Goal: Find specific page/section: Find specific page/section

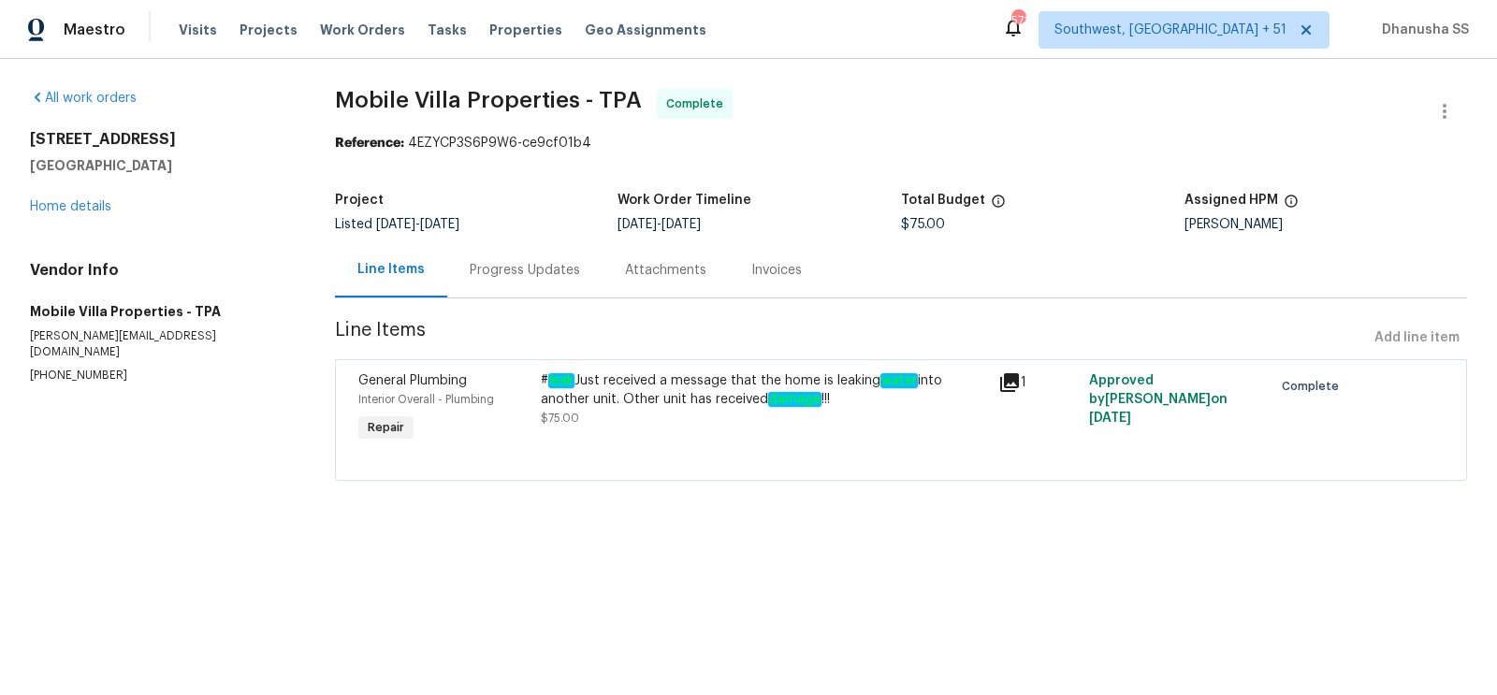
click at [345, 16] on div "Visits Projects Work Orders Tasks Properties Geo Assignments" at bounding box center [454, 29] width 550 height 37
click at [345, 30] on span "Work Orders" at bounding box center [362, 30] width 85 height 19
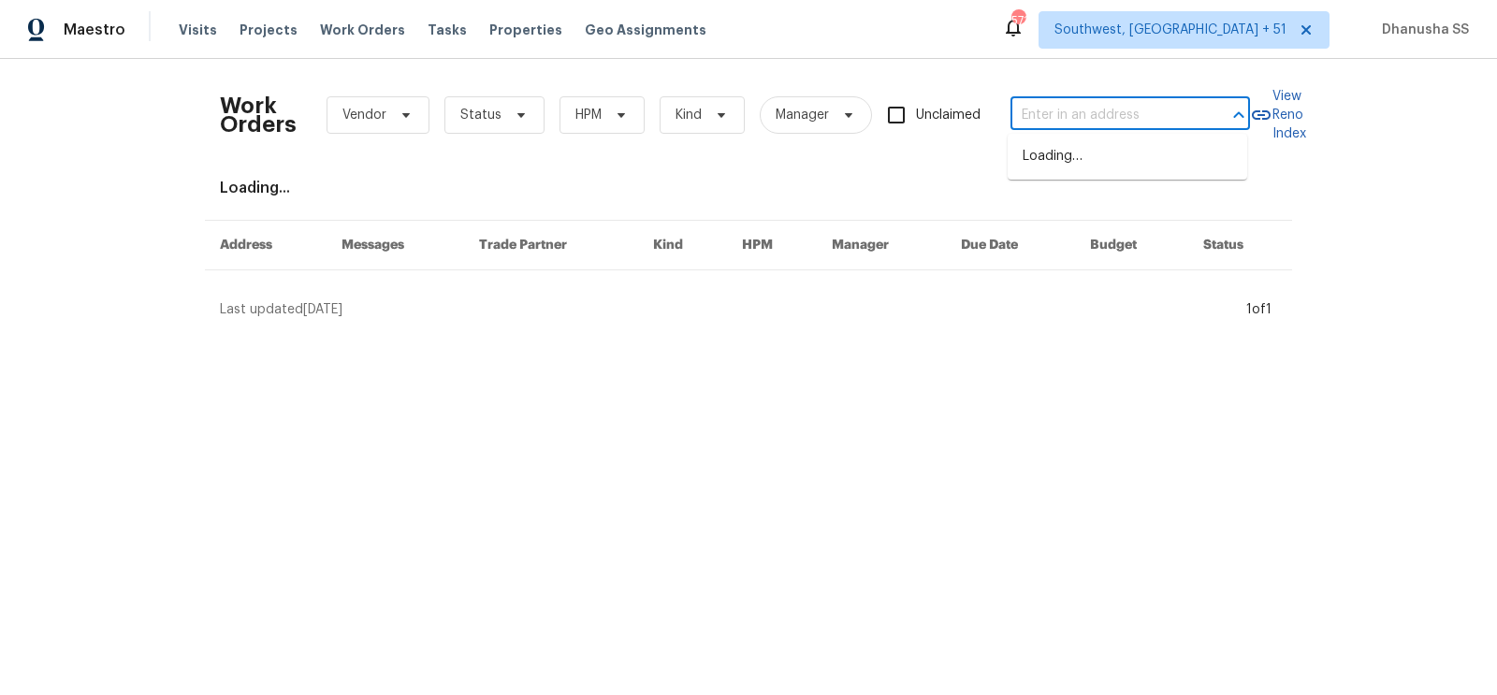
click at [1126, 114] on input "text" at bounding box center [1103, 115] width 187 height 29
paste input "4471 Har Paul Cir, Tampa, FL 33614"
type input "4471 Har Paul Cir, Tampa, FL 33614"
click at [1096, 164] on li "4471 Har Paul Cir, Tampa, FL 33614" at bounding box center [1127, 166] width 239 height 51
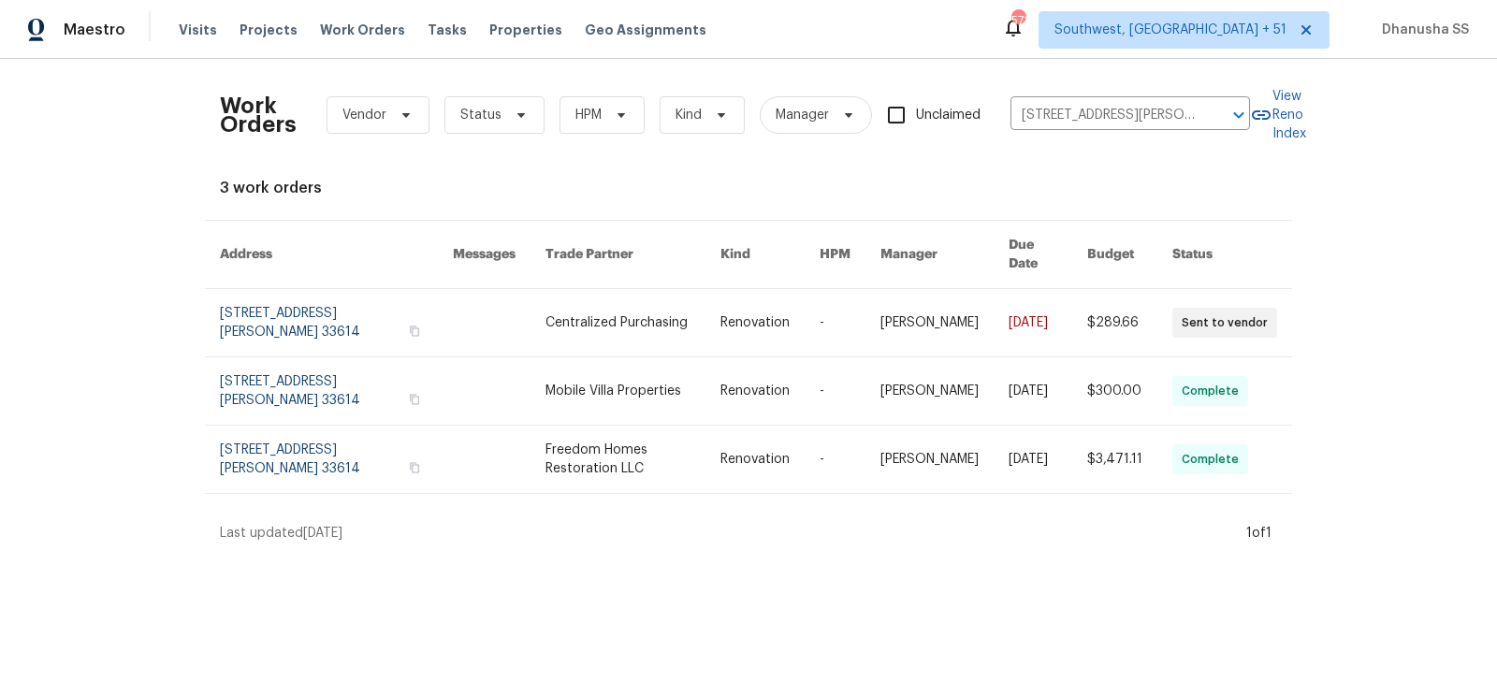
click at [617, 296] on link at bounding box center [632, 322] width 174 height 67
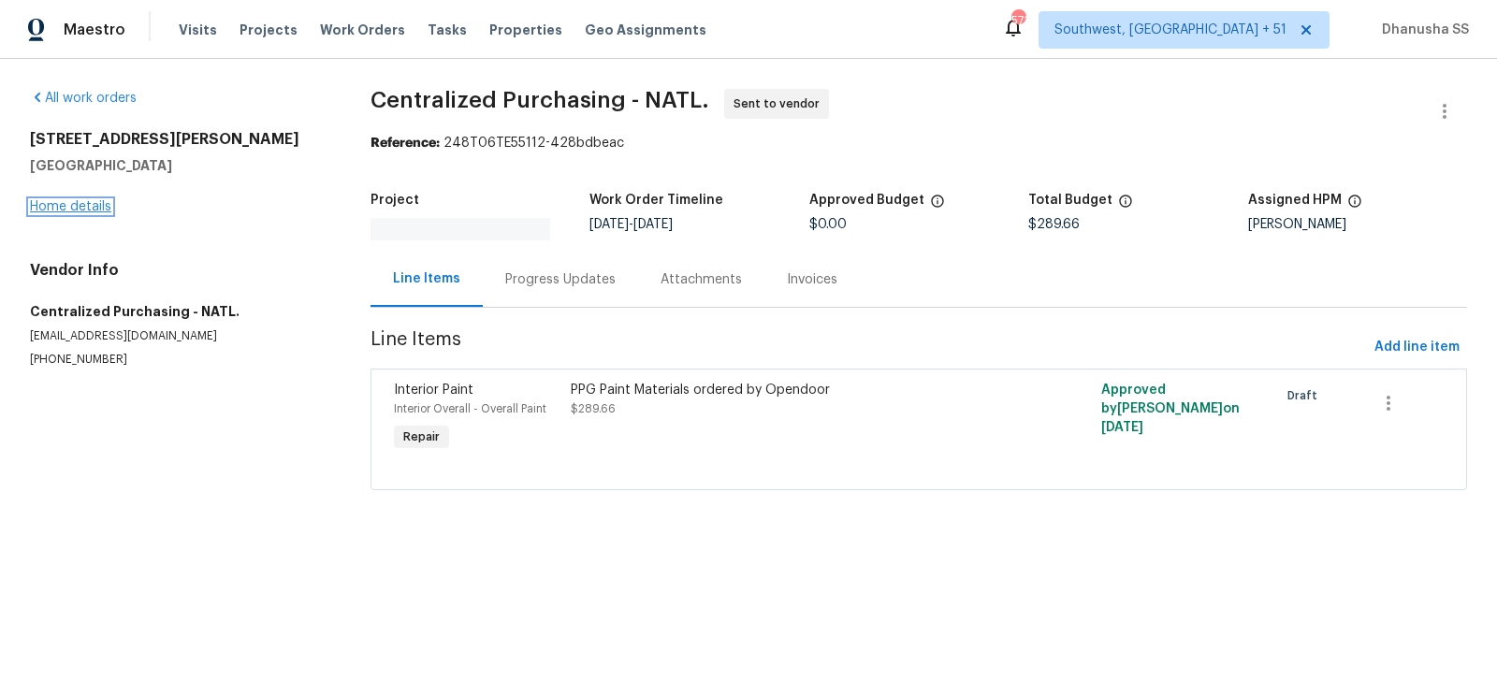
click at [87, 210] on link "Home details" at bounding box center [70, 206] width 81 height 13
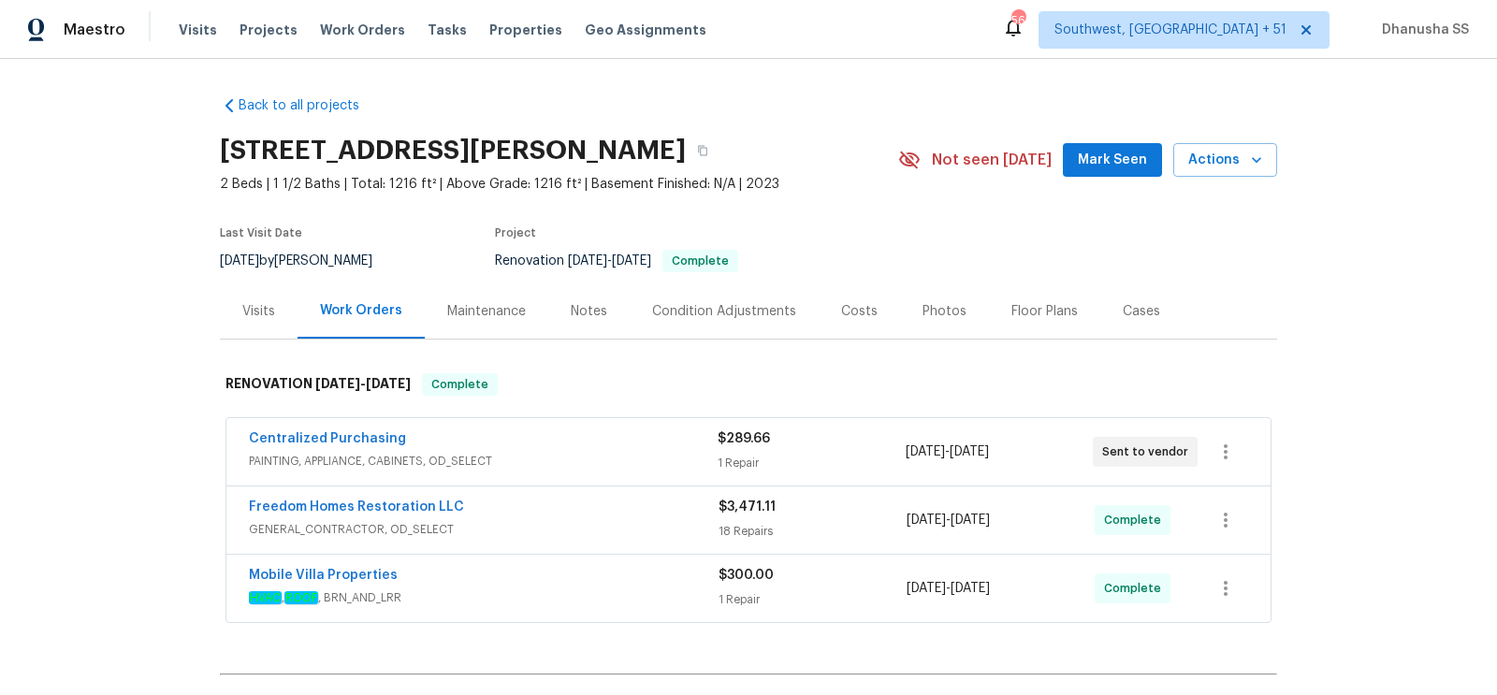
click at [259, 315] on div "Visits" at bounding box center [258, 311] width 33 height 19
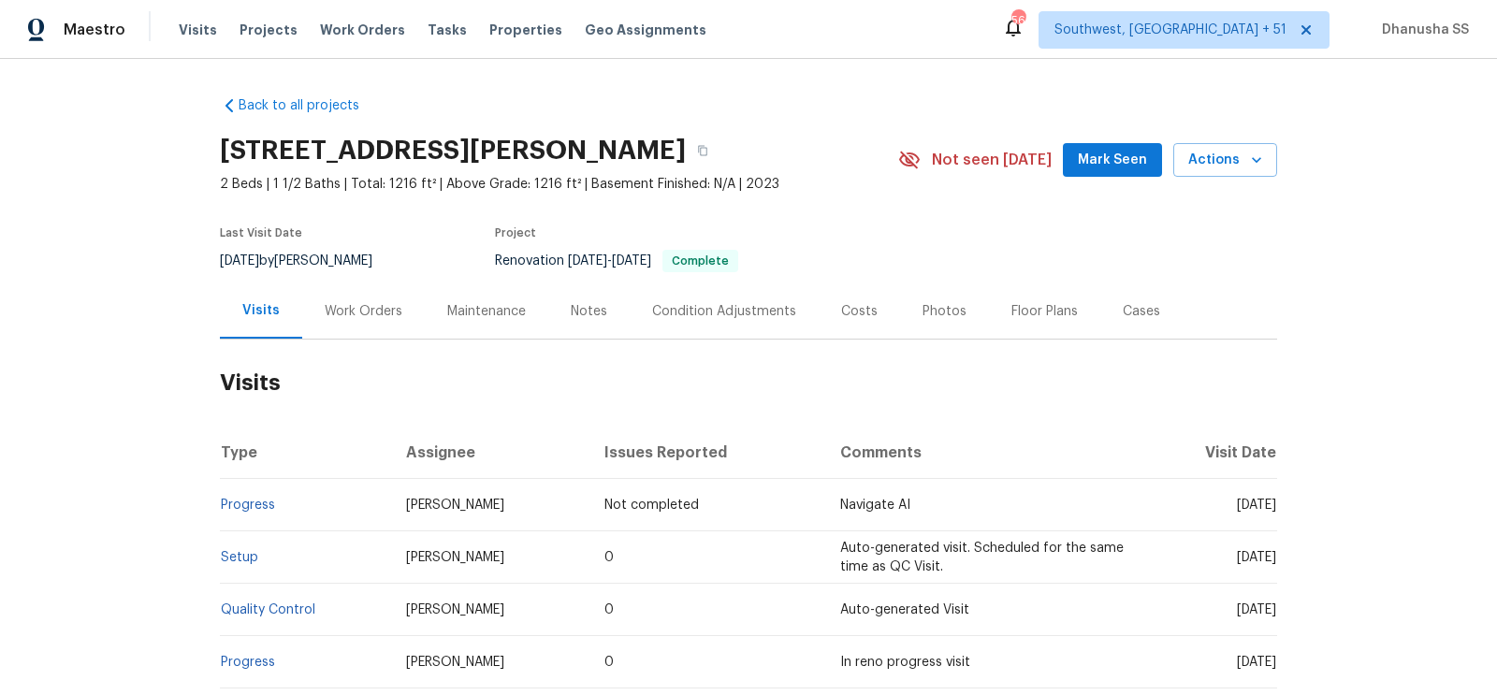
scroll to position [310, 0]
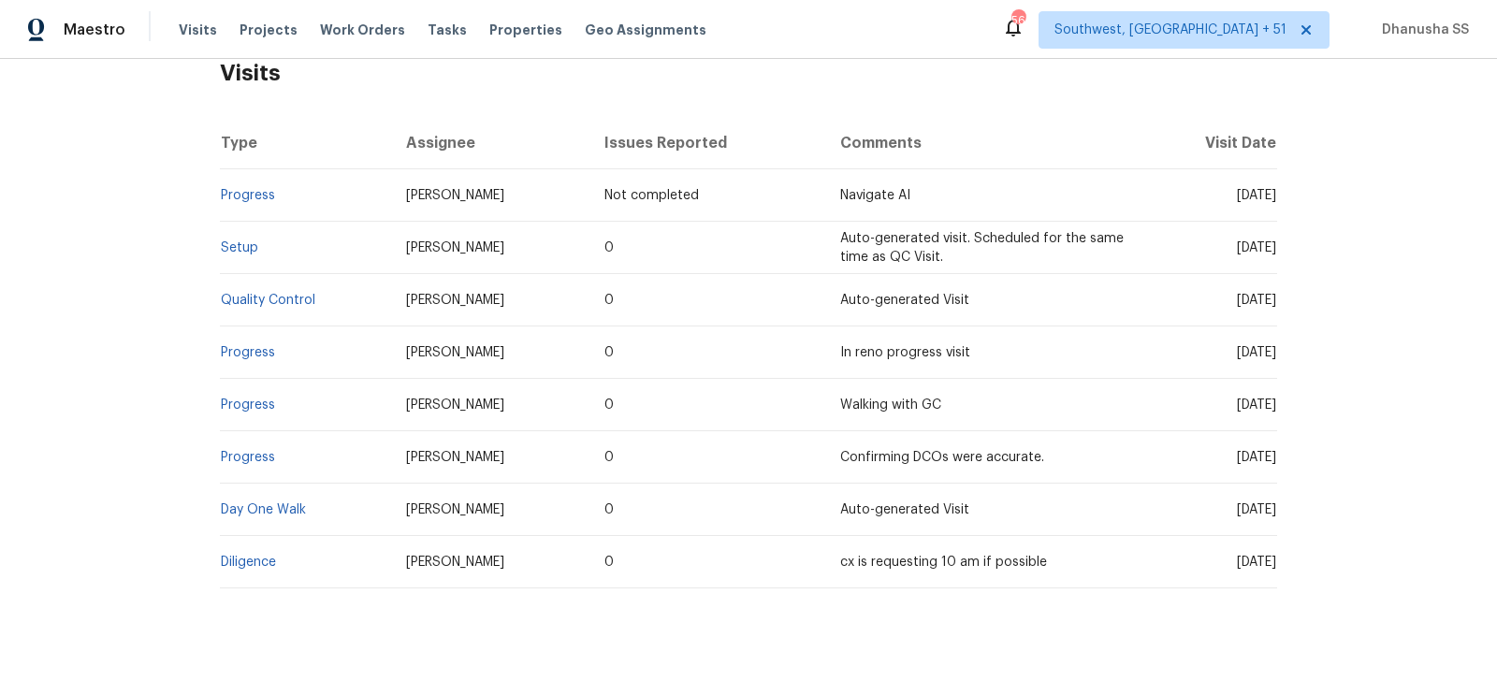
click at [252, 254] on td "Setup" at bounding box center [305, 248] width 171 height 52
click at [251, 246] on link "Setup" at bounding box center [239, 247] width 37 height 13
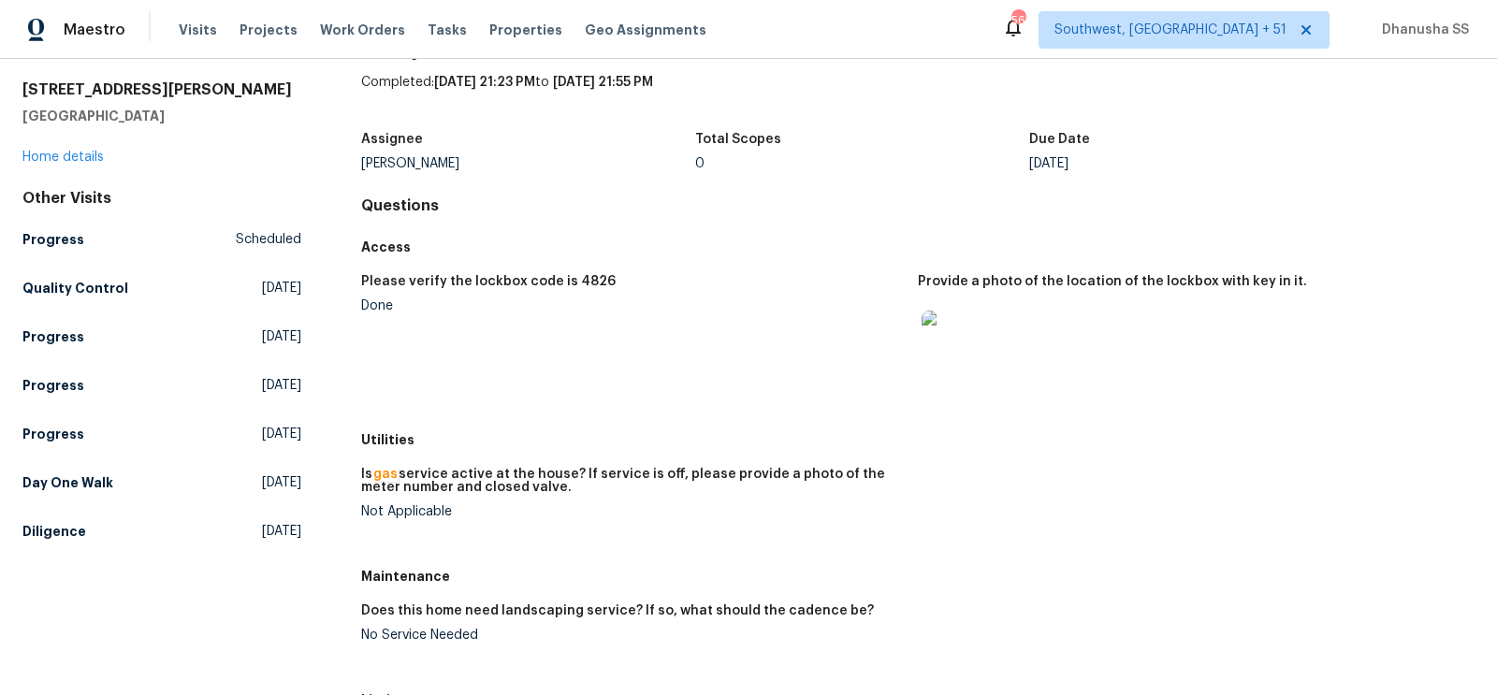
scroll to position [88, 0]
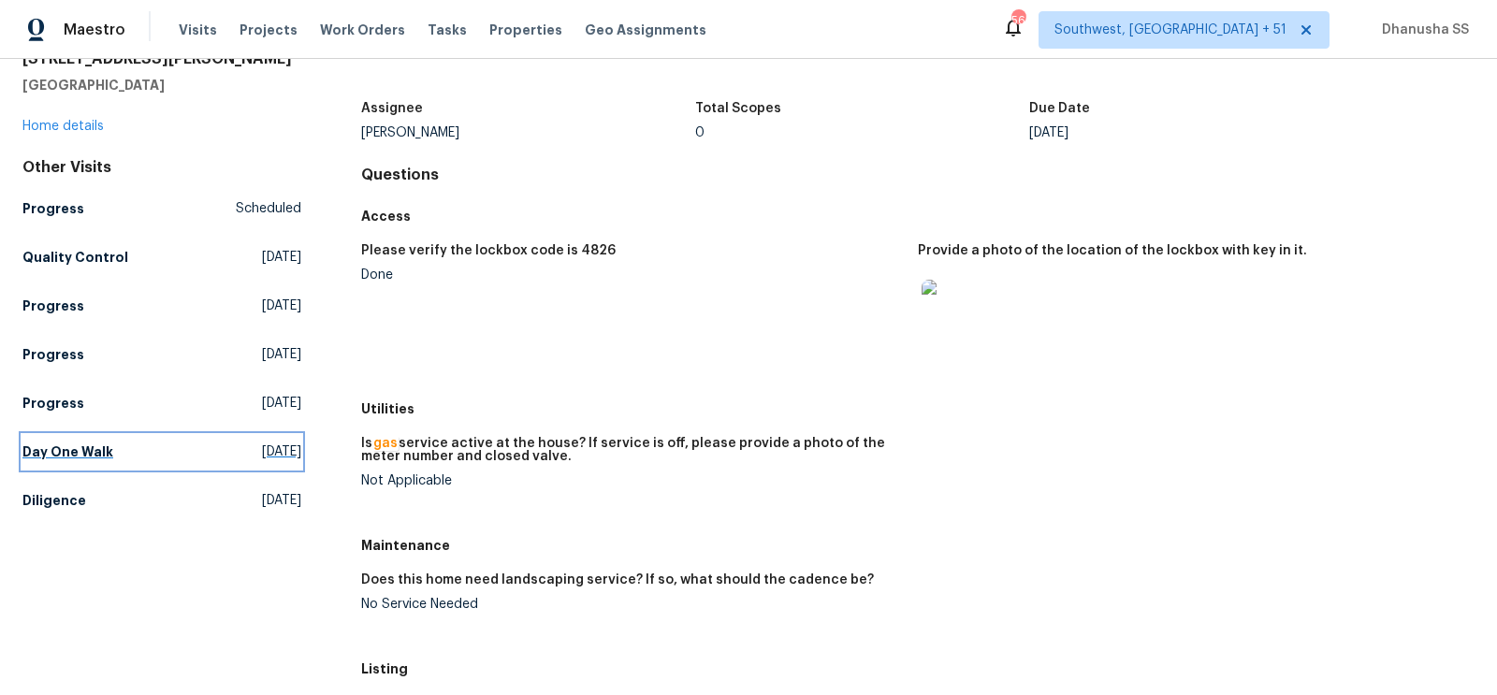
click at [190, 465] on link "Day One Walk Thu, Sep 18 2025" at bounding box center [161, 452] width 279 height 34
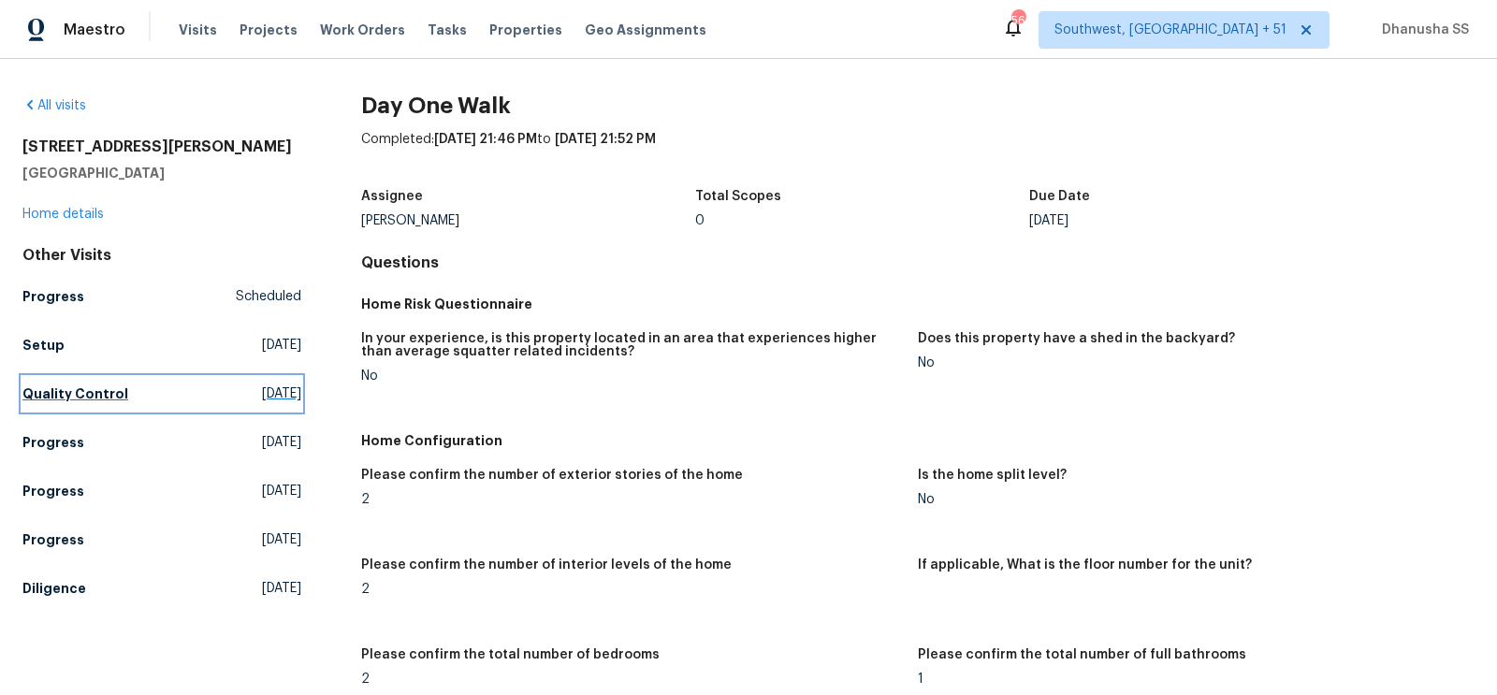
click at [155, 399] on link "Quality Control Mon, Sep 29 2025" at bounding box center [161, 394] width 279 height 34
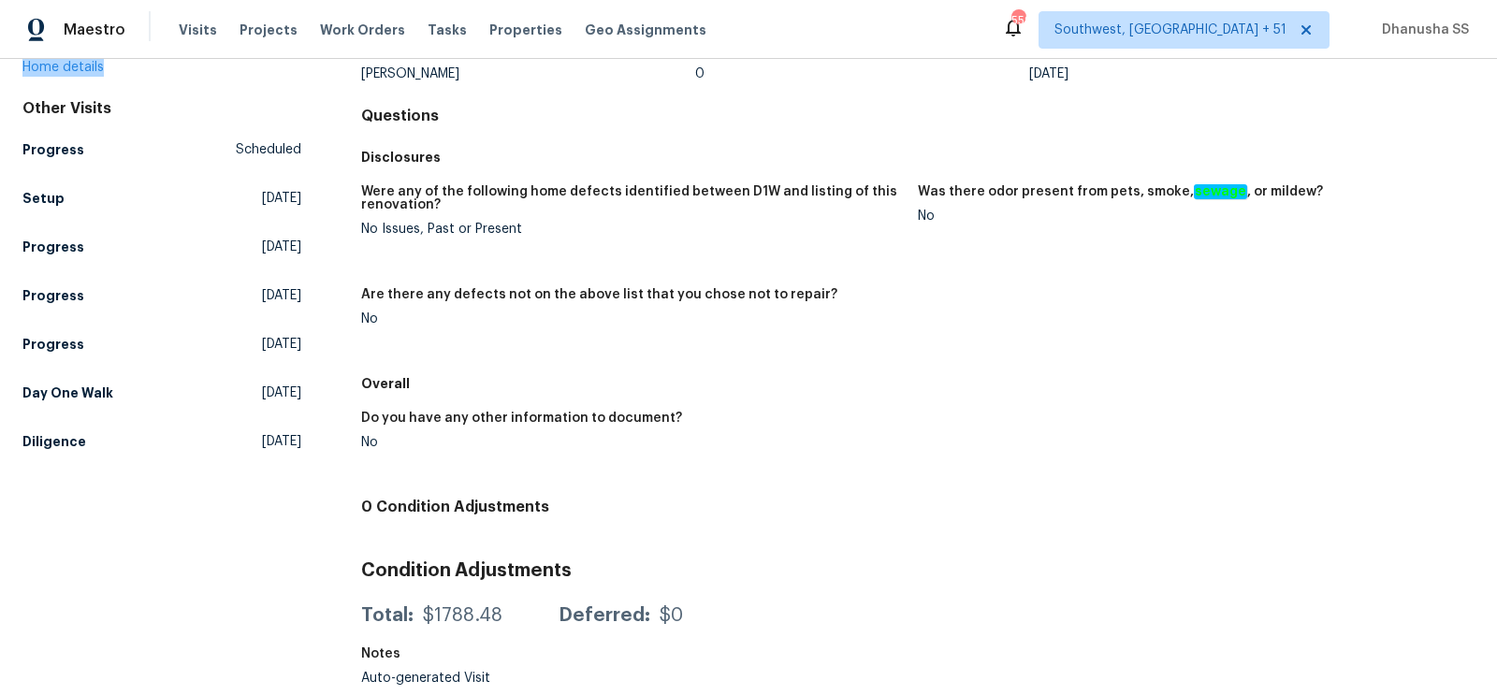
scroll to position [51, 0]
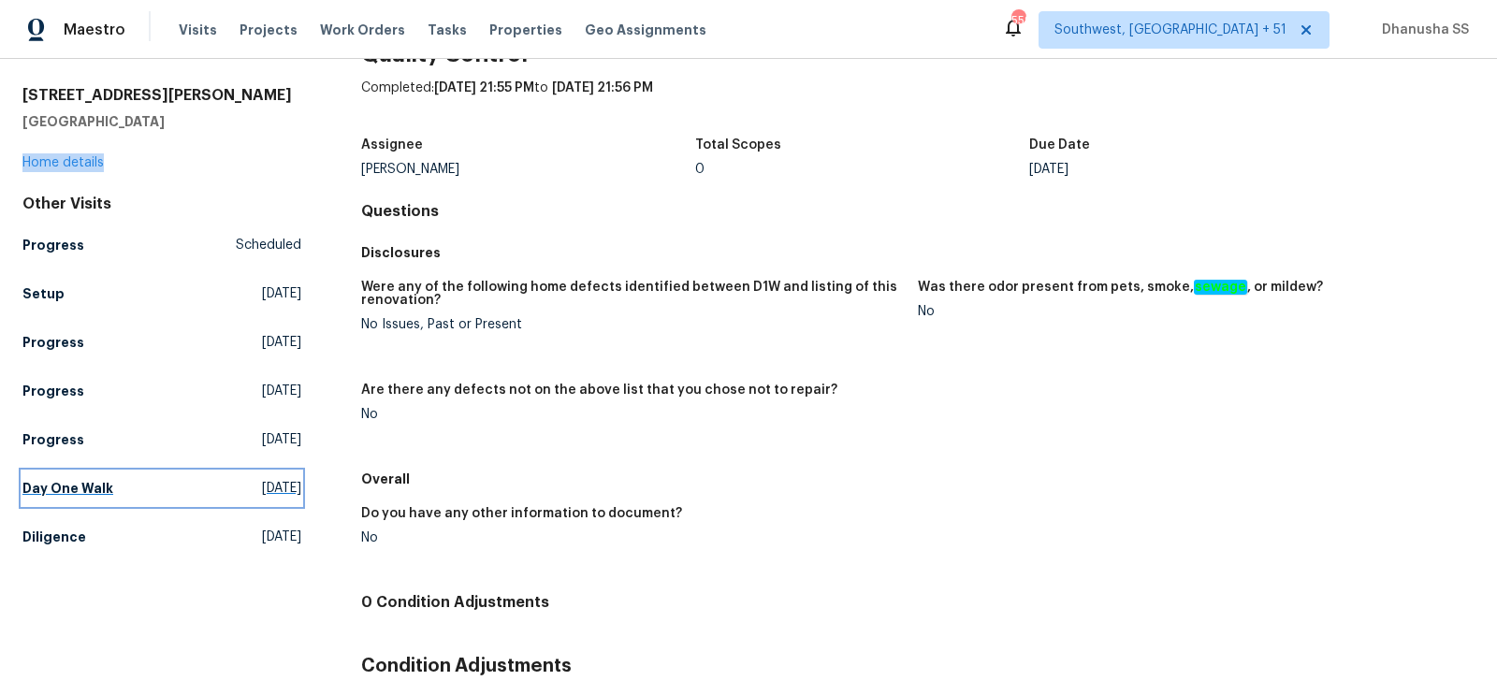
click at [267, 488] on span "Thu, Sep 18 2025" at bounding box center [281, 488] width 39 height 19
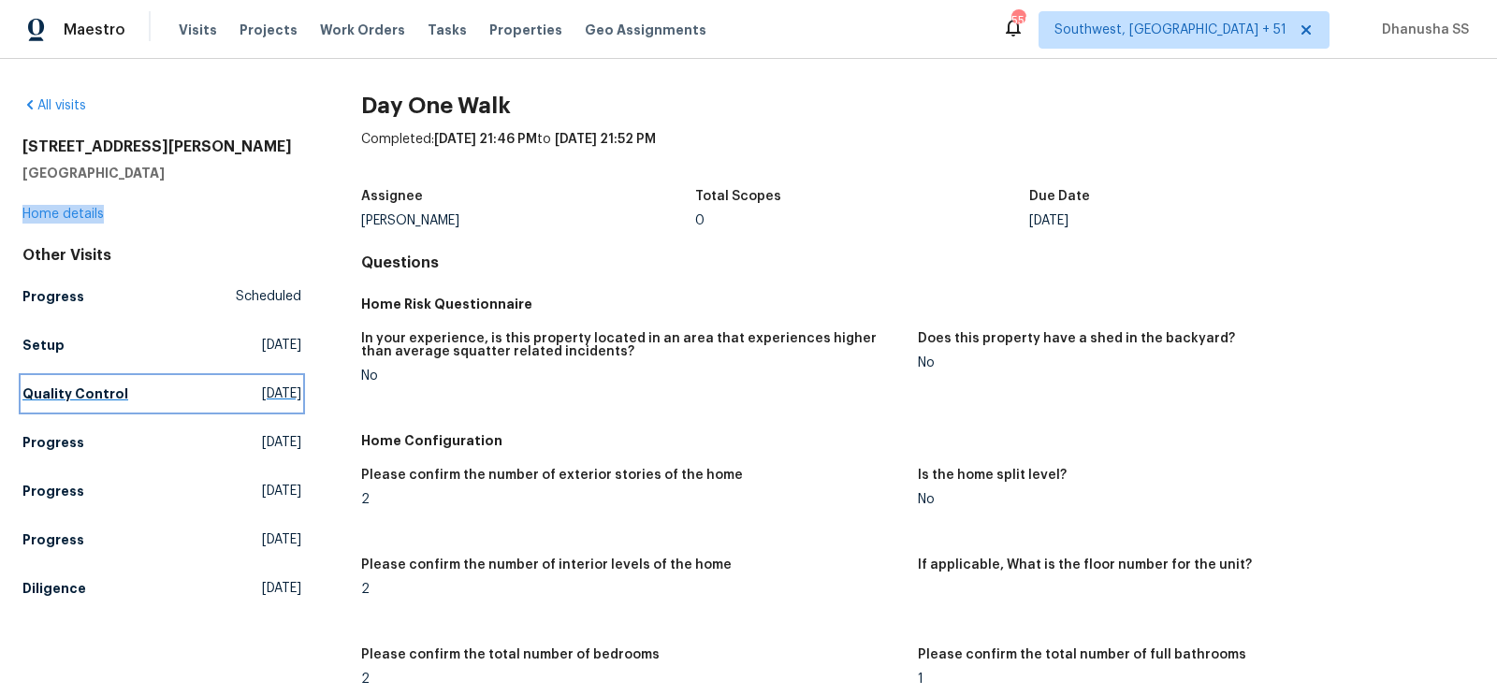
click at [161, 391] on link "Quality Control Mon, Sep 29 2025" at bounding box center [161, 394] width 279 height 34
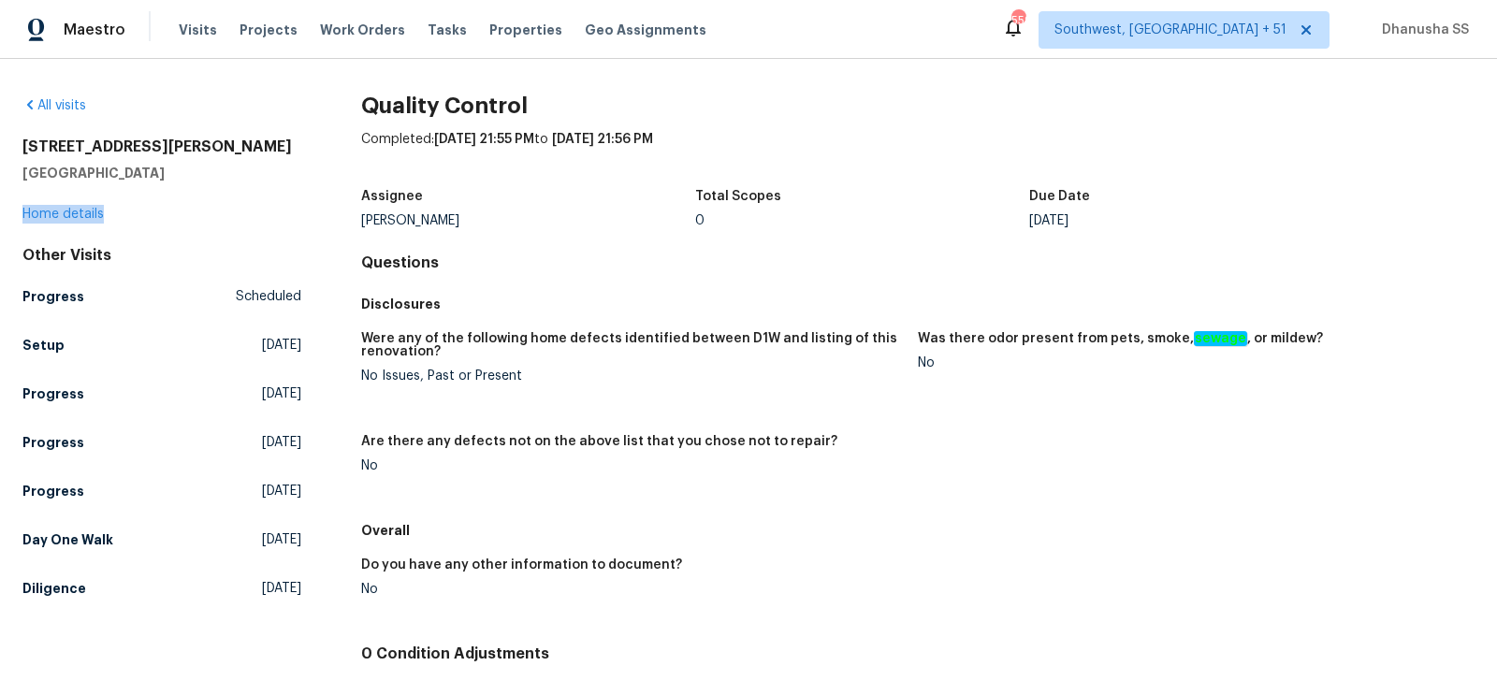
scroll to position [147, 0]
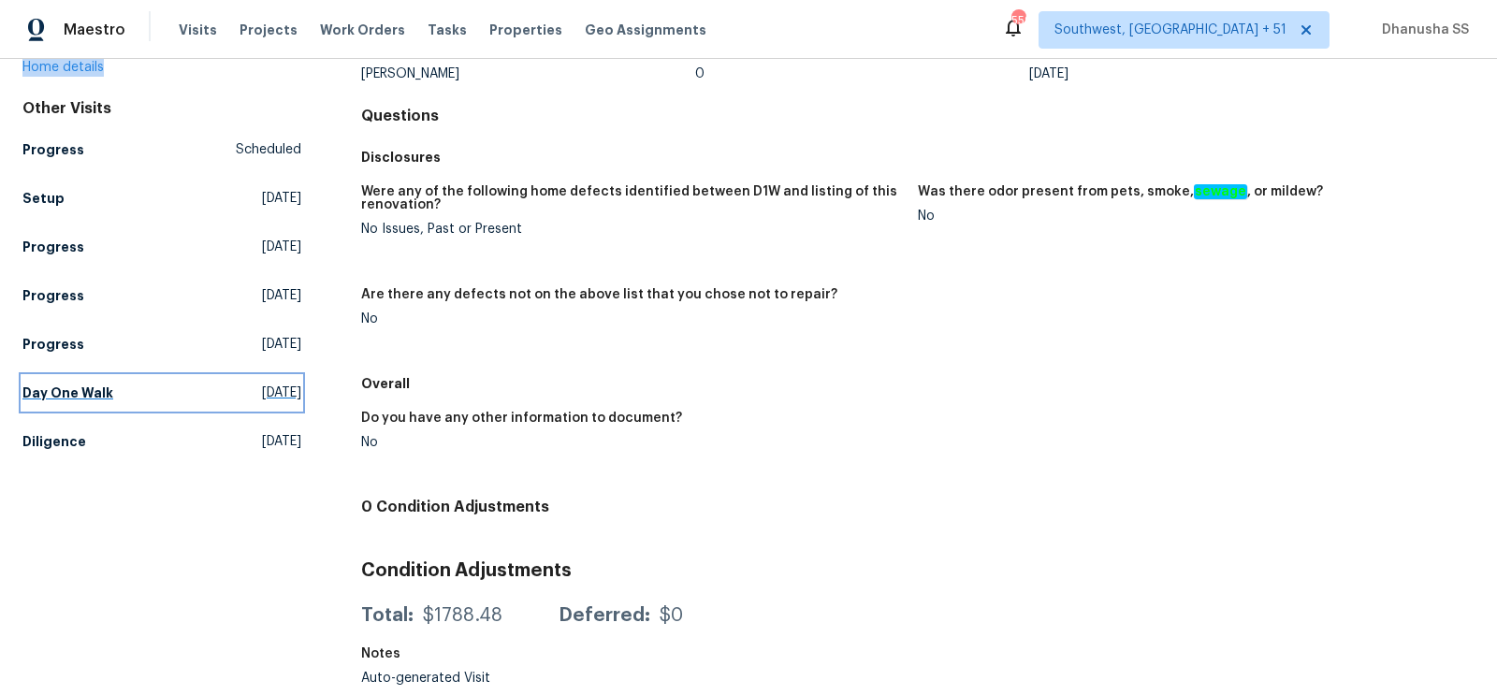
click at [262, 398] on span "Thu, Sep 18 2025" at bounding box center [281, 393] width 39 height 19
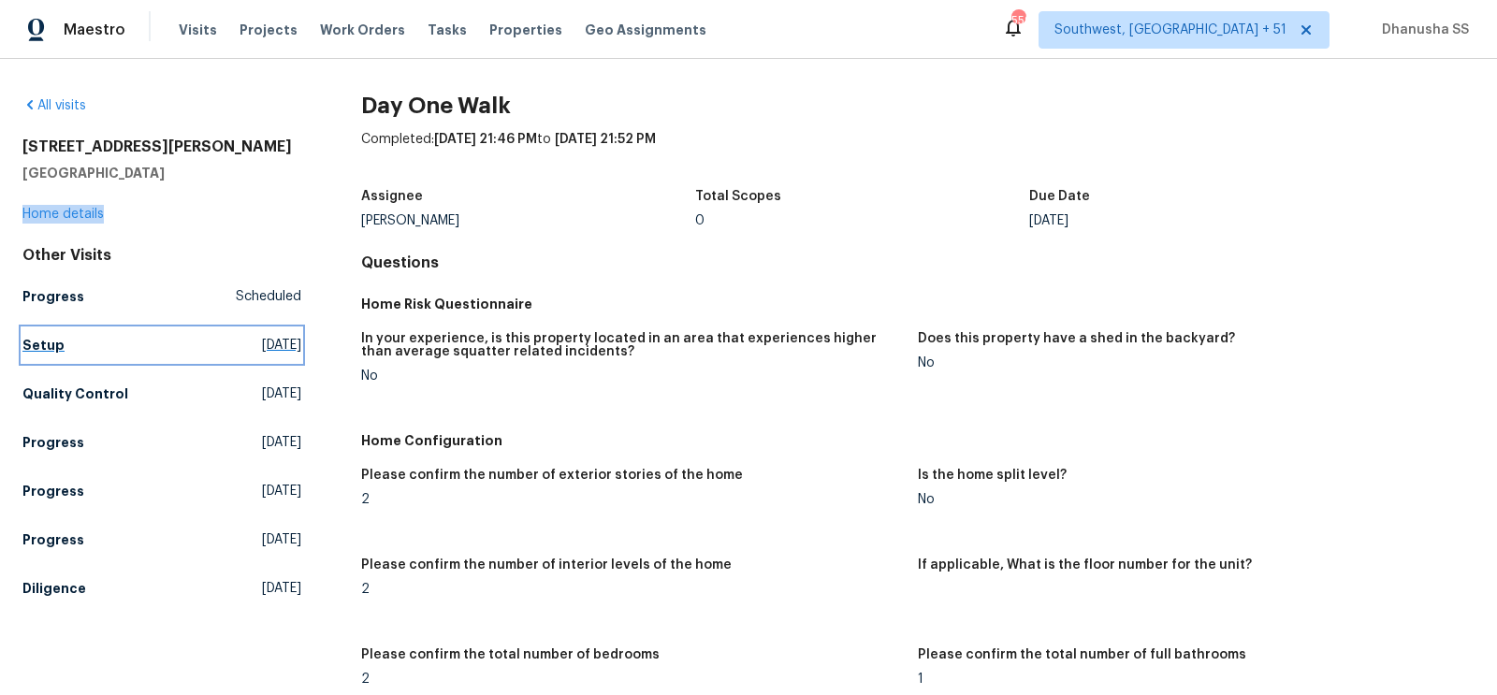
click at [107, 353] on link "Setup Mon, Sep 29 2025" at bounding box center [161, 345] width 279 height 34
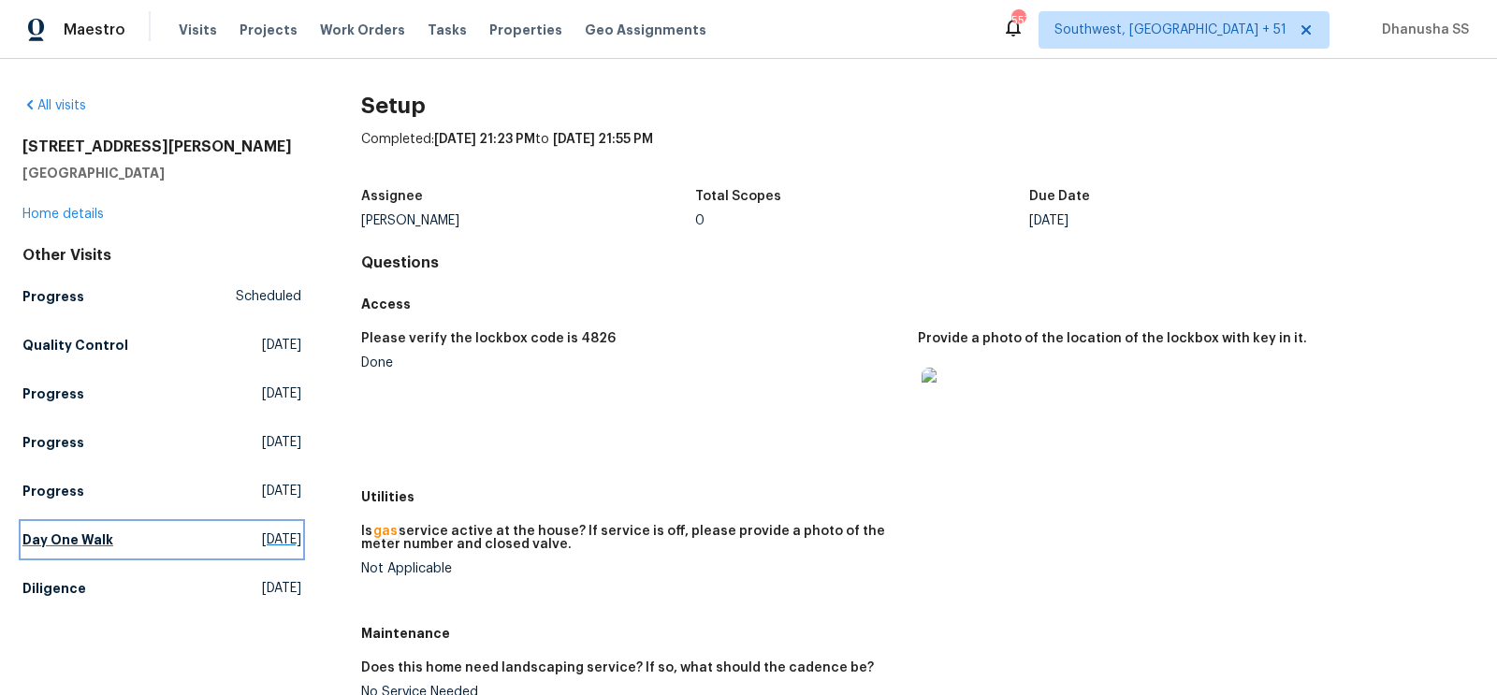
click at [193, 551] on link "Day One Walk Thu, Sep 18 2025" at bounding box center [161, 540] width 279 height 34
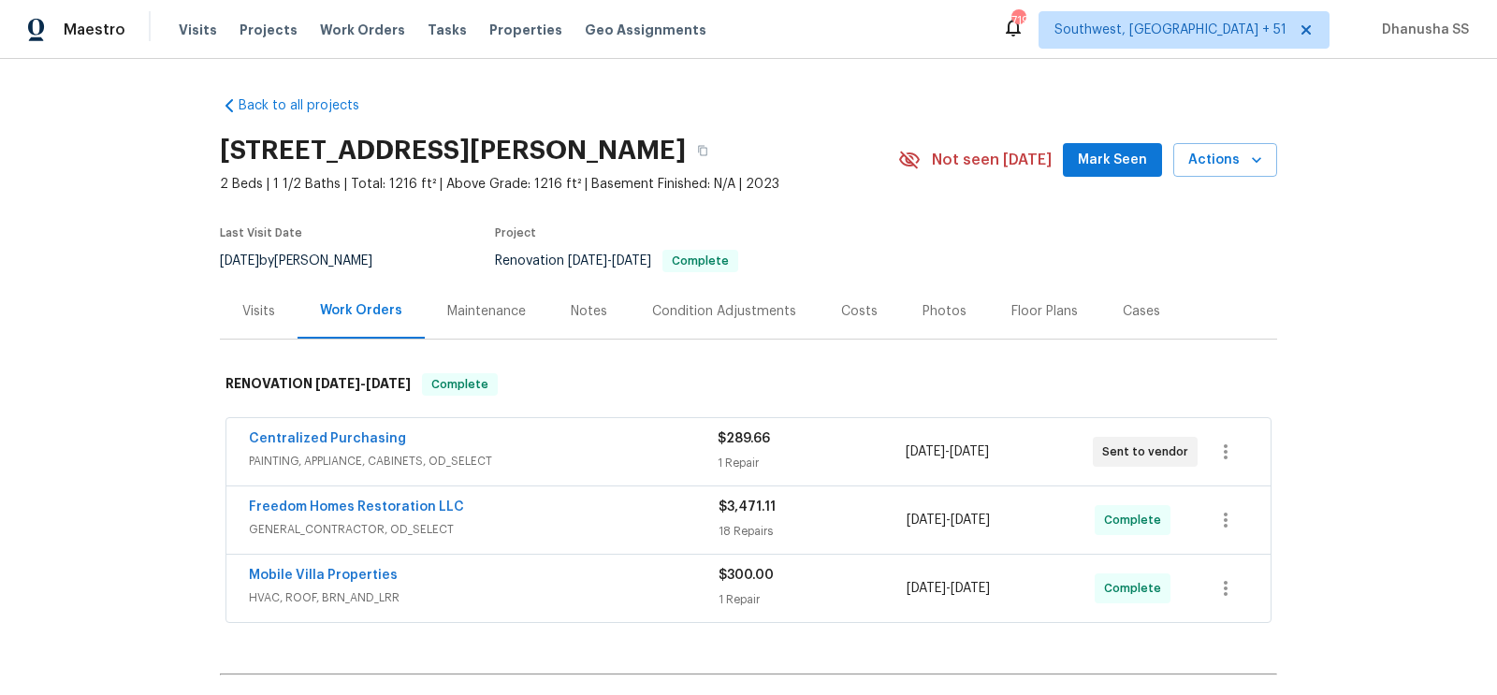
scroll to position [215, 0]
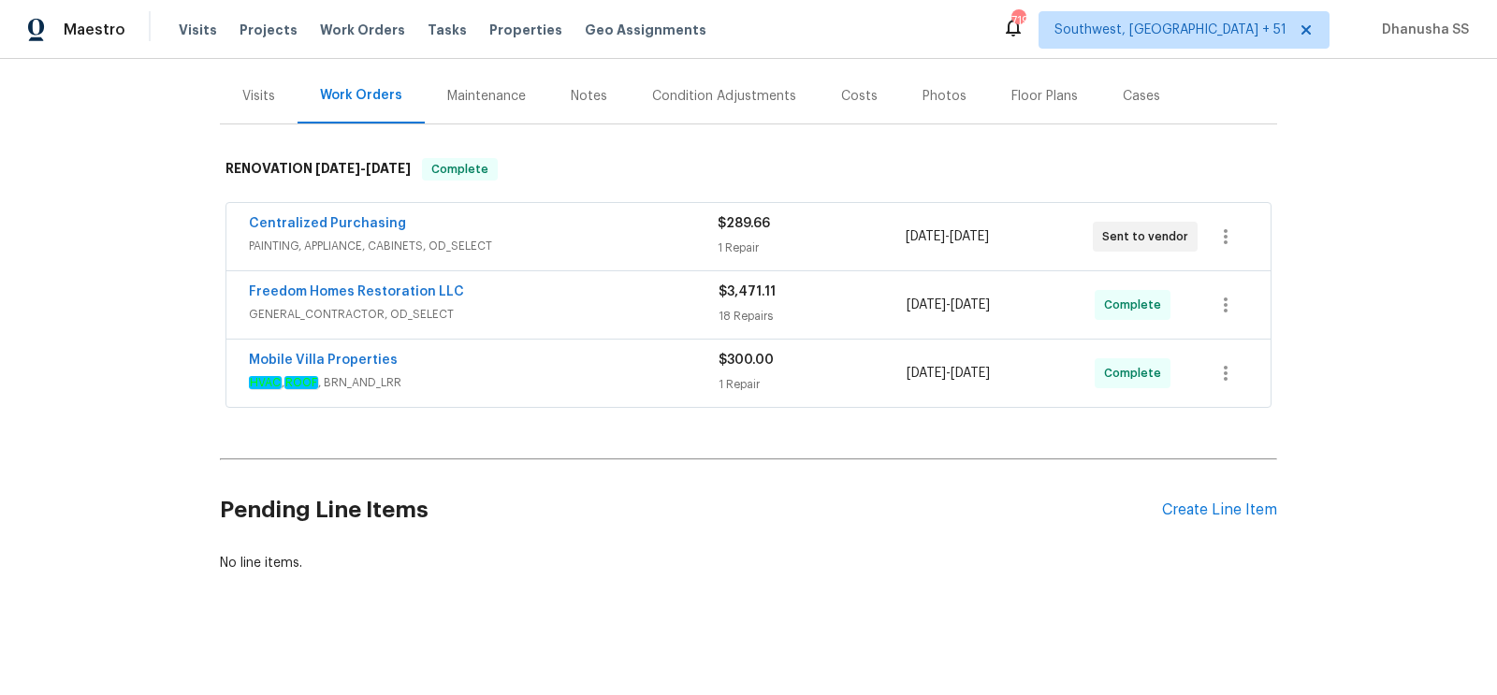
click at [600, 367] on div "Mobile Villa Properties" at bounding box center [484, 362] width 470 height 22
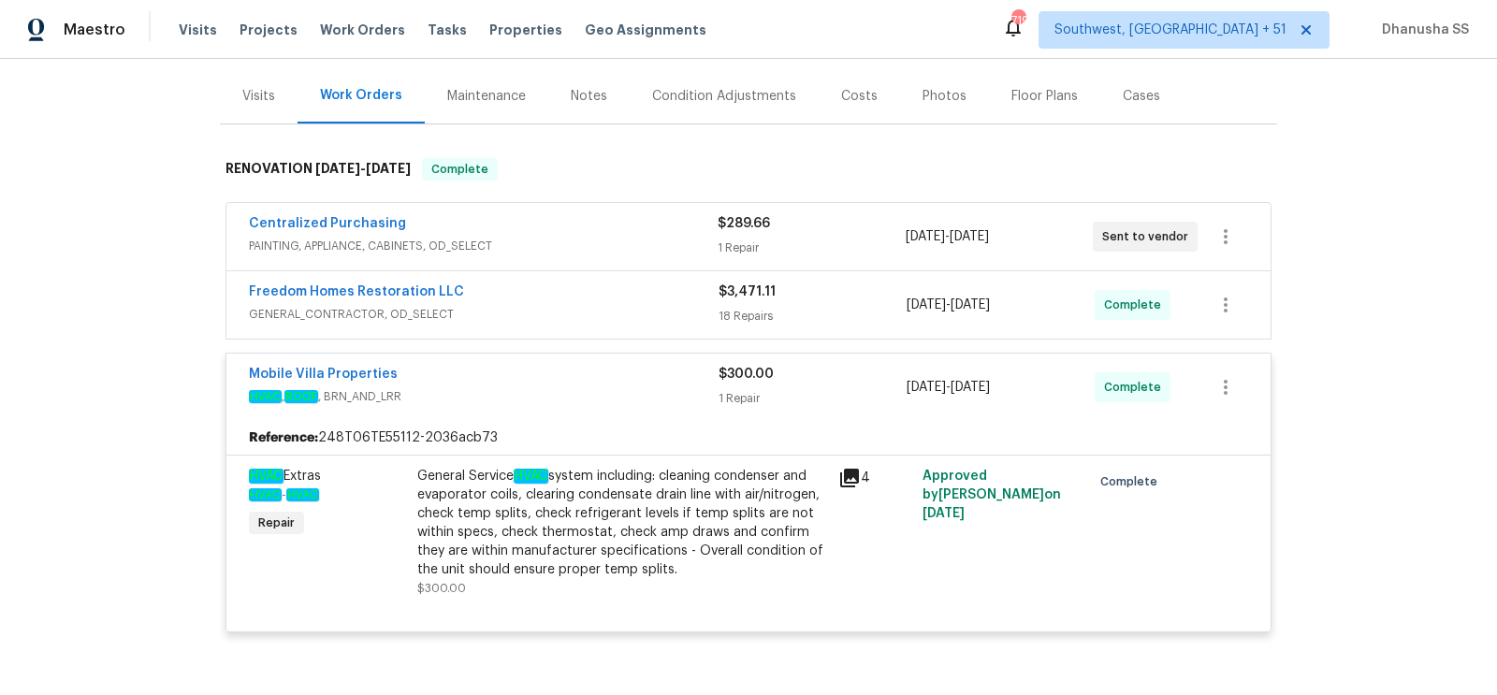
scroll to position [288, 0]
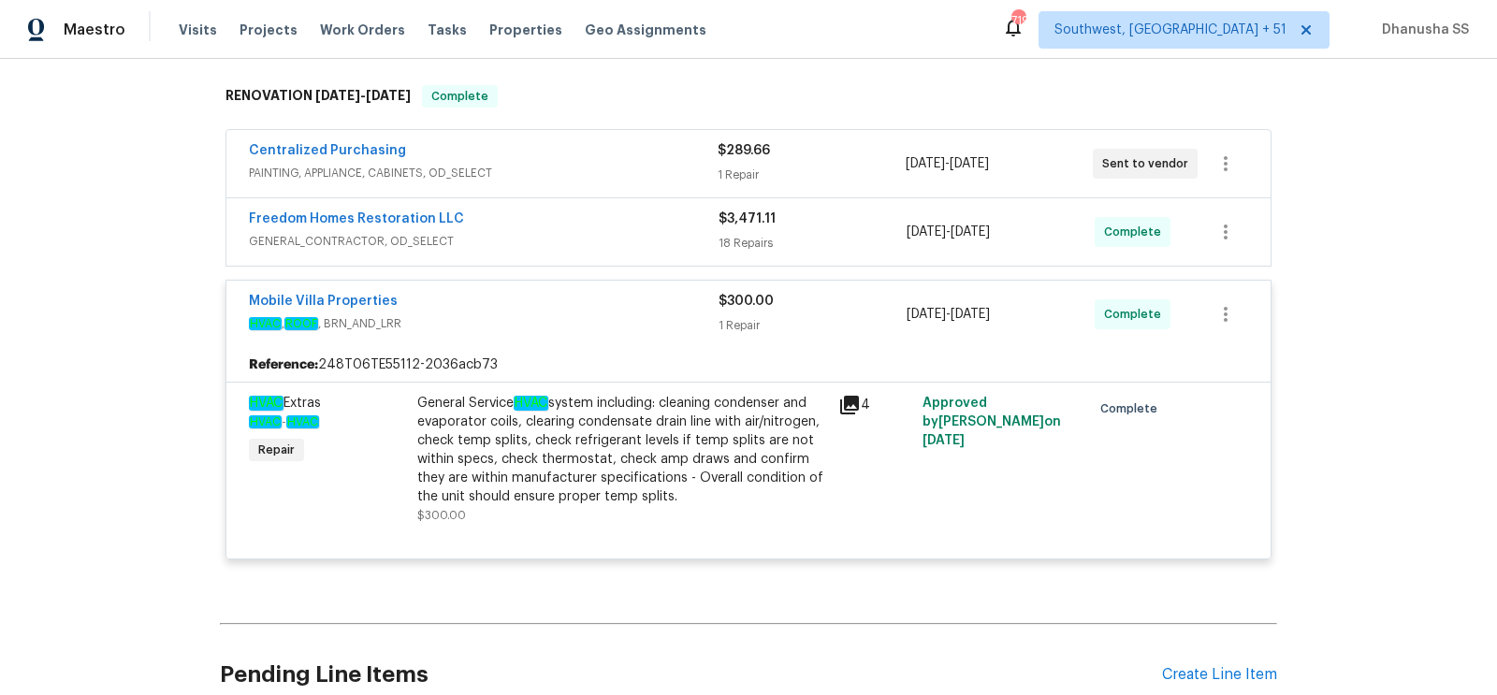
click at [601, 236] on span "GENERAL_CONTRACTOR, OD_SELECT" at bounding box center [484, 241] width 470 height 19
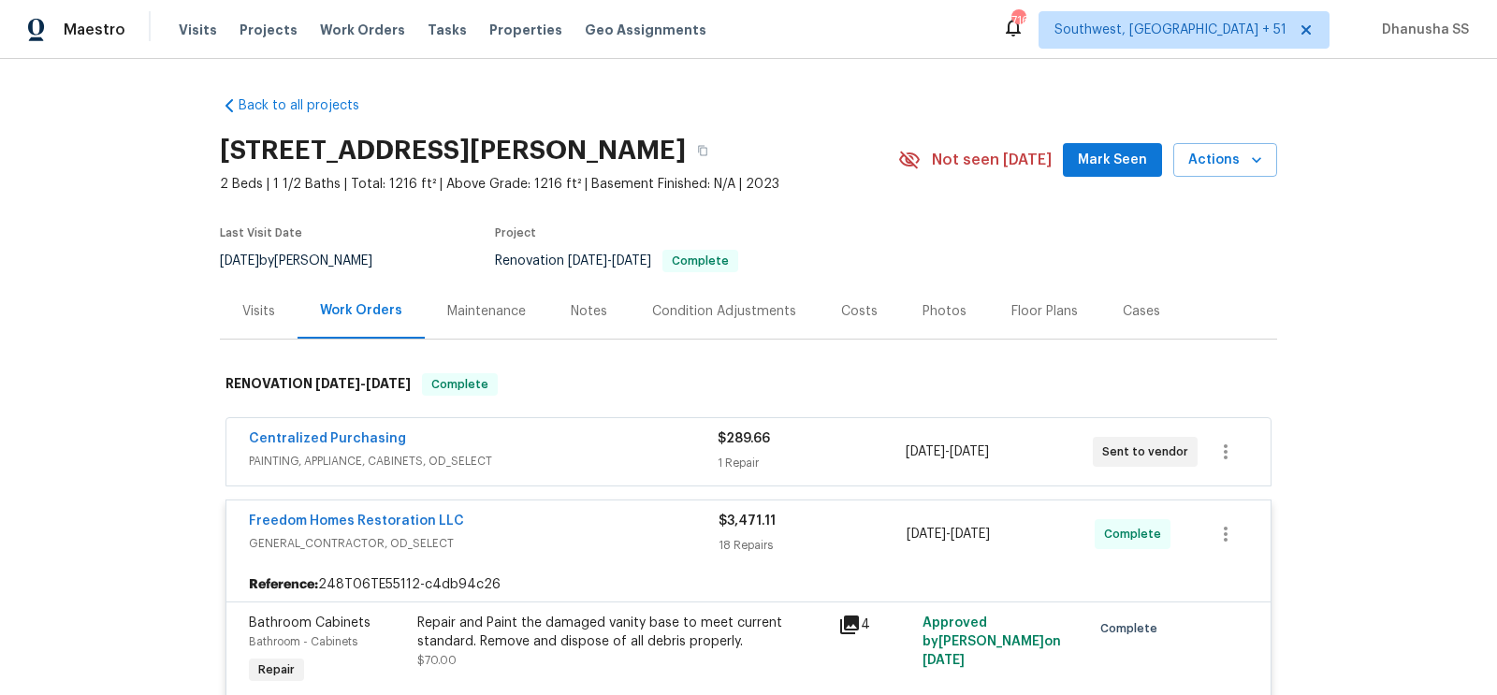
scroll to position [122, 0]
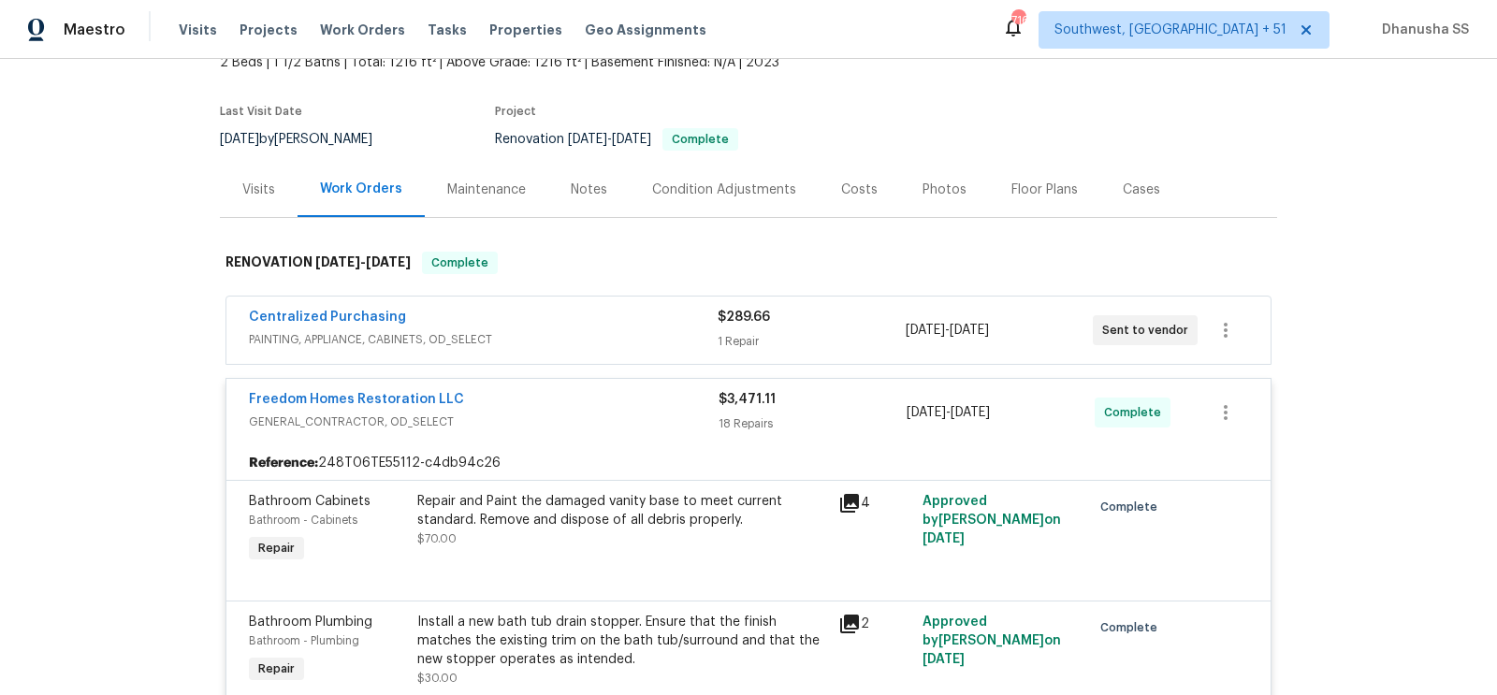
click at [592, 315] on div "Centralized Purchasing" at bounding box center [483, 319] width 469 height 22
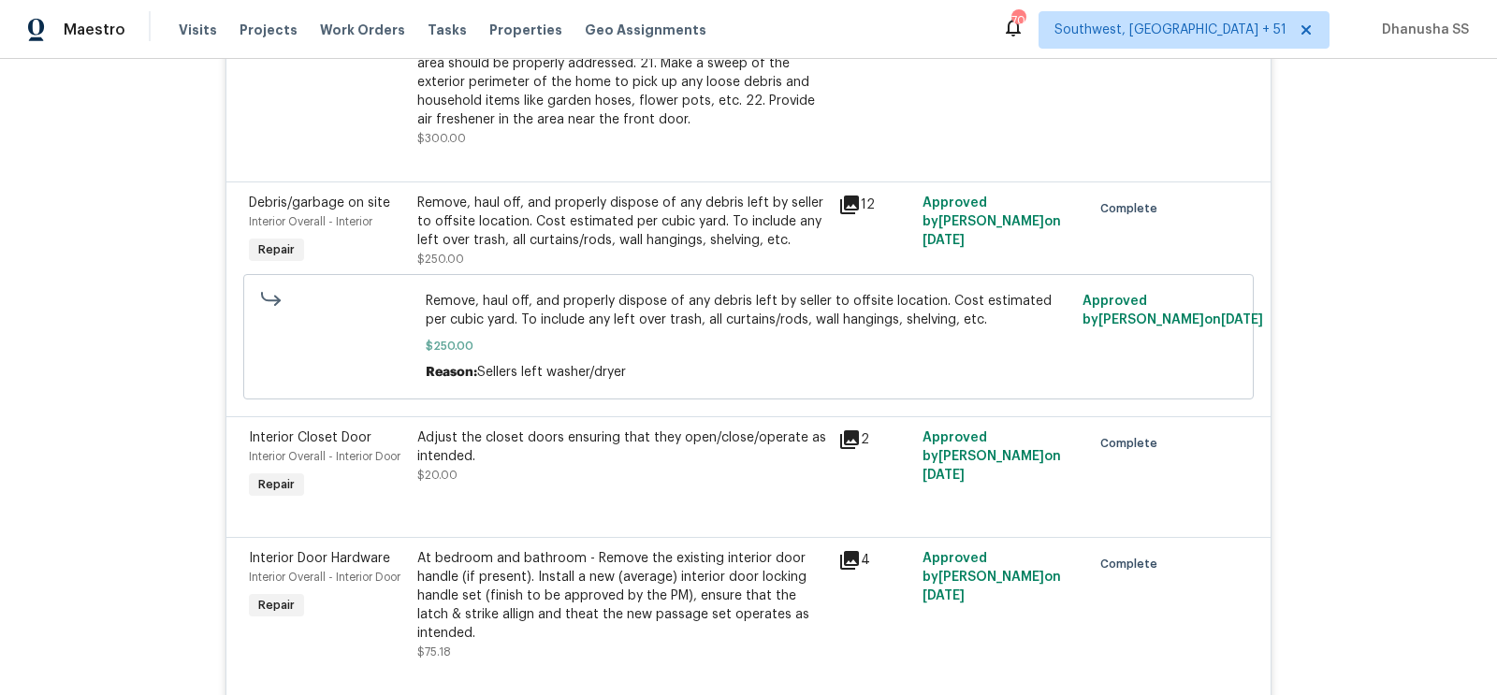
scroll to position [1351, 0]
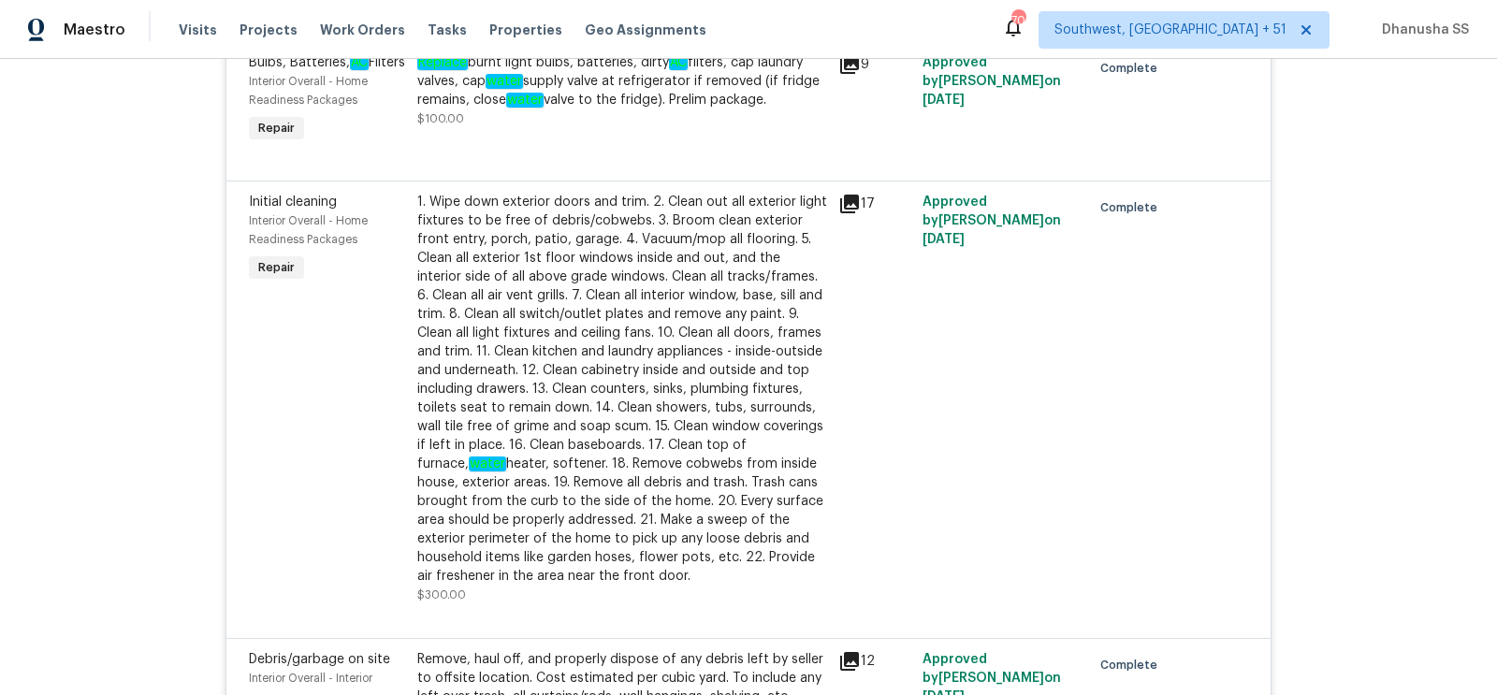
click at [341, 17] on div "Visits Projects Work Orders Tasks Properties Geo Assignments" at bounding box center [454, 29] width 550 height 37
click at [345, 26] on span "Work Orders" at bounding box center [362, 30] width 85 height 19
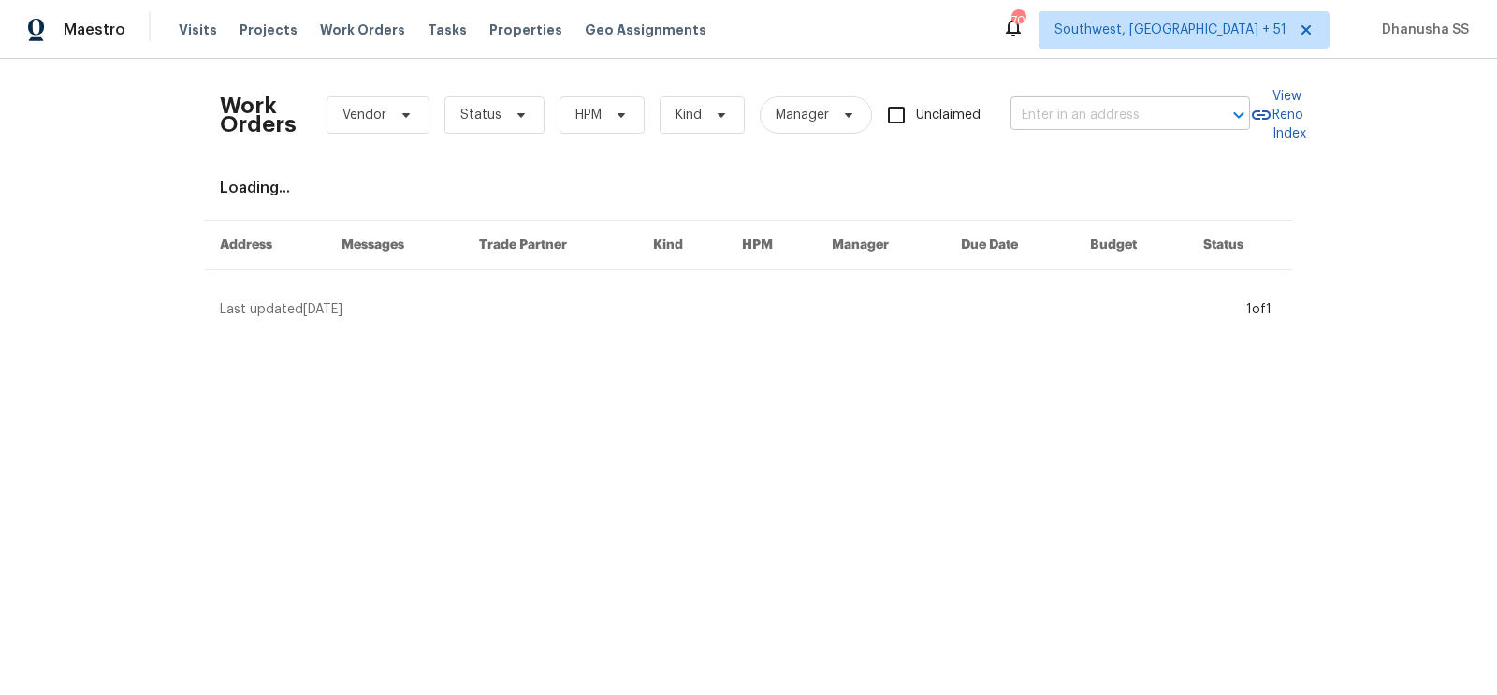
click at [1123, 124] on input "text" at bounding box center [1103, 115] width 187 height 29
paste input "3972 Bannen Trail Dr, Canal Winchester, OH 43110"
type input "3972 Bannen Trail Dr, Canal Winchester, OH 43110"
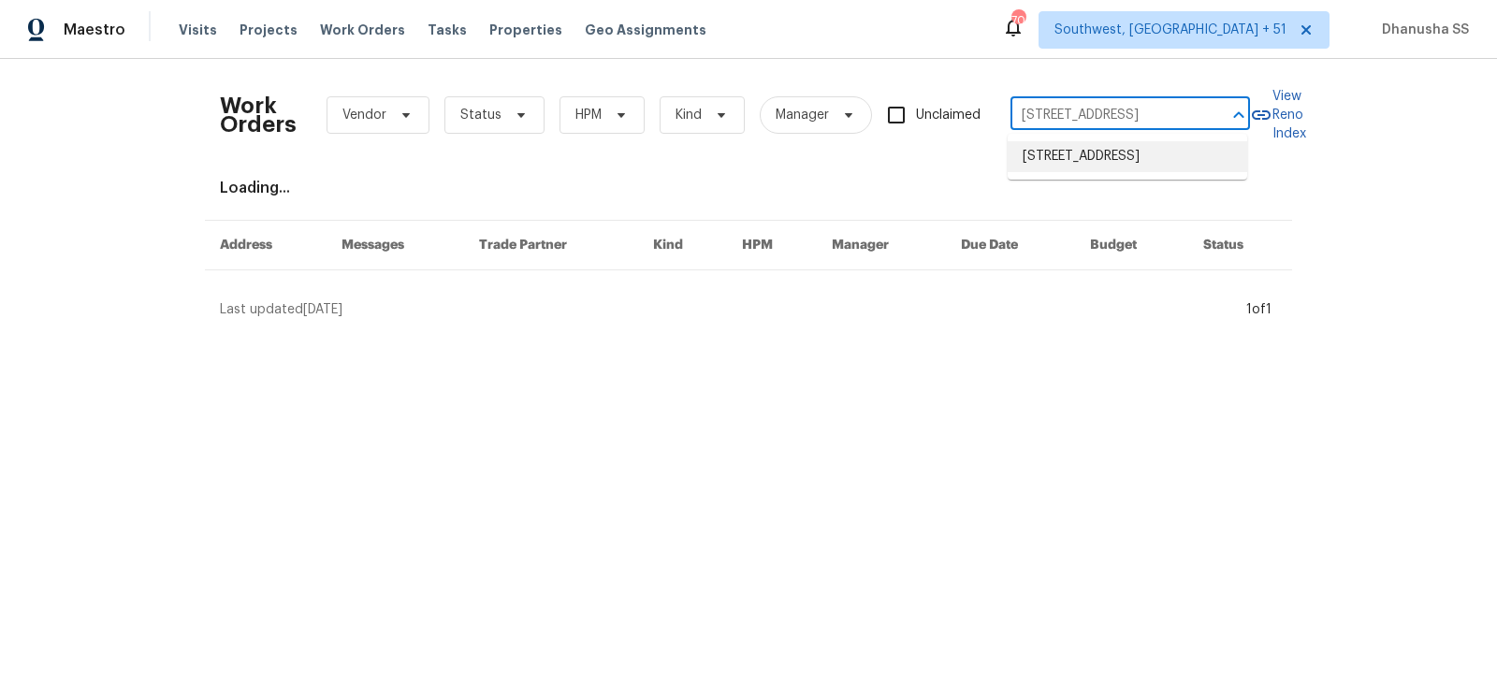
click at [1109, 158] on li "3972 Bannen Trail Dr, Canal Winchester, OH 43110" at bounding box center [1127, 156] width 239 height 31
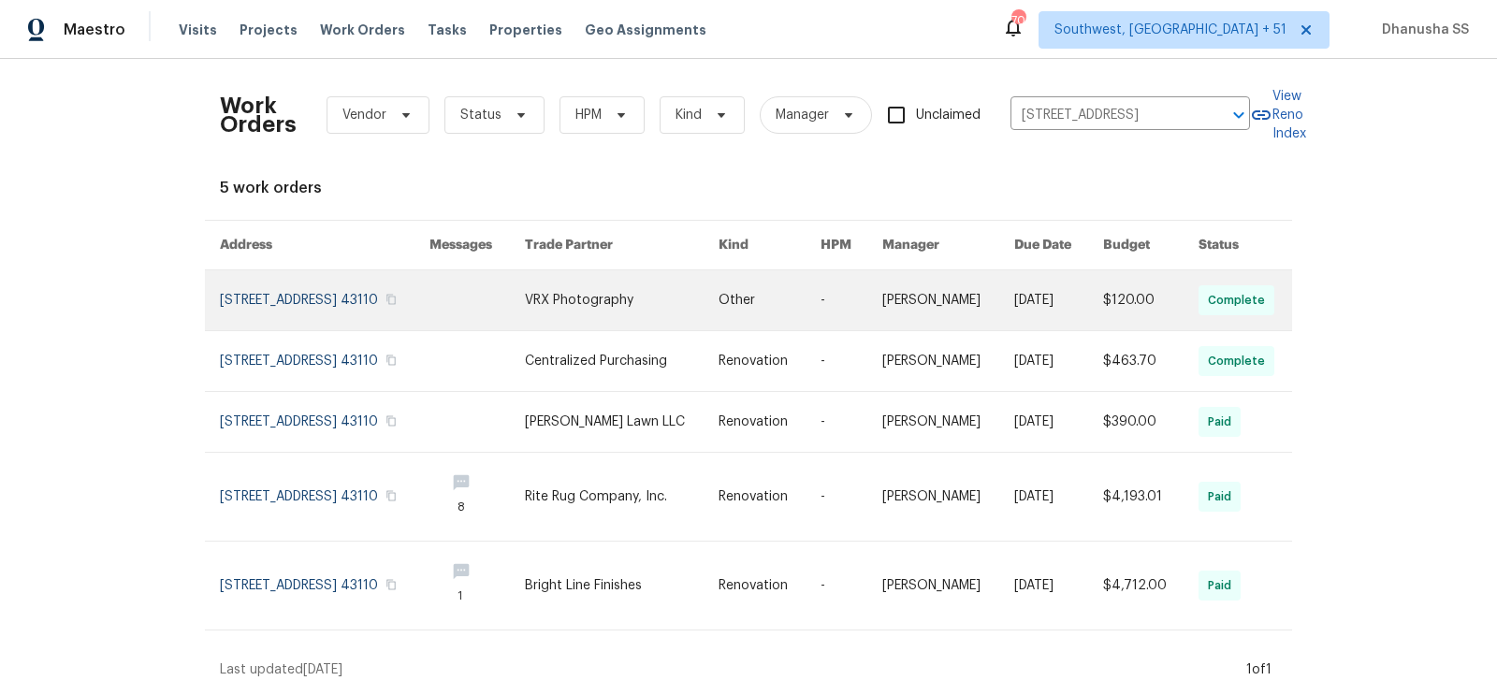
click at [849, 313] on link at bounding box center [851, 300] width 63 height 60
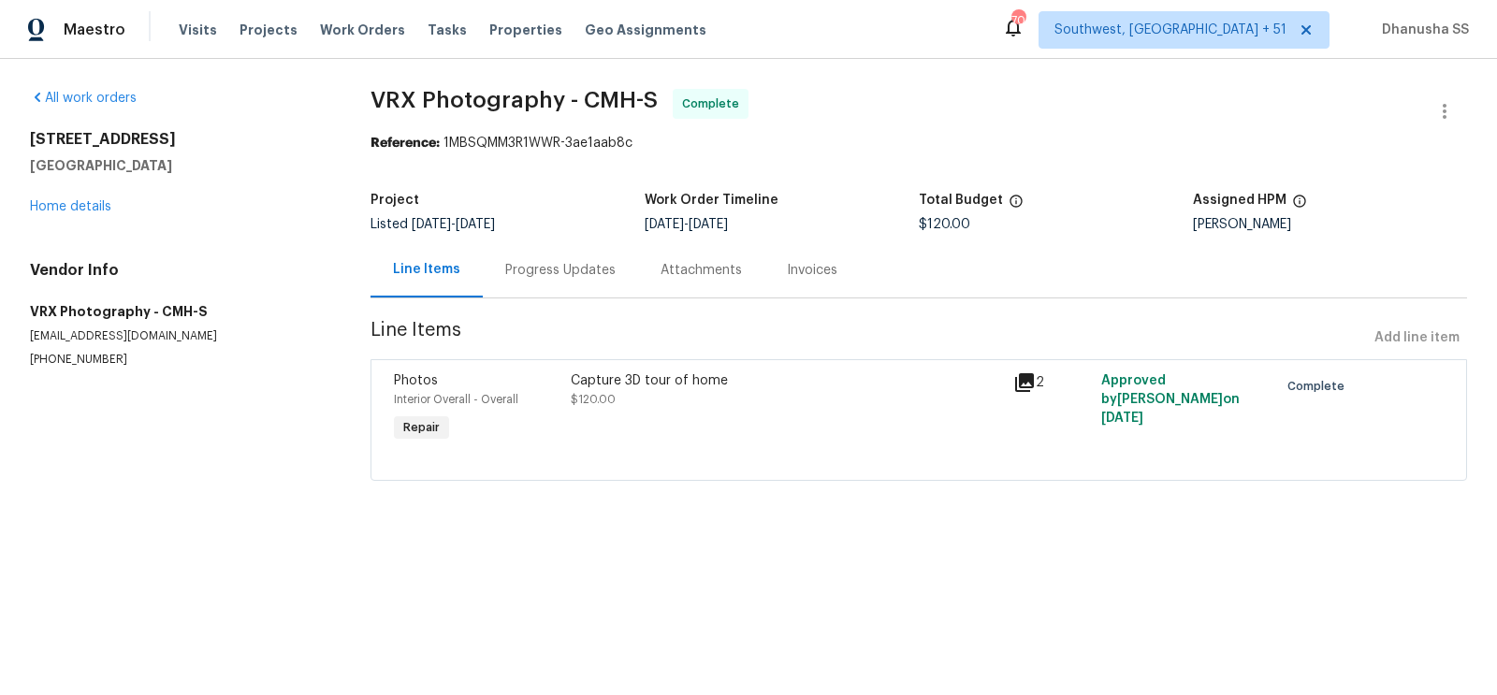
click at [74, 217] on div "All work orders 3972 Bannen Trail Dr Canal Winchester, OH 43110 Home details Ve…" at bounding box center [178, 228] width 296 height 279
click at [74, 206] on link "Home details" at bounding box center [70, 206] width 81 height 13
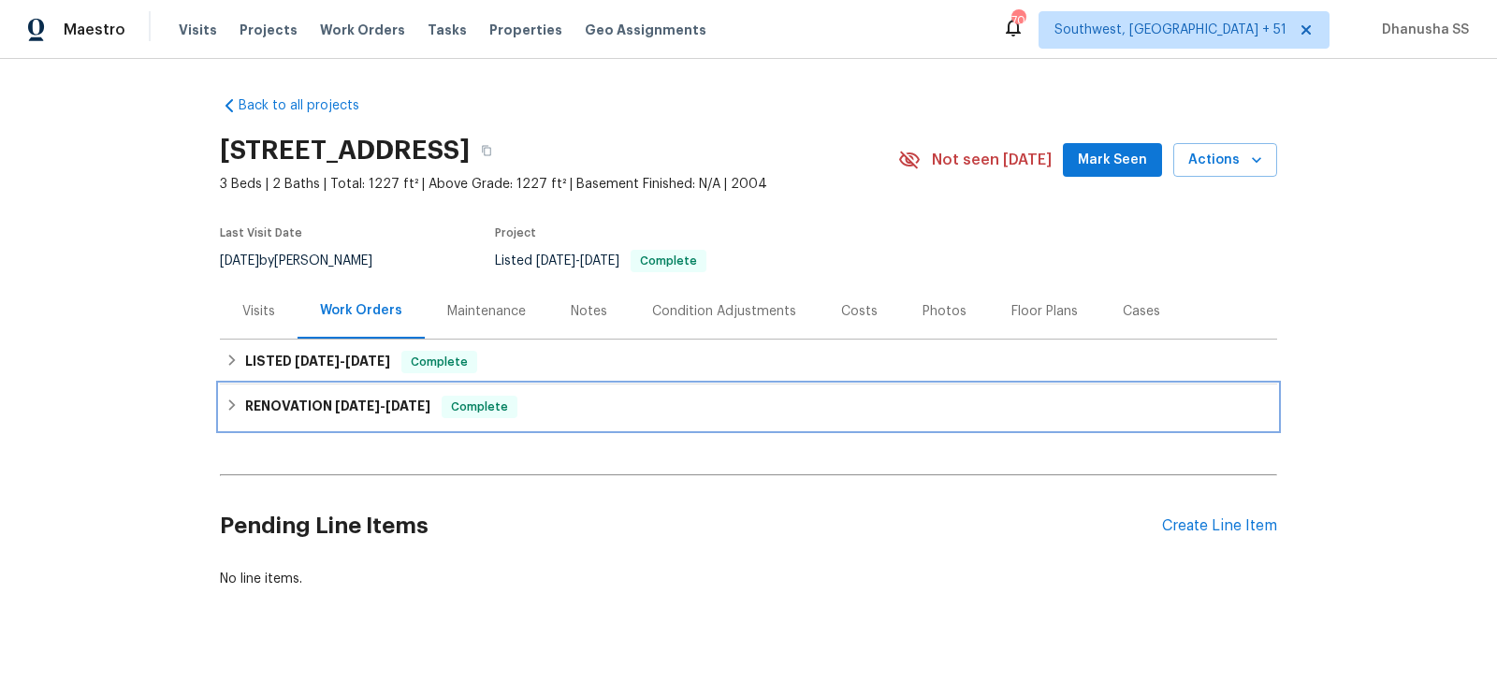
click at [629, 415] on div "RENOVATION 9/11/25 - 9/17/25 Complete" at bounding box center [748, 407] width 1046 height 22
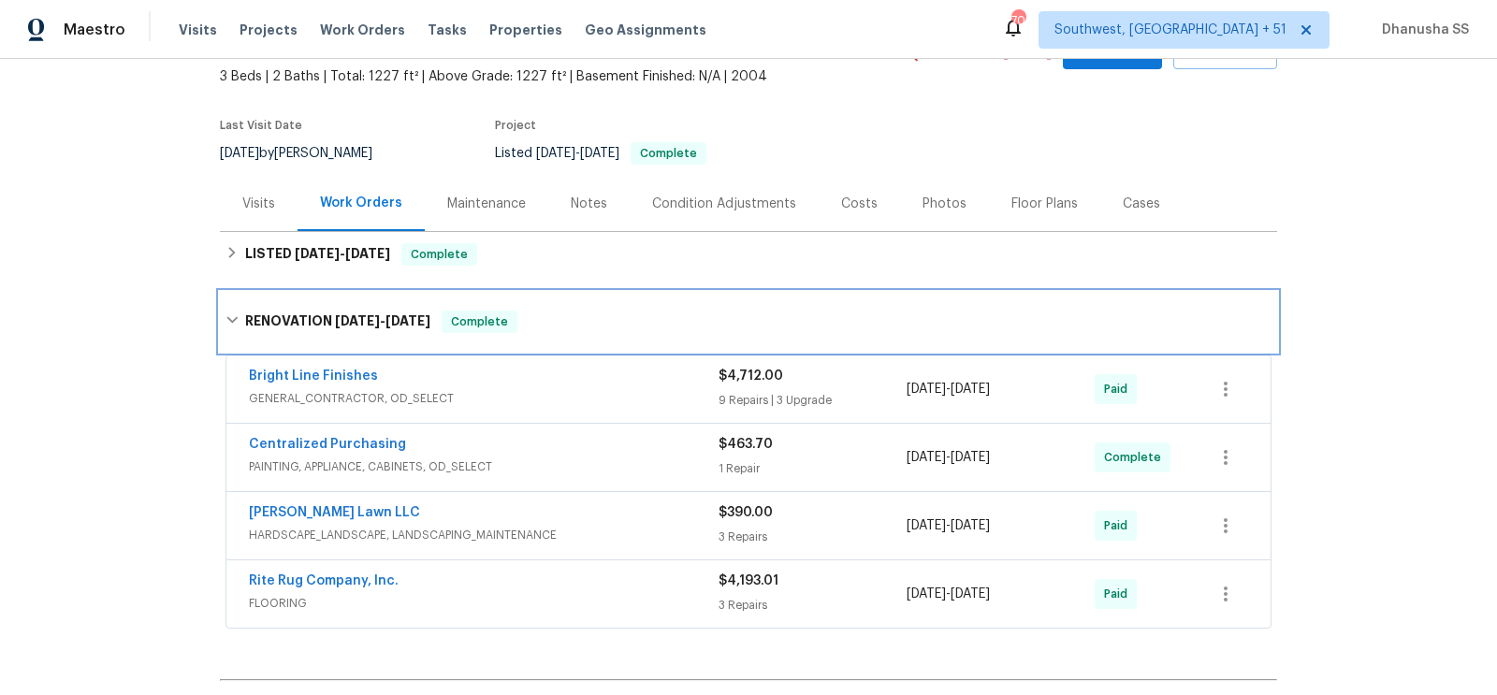
scroll to position [311, 0]
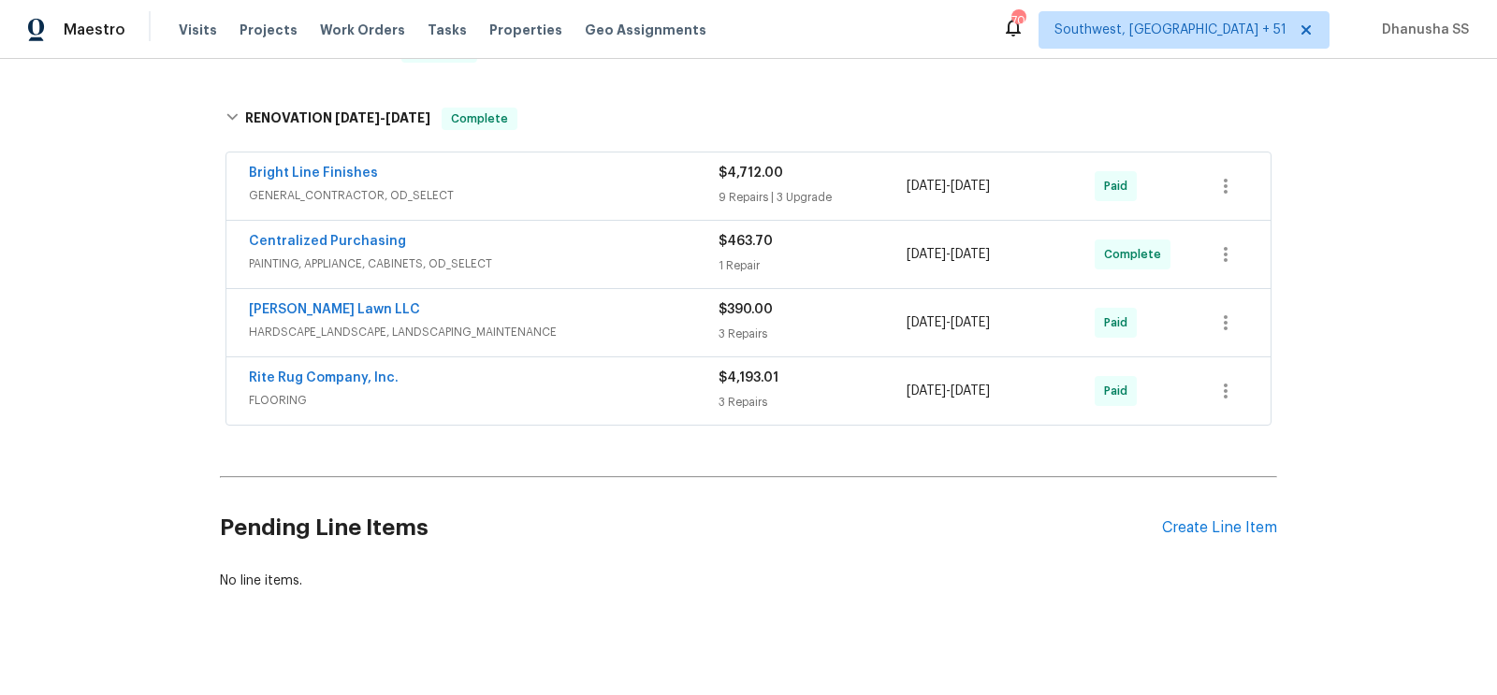
click at [650, 186] on span "GENERAL_CONTRACTOR, OD_SELECT" at bounding box center [484, 195] width 470 height 19
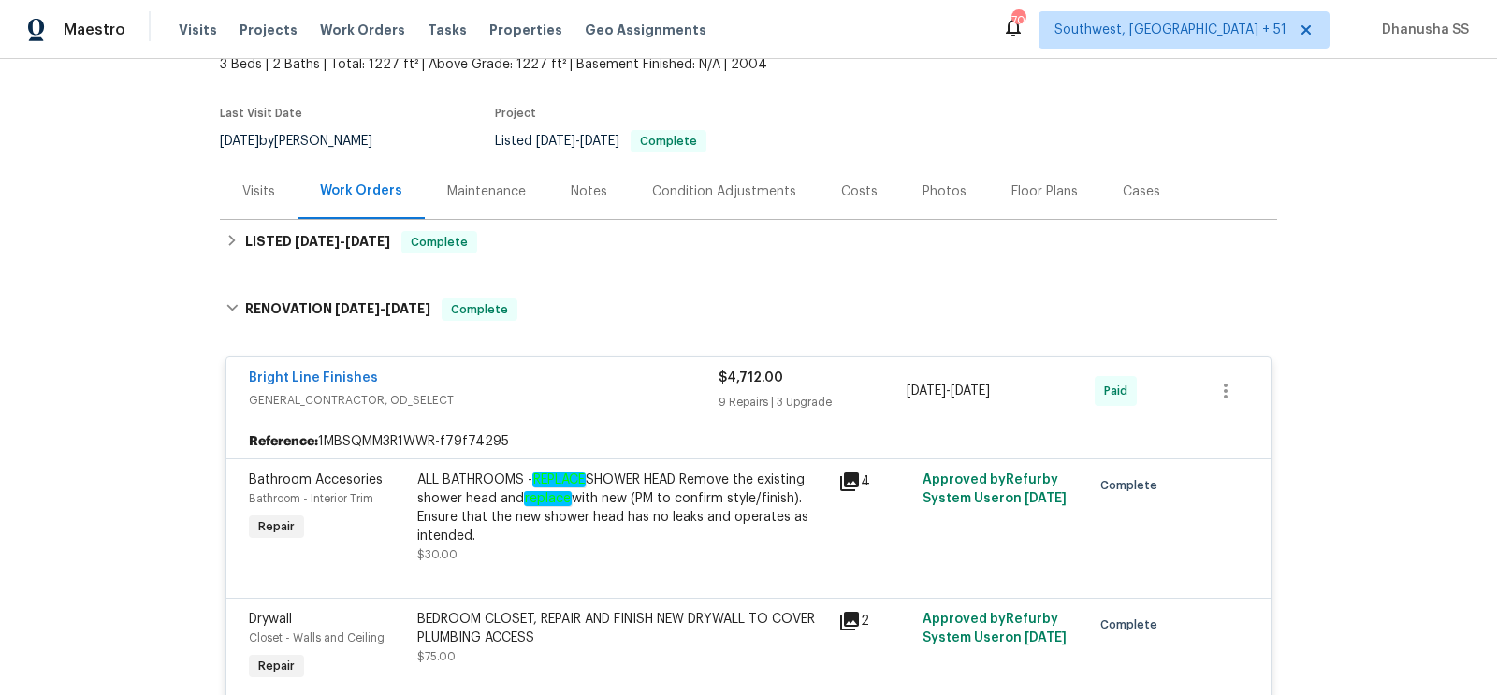
scroll to position [69, 0]
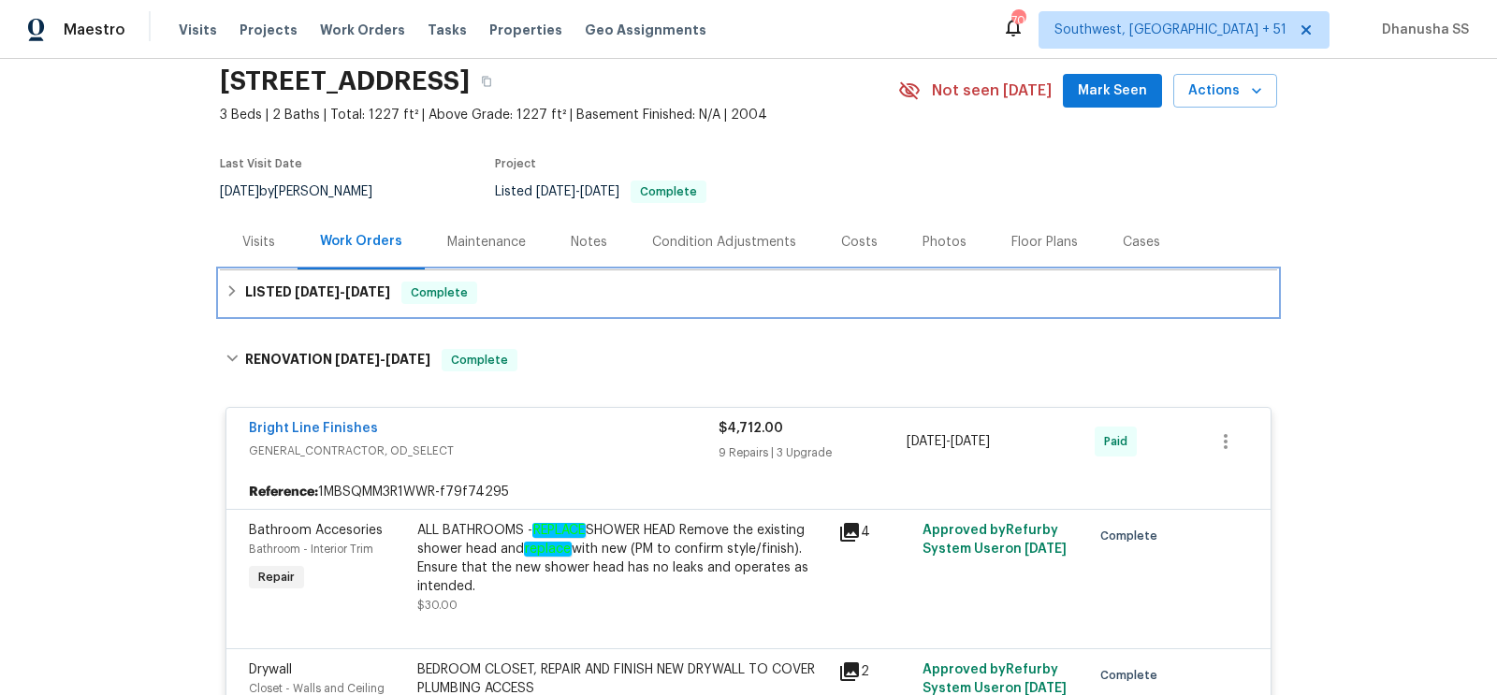
click at [565, 273] on div "LISTED 9/24/25 - 9/25/25 Complete" at bounding box center [748, 292] width 1057 height 45
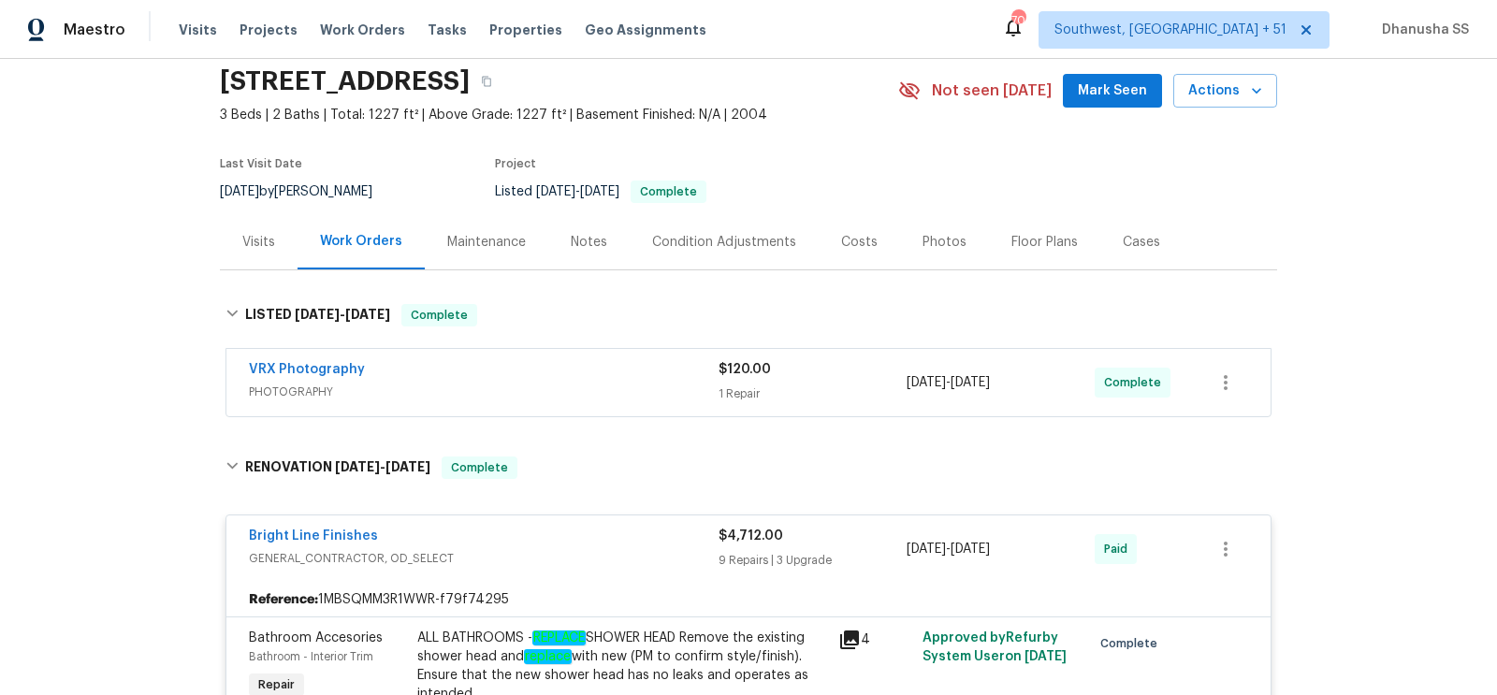
click at [593, 370] on div "VRX Photography" at bounding box center [484, 371] width 470 height 22
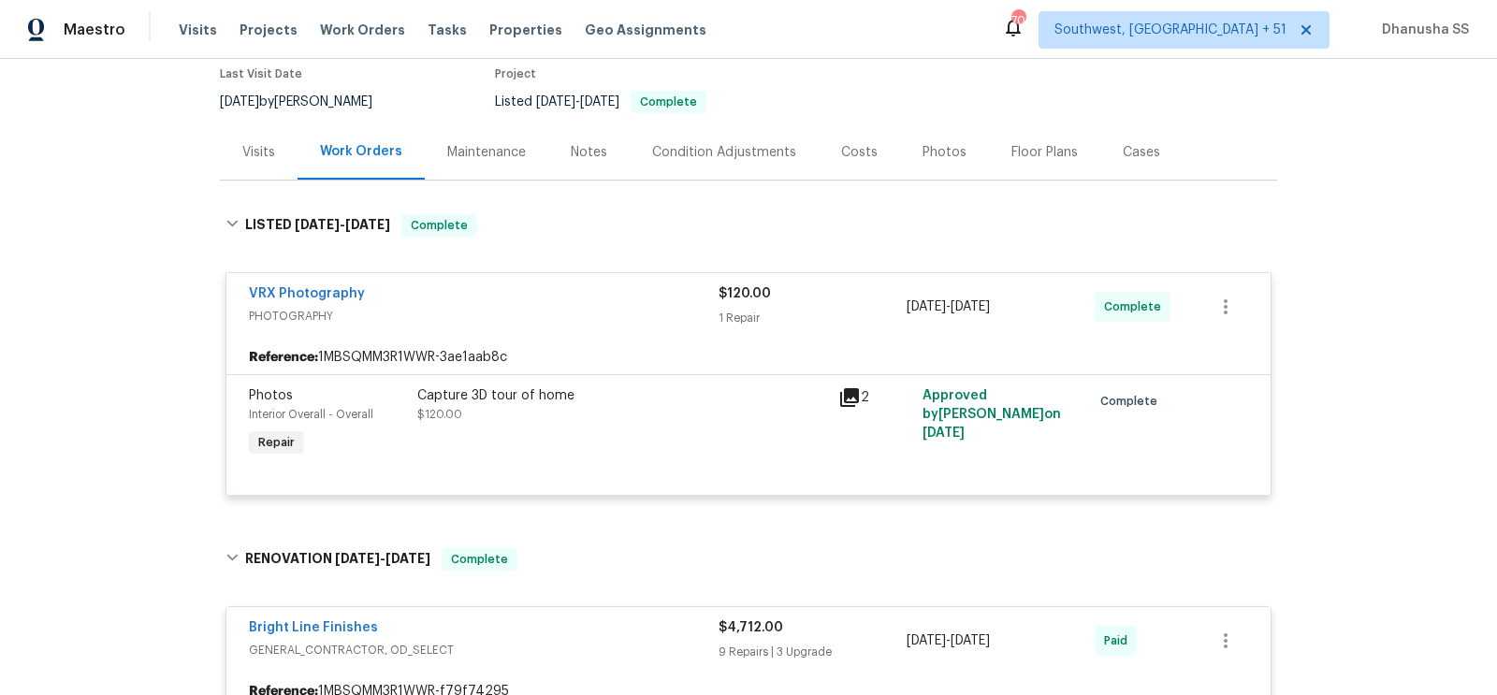
scroll to position [0, 0]
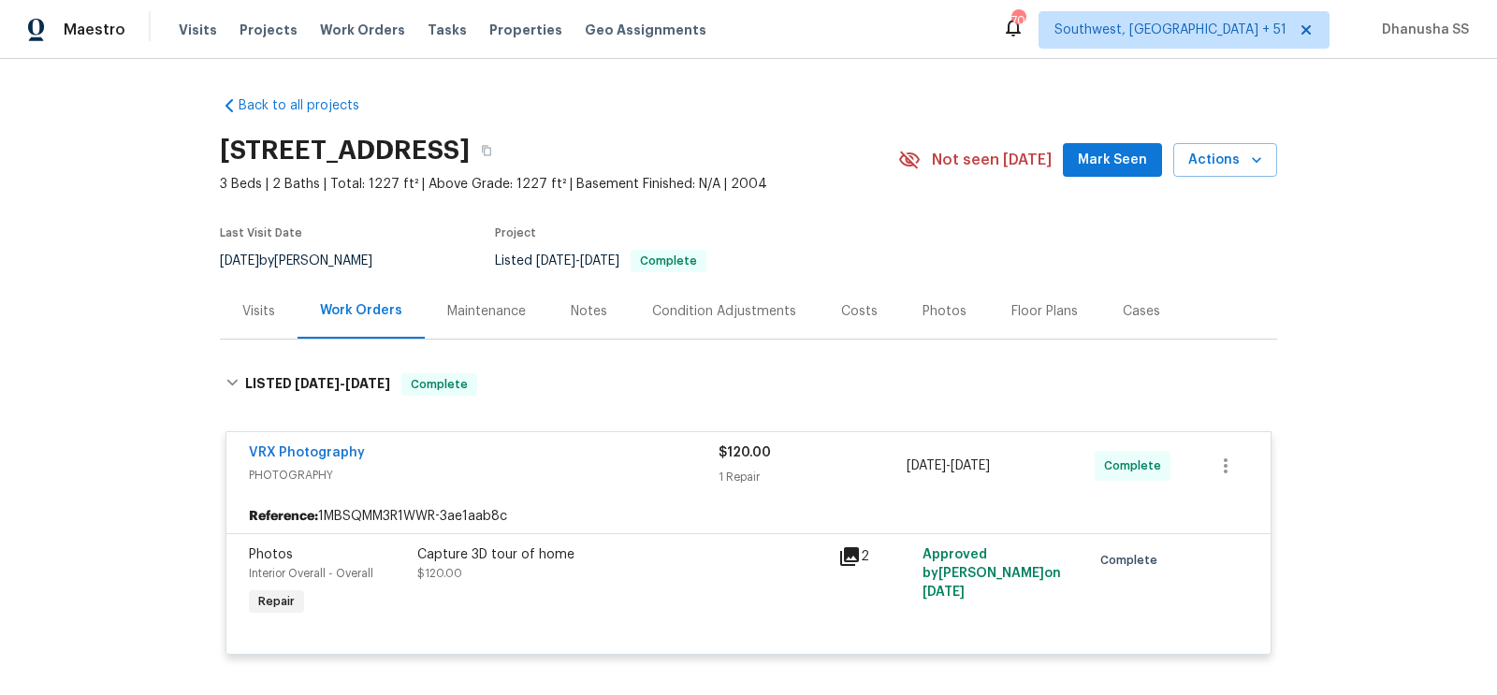
click at [363, 19] on div "Visits Projects Work Orders Tasks Properties Geo Assignments" at bounding box center [454, 29] width 550 height 37
click at [344, 28] on span "Work Orders" at bounding box center [362, 30] width 85 height 19
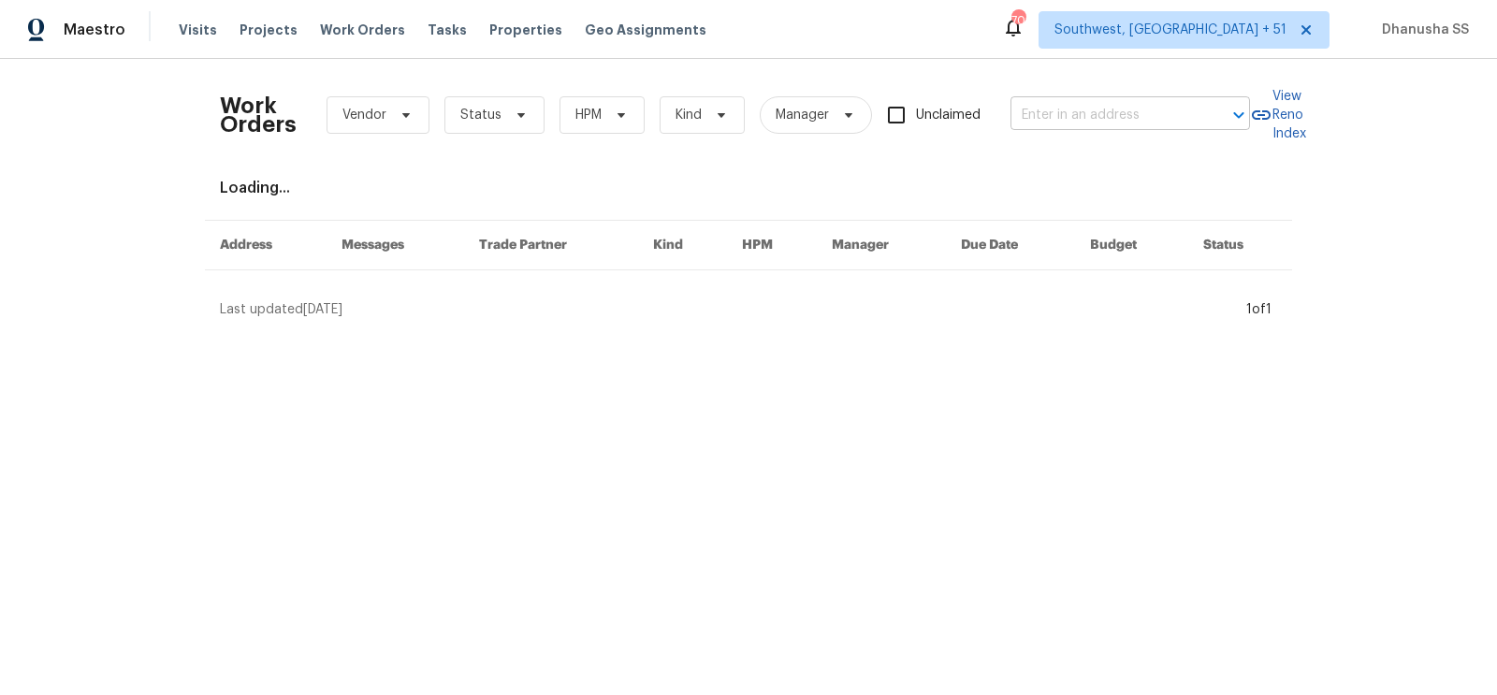
click at [1115, 114] on input "text" at bounding box center [1103, 115] width 187 height 29
paste input "[STREET_ADDRESS]"
type input "[STREET_ADDRESS]"
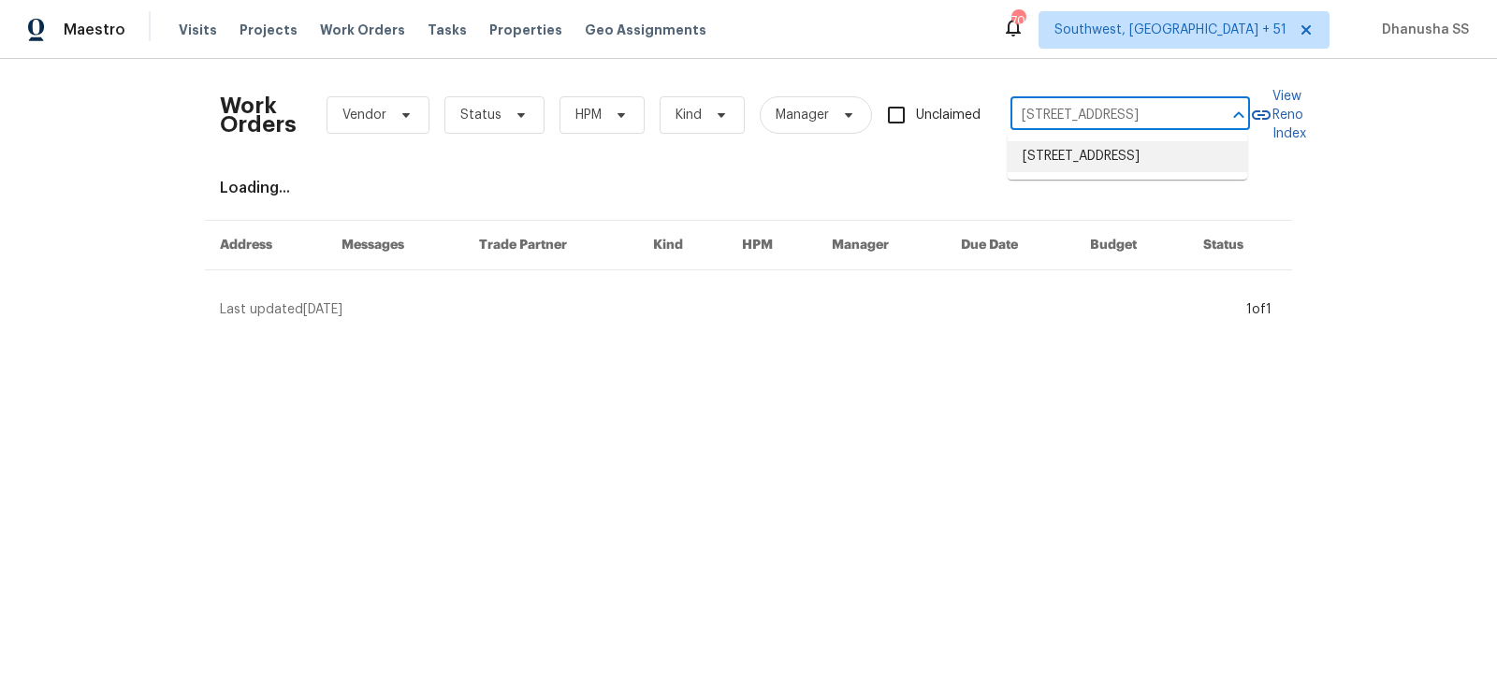
click at [1097, 149] on li "[STREET_ADDRESS]" at bounding box center [1127, 156] width 239 height 31
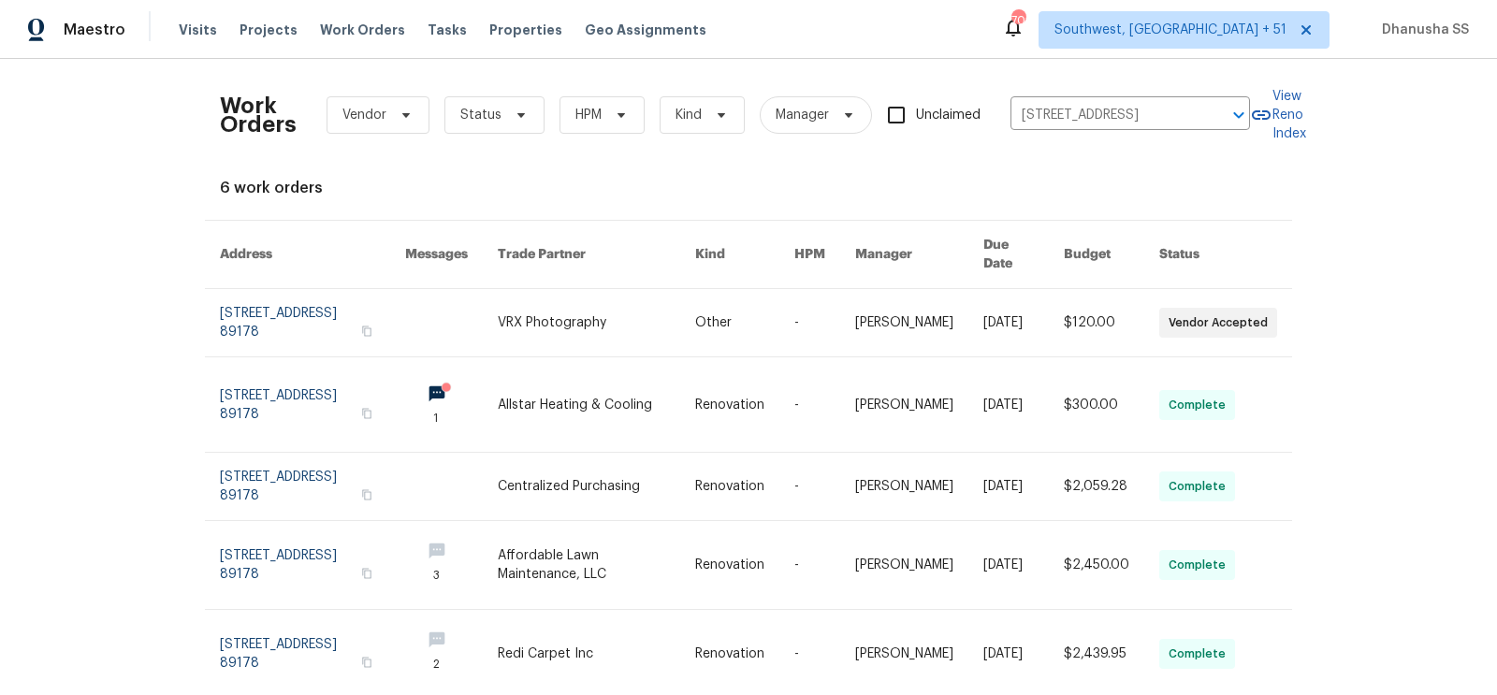
click at [737, 298] on link at bounding box center [744, 322] width 99 height 67
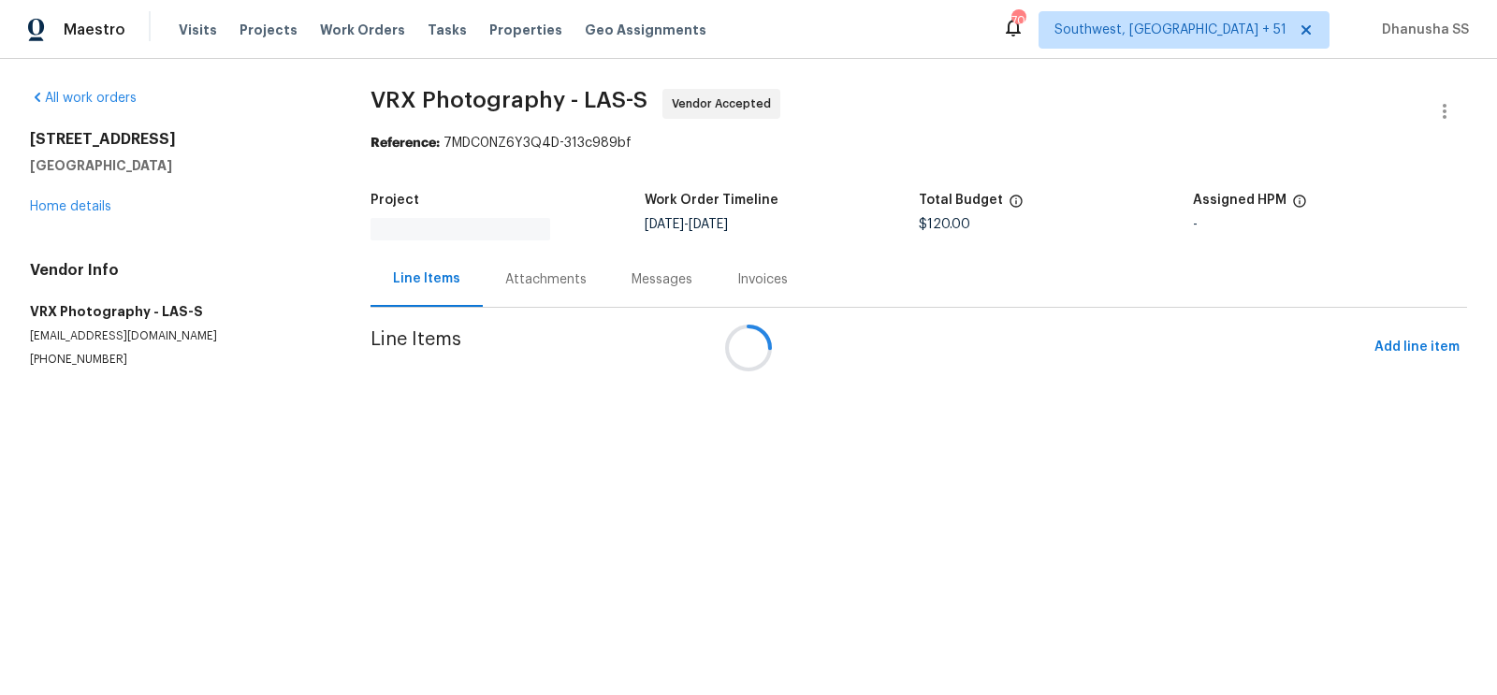
click at [84, 204] on div at bounding box center [748, 347] width 1497 height 695
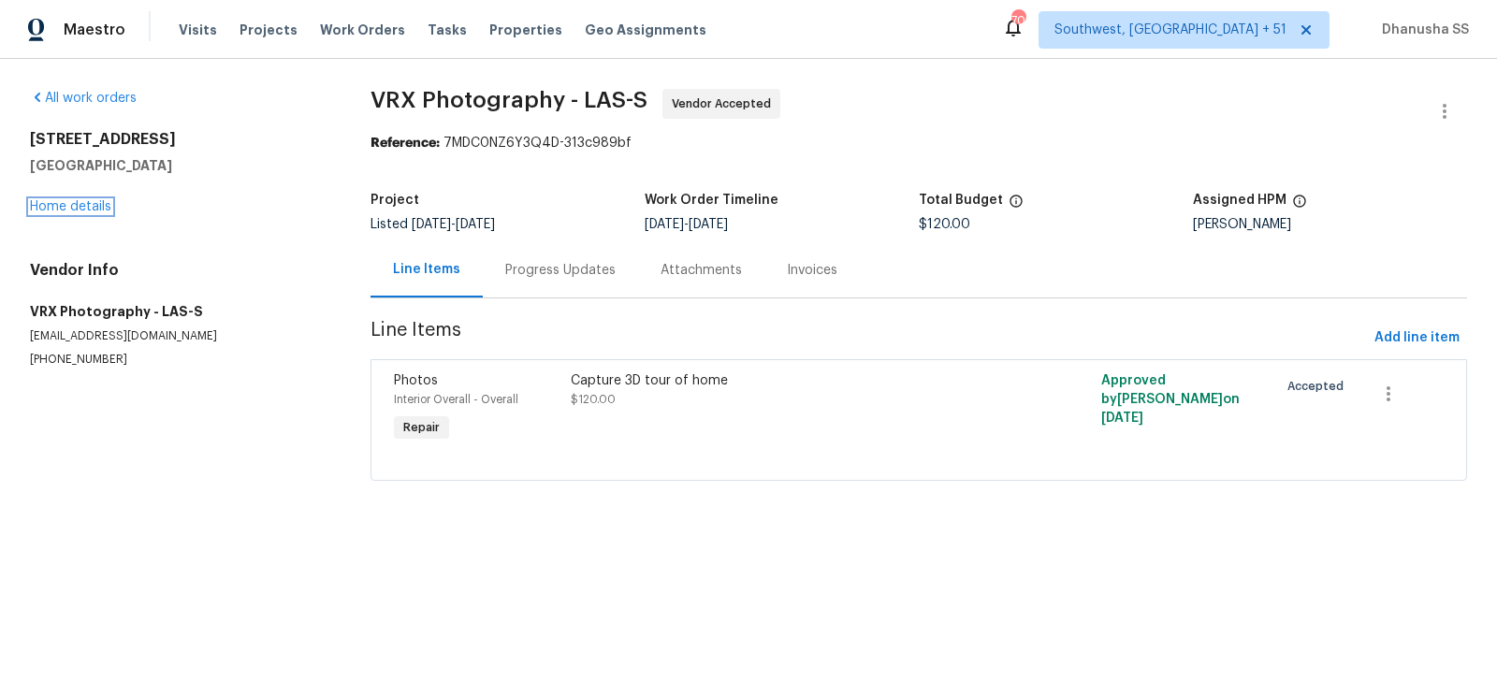
click at [84, 204] on link "Home details" at bounding box center [70, 206] width 81 height 13
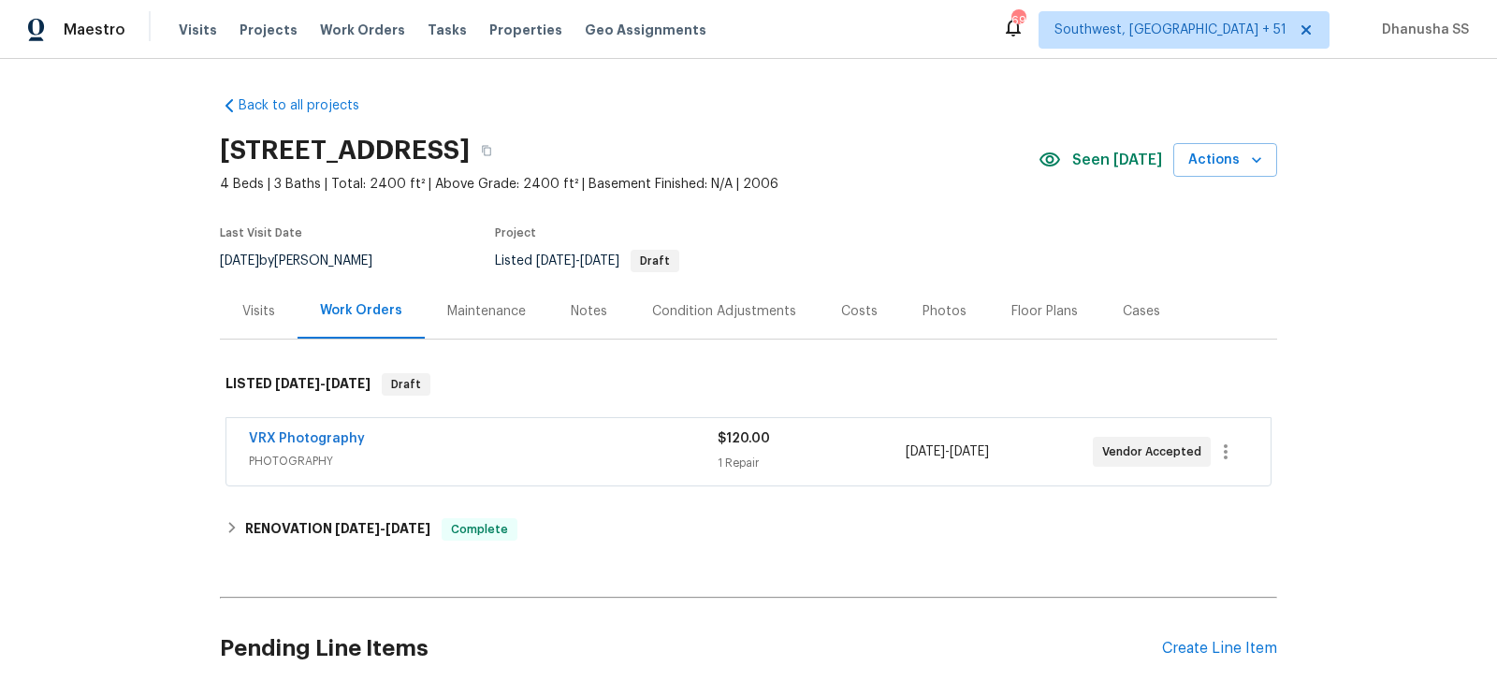
click at [257, 321] on div "Visits" at bounding box center [259, 310] width 78 height 55
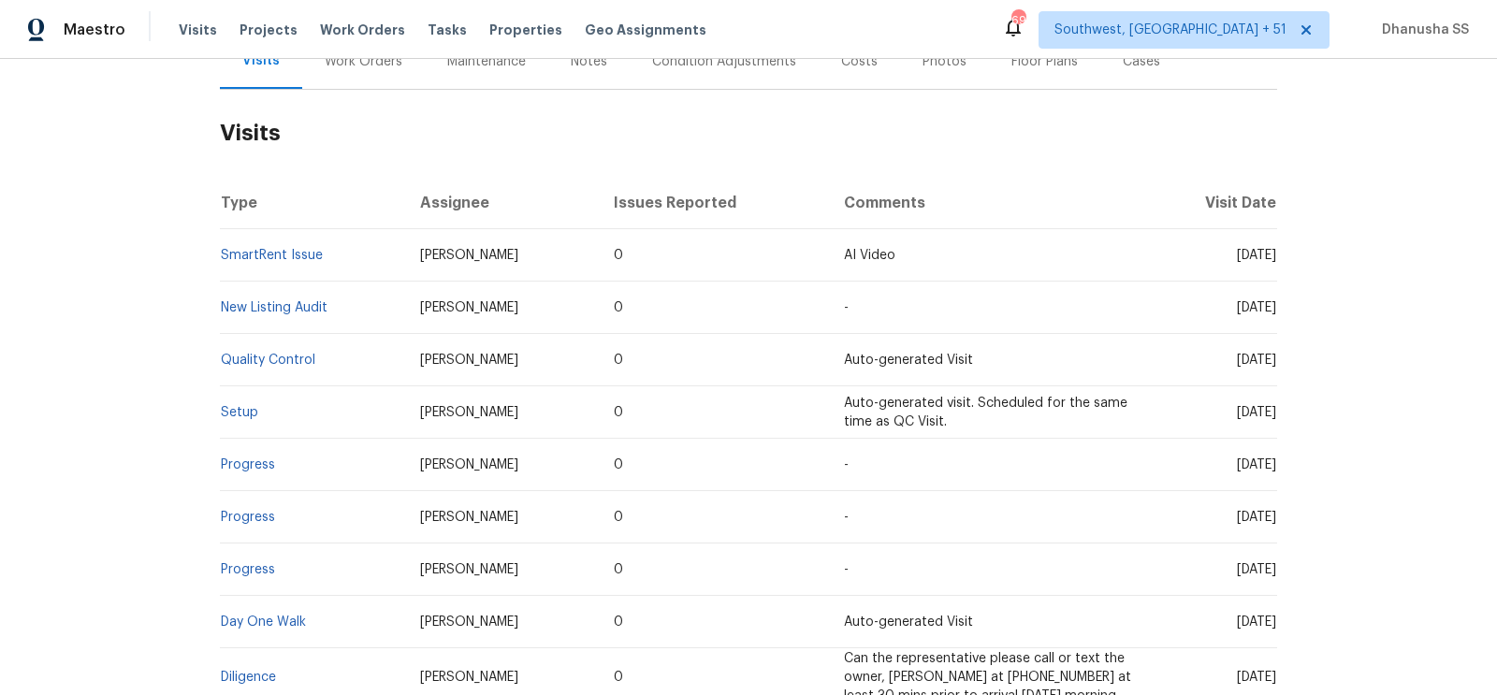
scroll to position [316, 0]
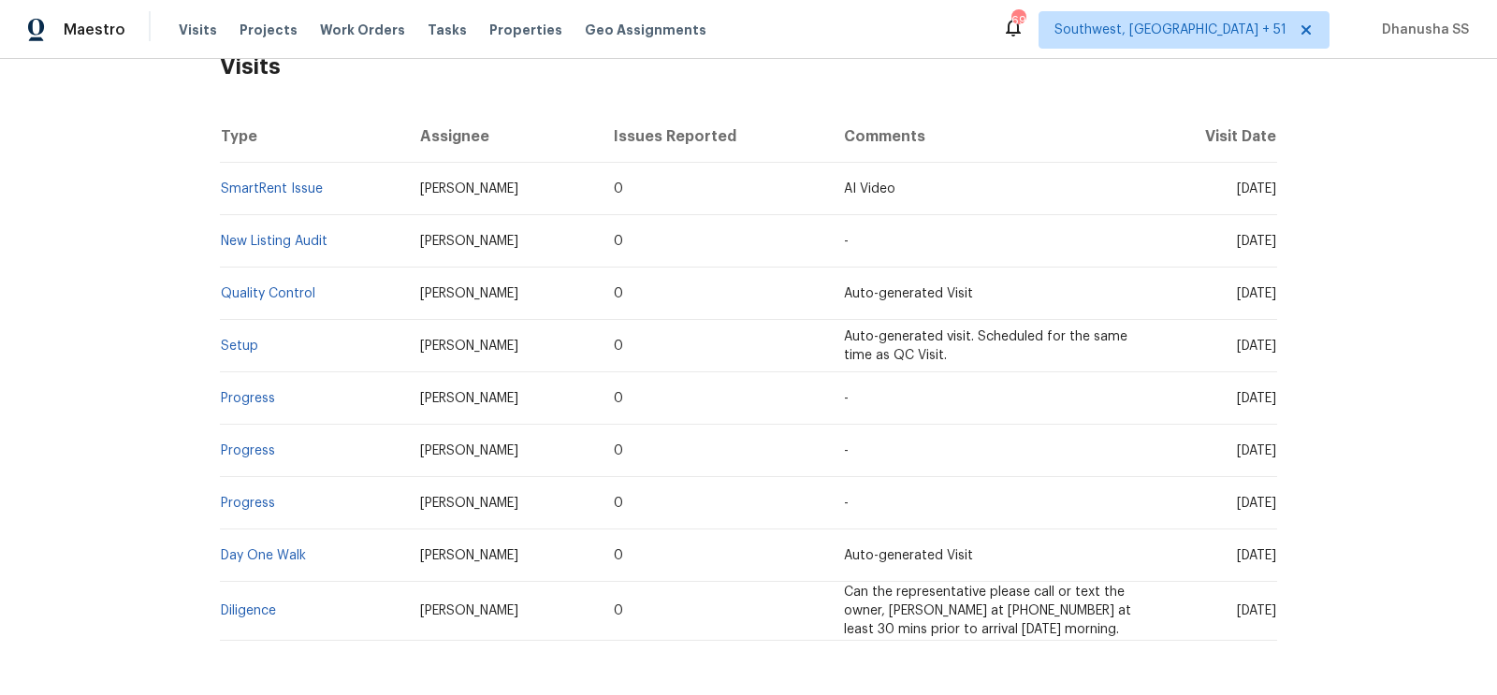
click at [258, 333] on td "Setup" at bounding box center [312, 346] width 185 height 52
click at [258, 334] on td "Setup" at bounding box center [312, 346] width 185 height 52
click at [234, 346] on link "Setup" at bounding box center [239, 346] width 37 height 13
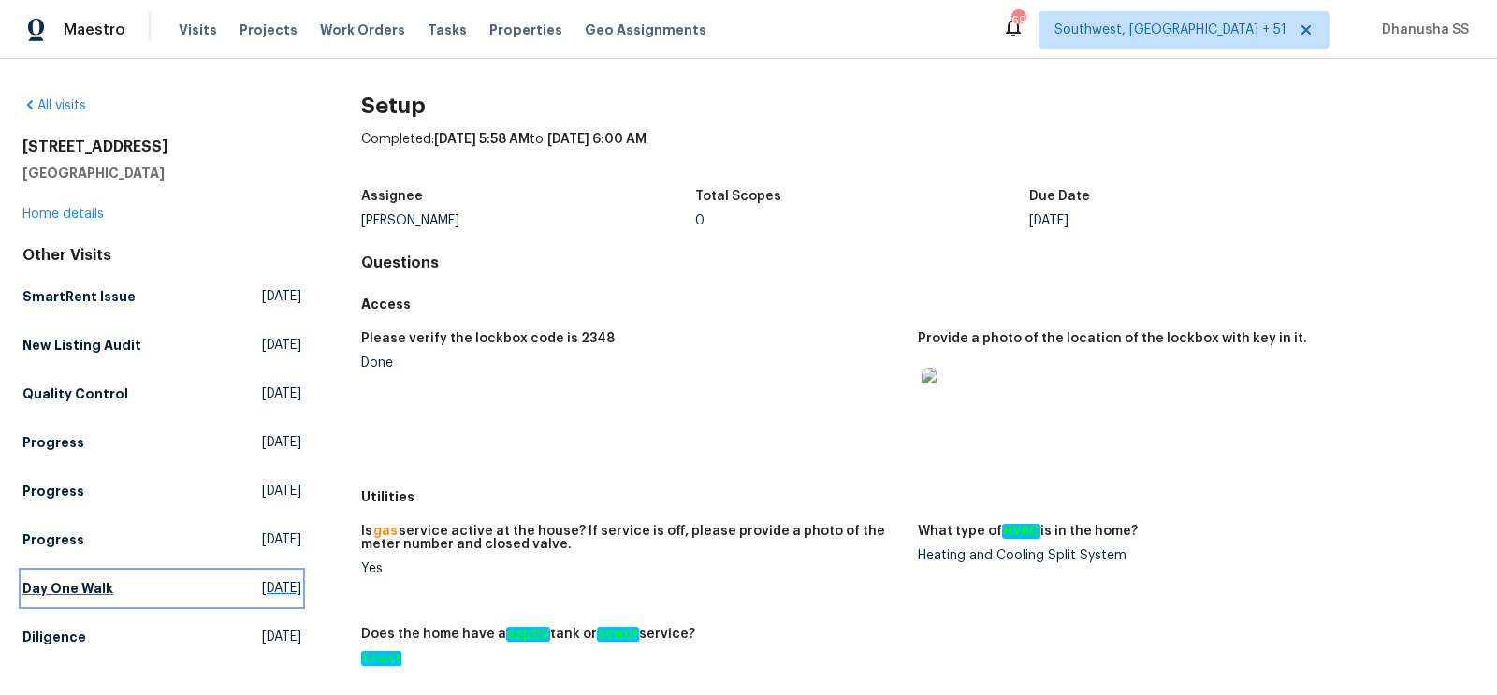
click at [262, 592] on span "Sat, Sep 20 2025" at bounding box center [281, 588] width 39 height 19
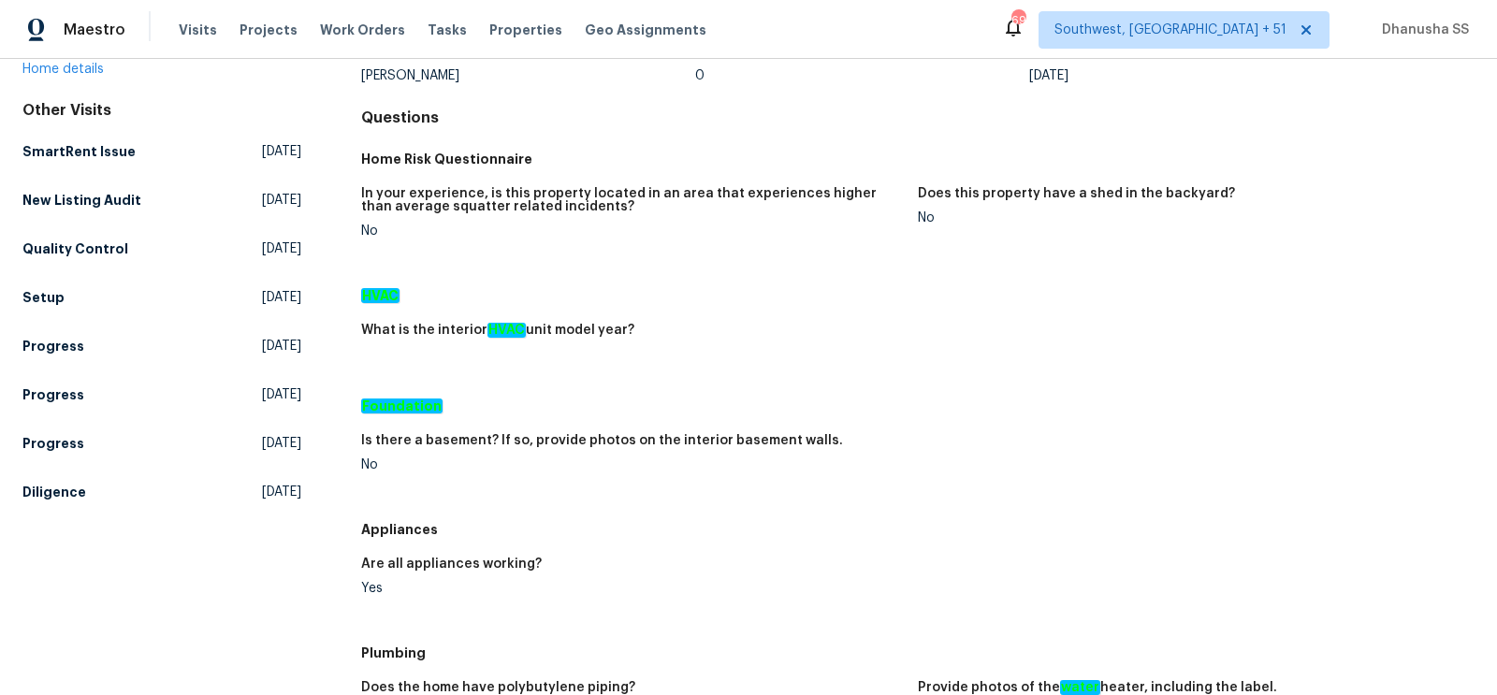
scroll to position [160, 0]
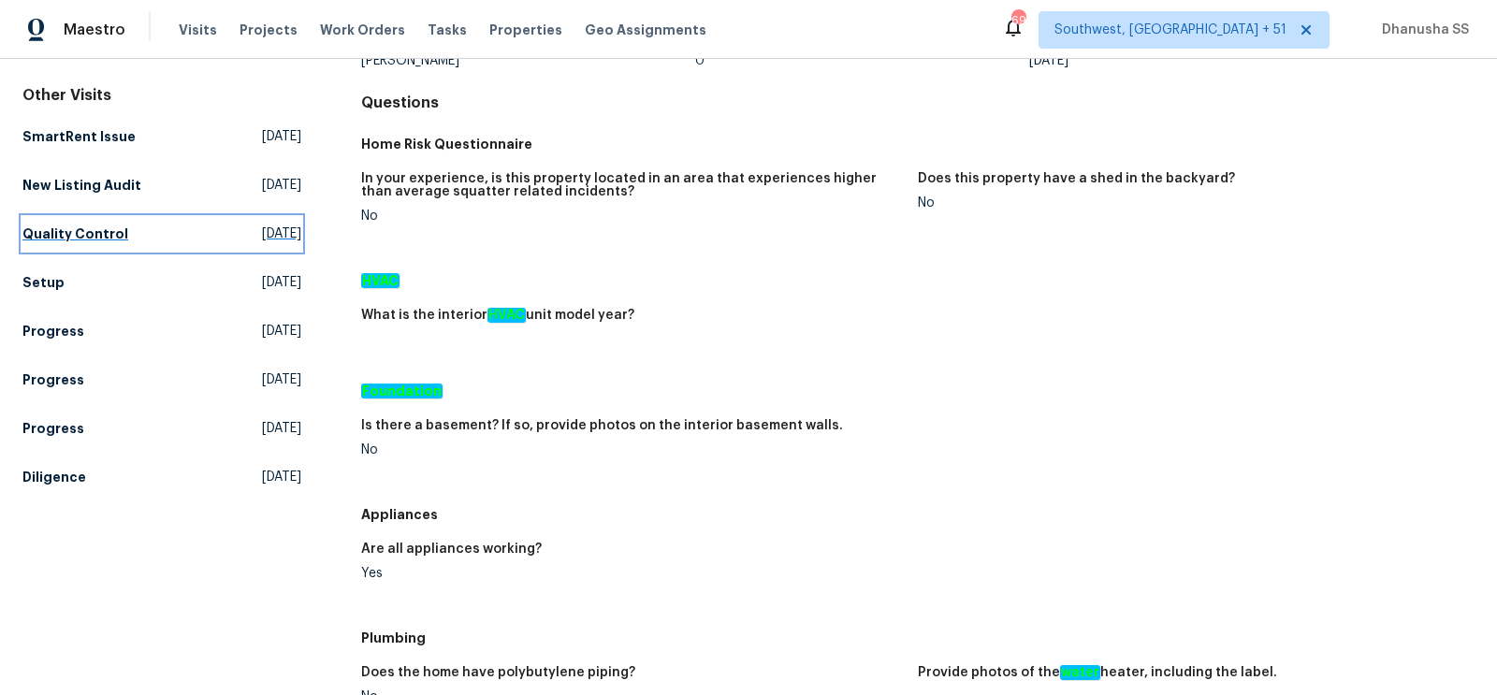
click at [262, 235] on span "Mon, Sep 29 2025" at bounding box center [281, 234] width 39 height 19
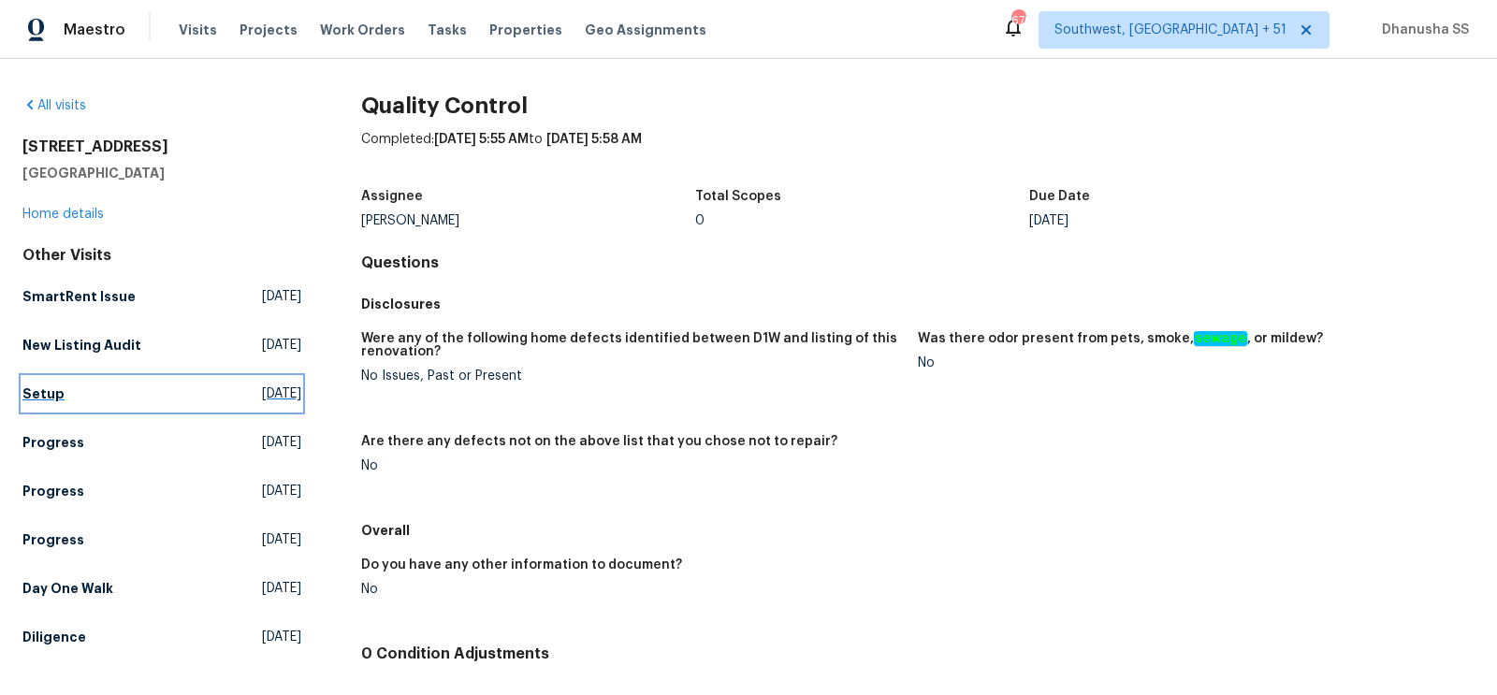
click at [62, 399] on link "Setup Mon, Sep 29 2025" at bounding box center [161, 394] width 279 height 34
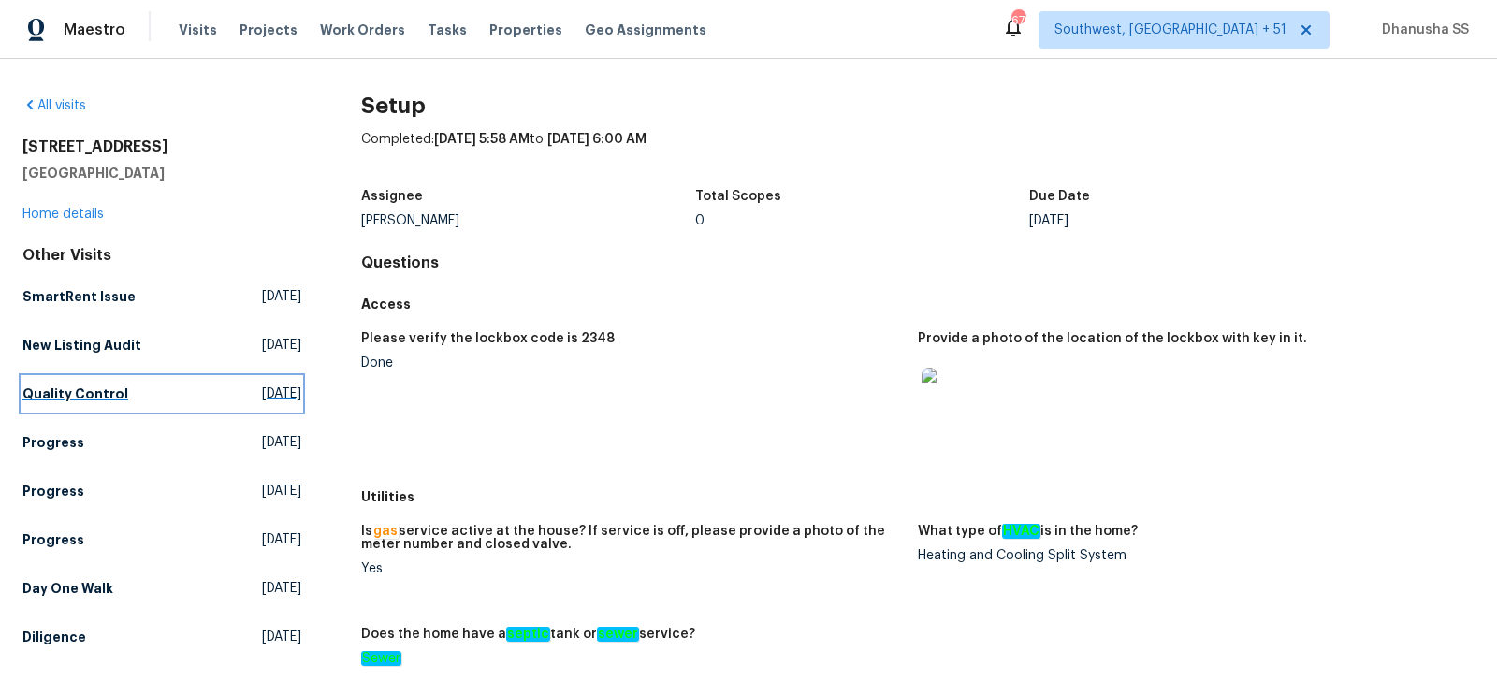
click at [123, 381] on link "Quality Control Mon, Sep 29 2025" at bounding box center [161, 394] width 279 height 34
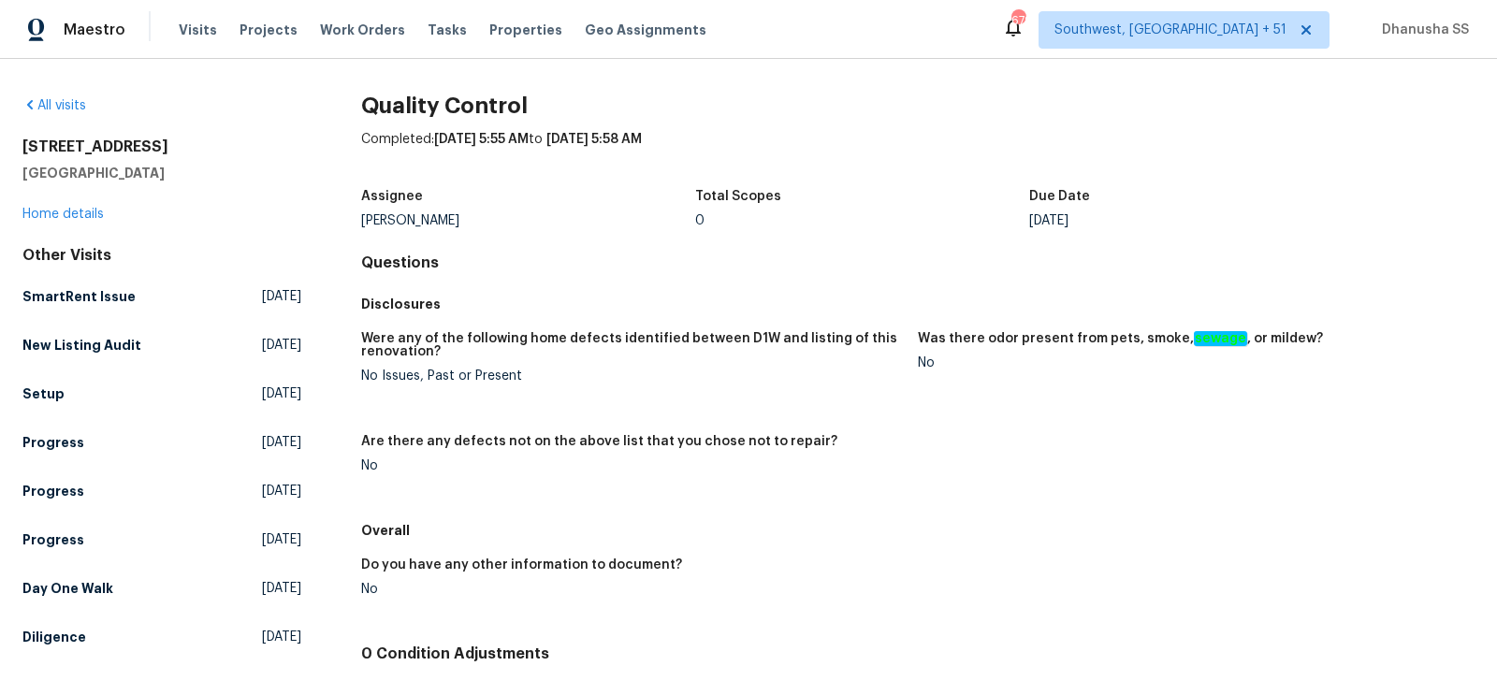
scroll to position [147, 0]
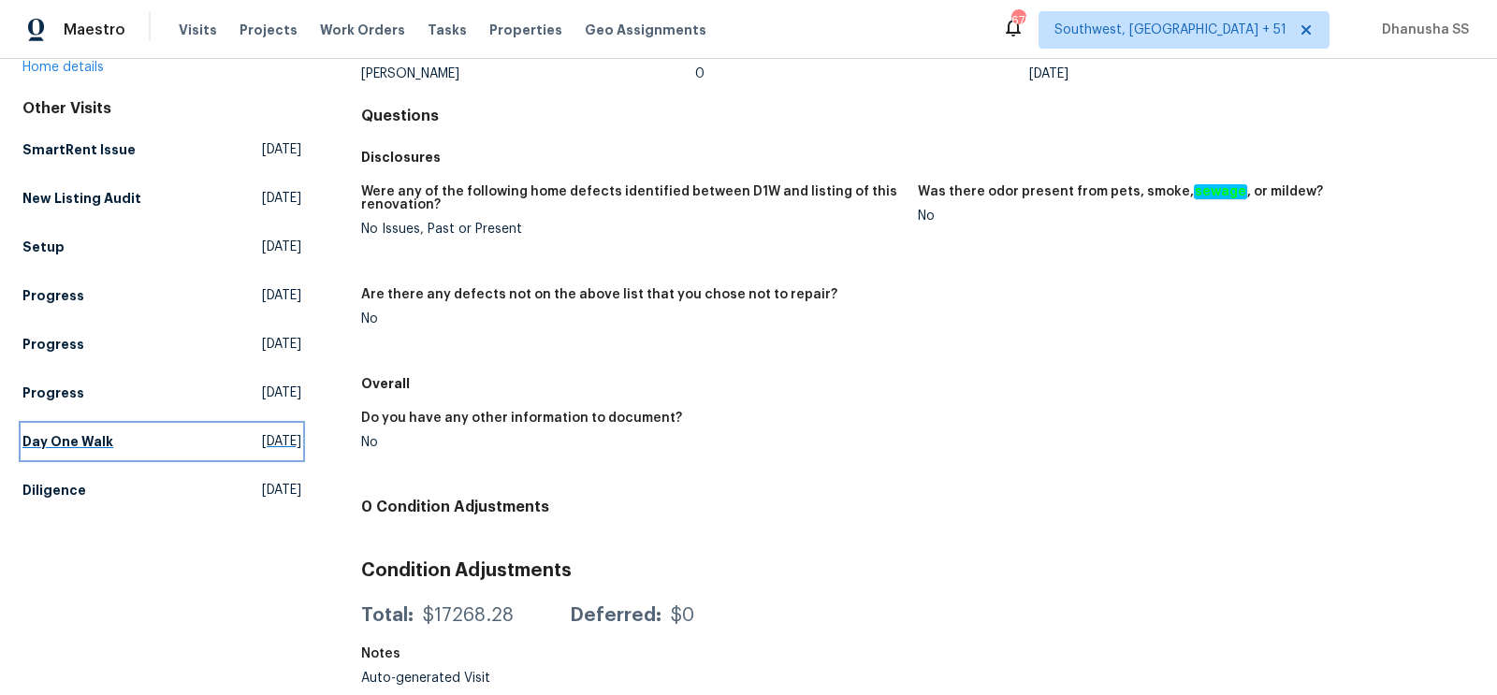
click at [262, 439] on span "Sat, Sep 20 2025" at bounding box center [281, 441] width 39 height 19
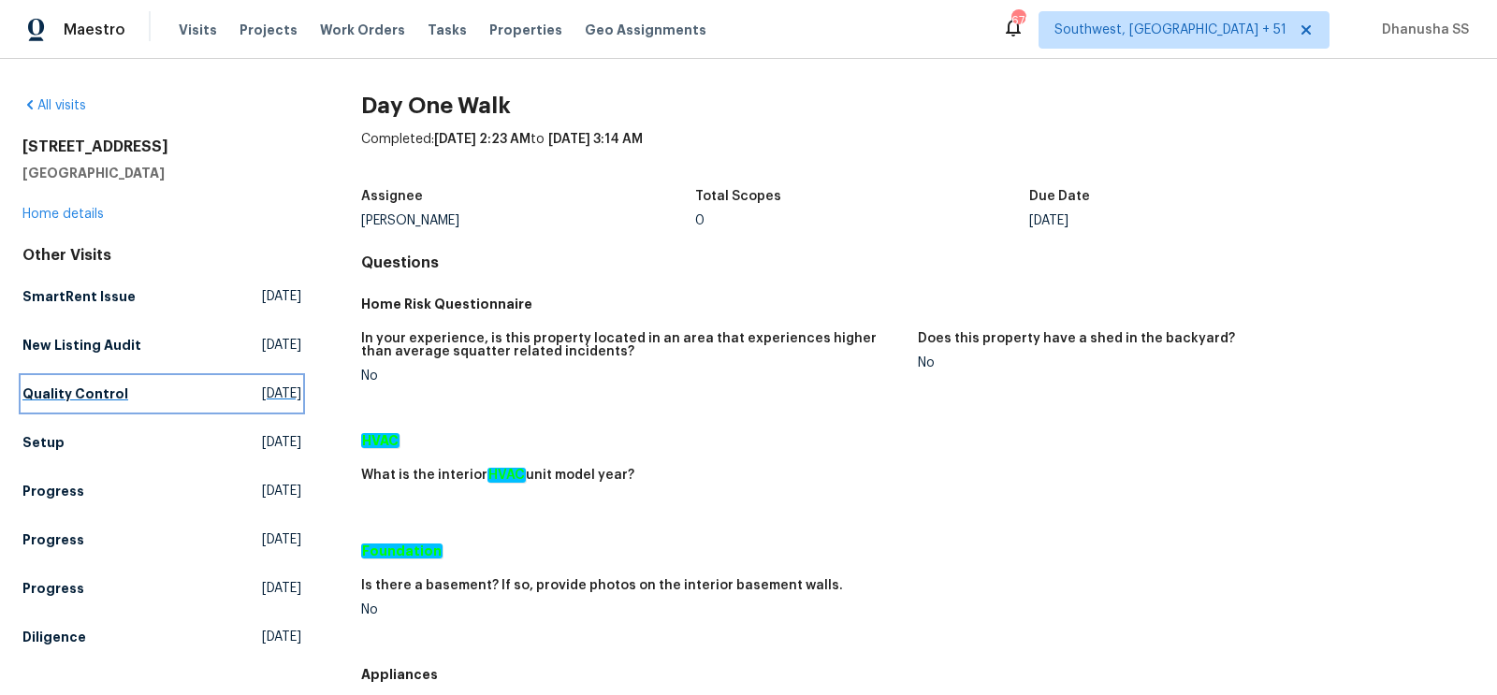
click at [262, 396] on span "Mon, Sep 29 2025" at bounding box center [281, 394] width 39 height 19
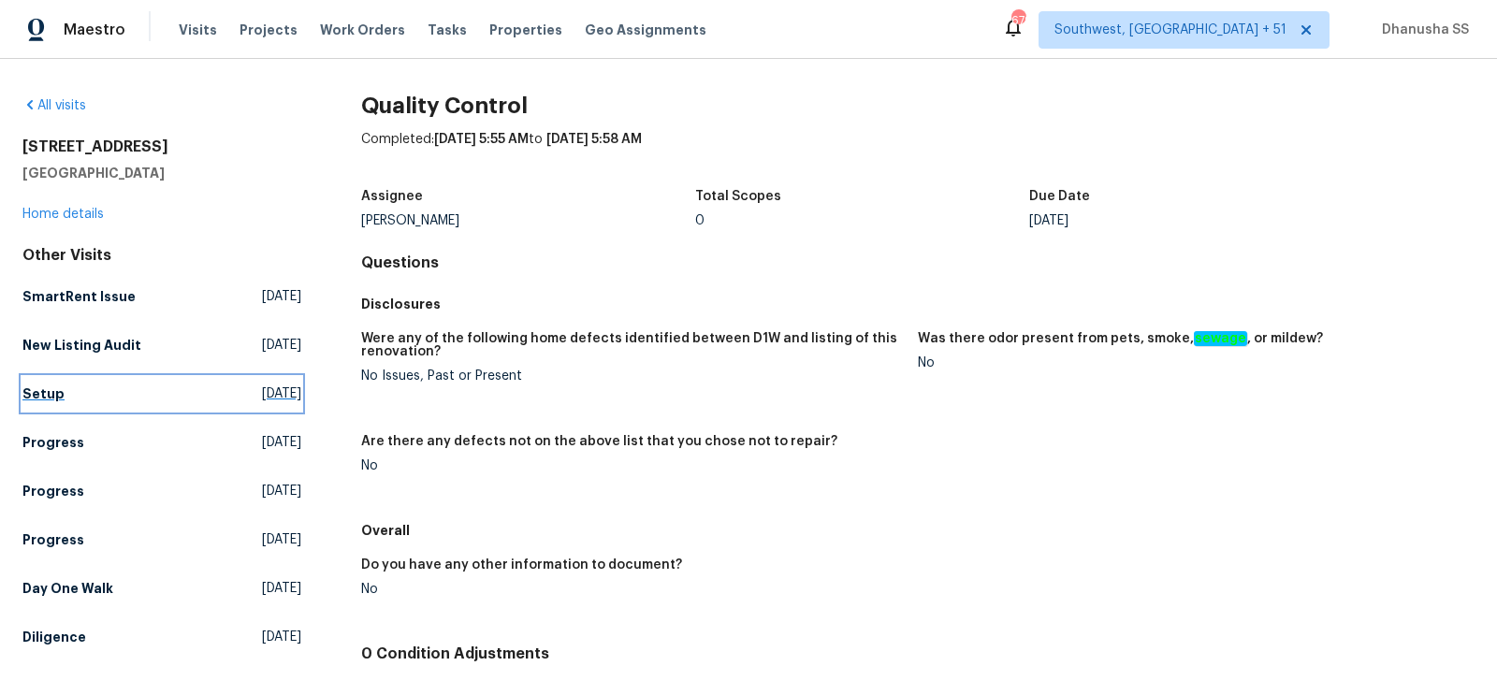
click at [65, 389] on link "Setup Mon, Sep 29 2025" at bounding box center [161, 394] width 279 height 34
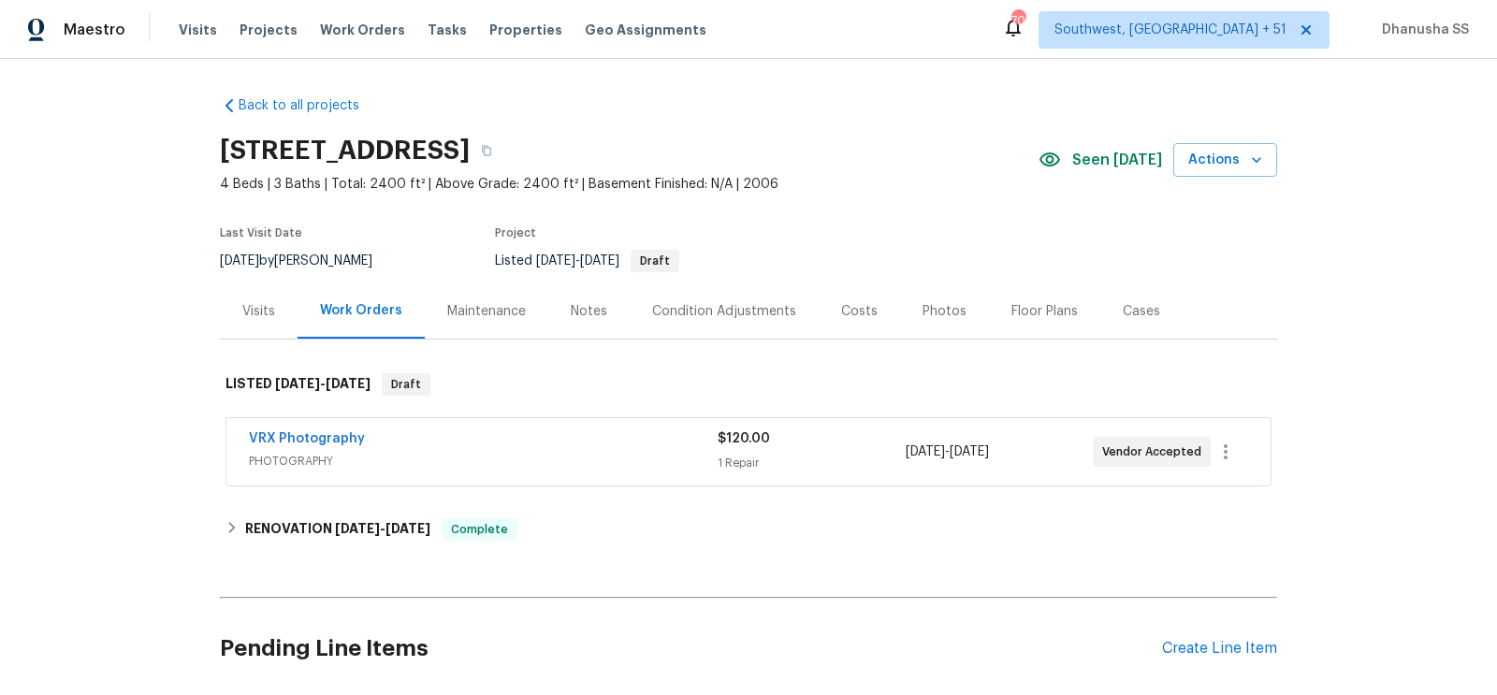
scroll to position [140, 0]
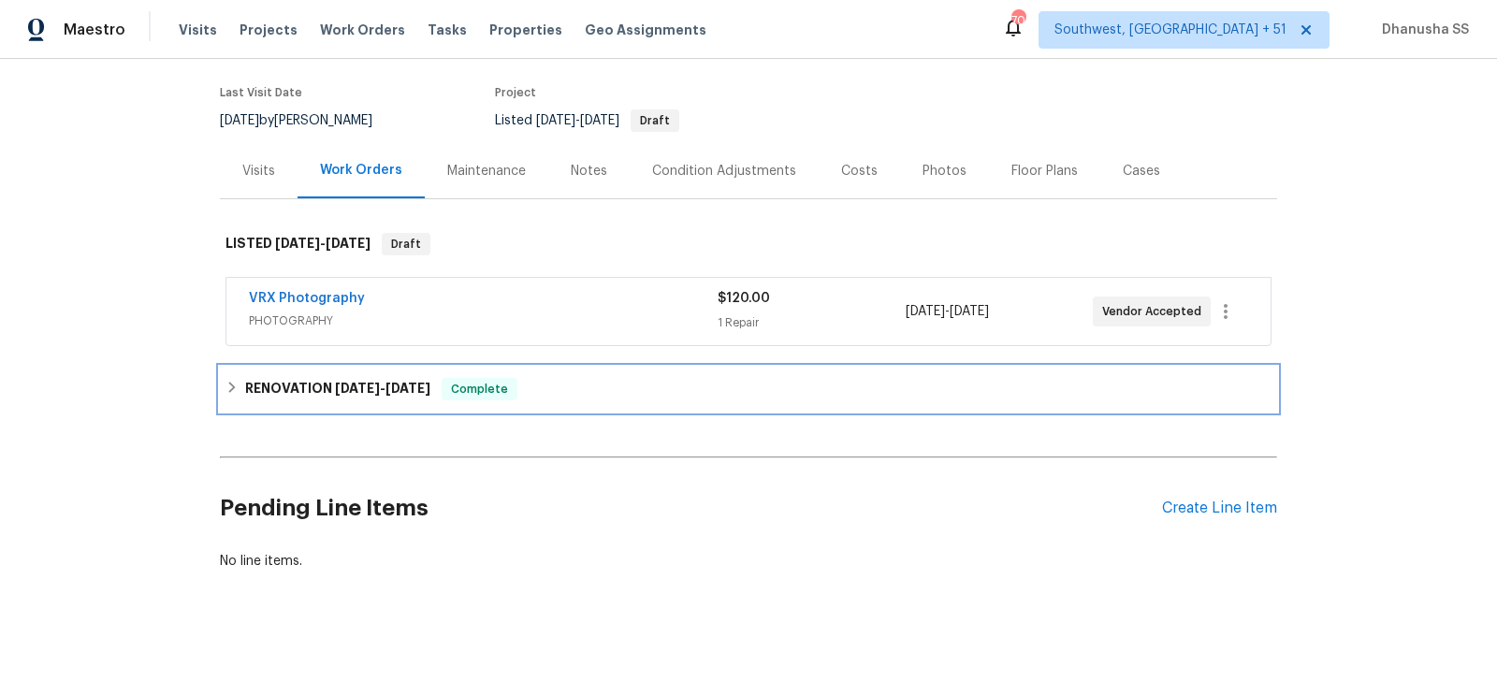
click at [581, 384] on div "RENOVATION [DATE] - [DATE] Complete" at bounding box center [748, 389] width 1046 height 22
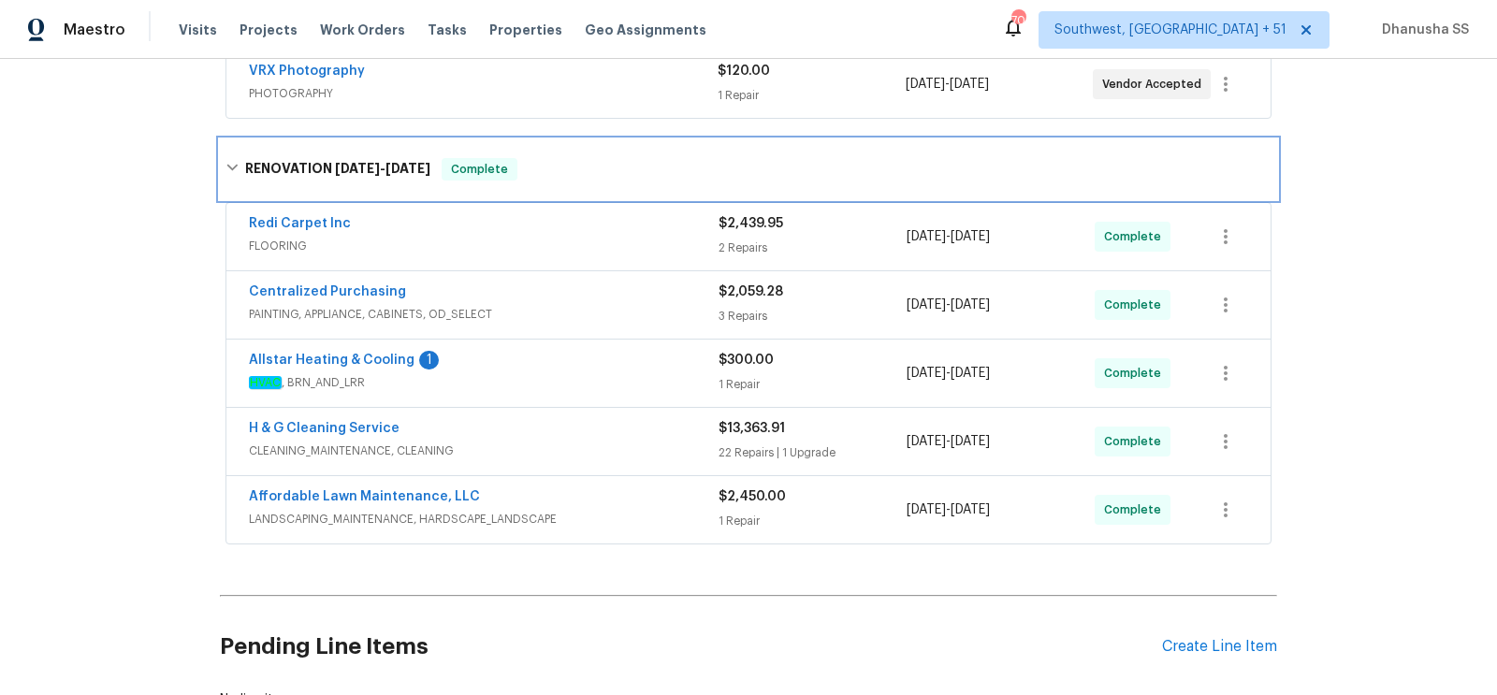
scroll to position [501, 0]
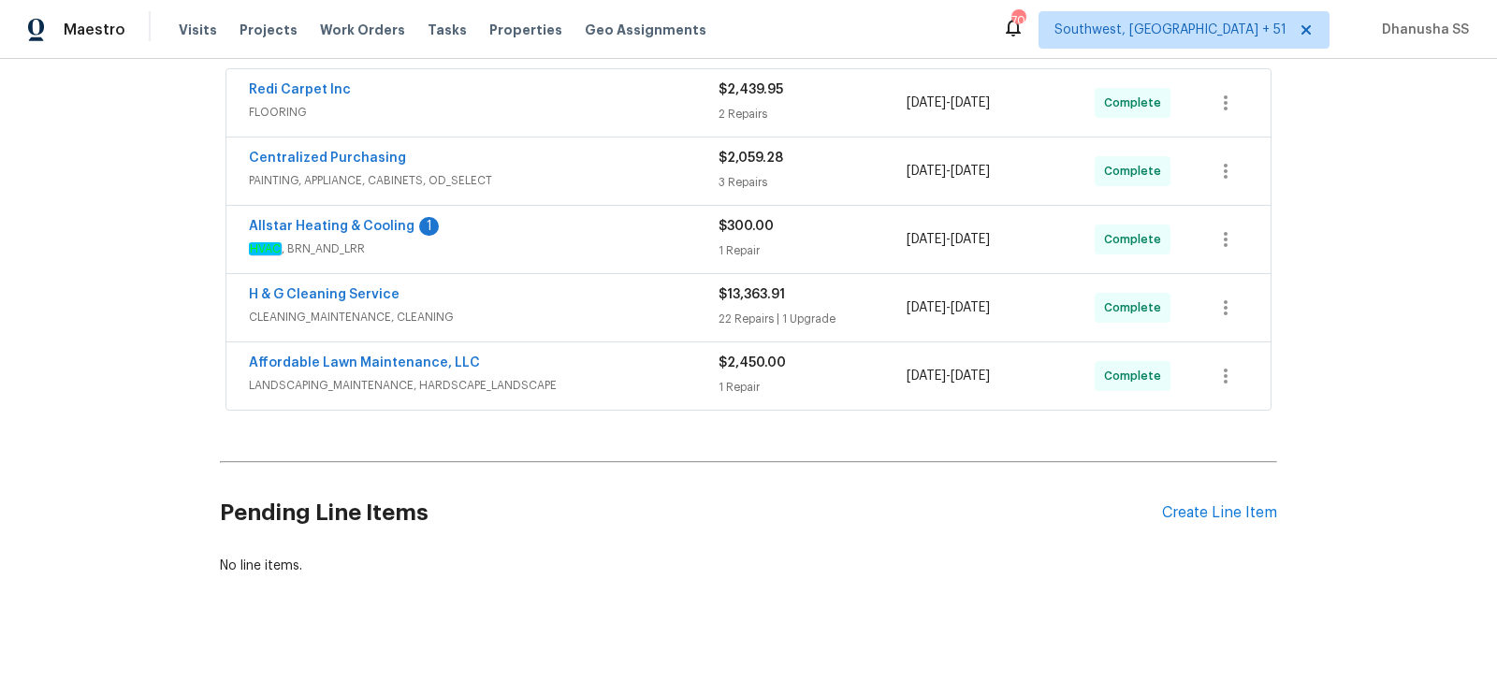
click at [660, 366] on div "Affordable Lawn Maintenance, LLC" at bounding box center [484, 365] width 470 height 22
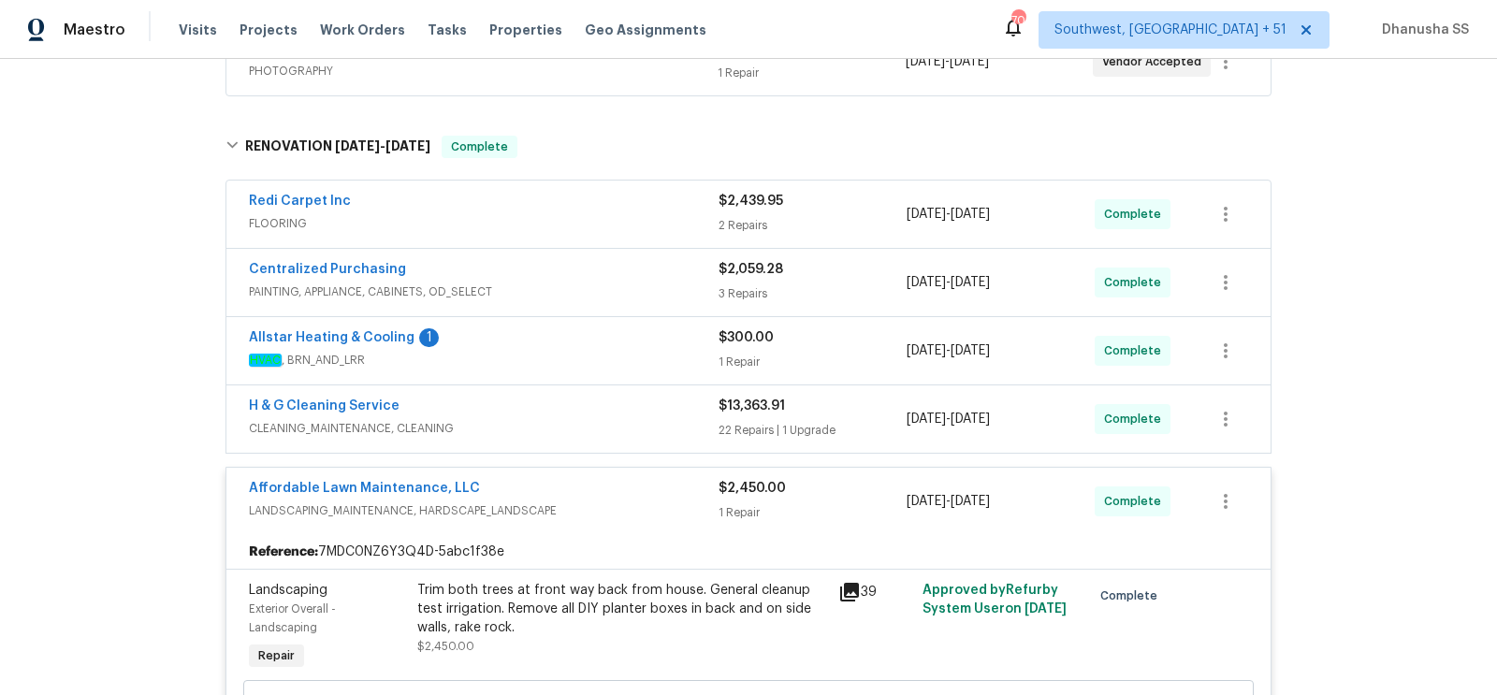
scroll to position [389, 0]
click at [643, 332] on div "Allstar Heating & Cooling 1" at bounding box center [484, 340] width 470 height 22
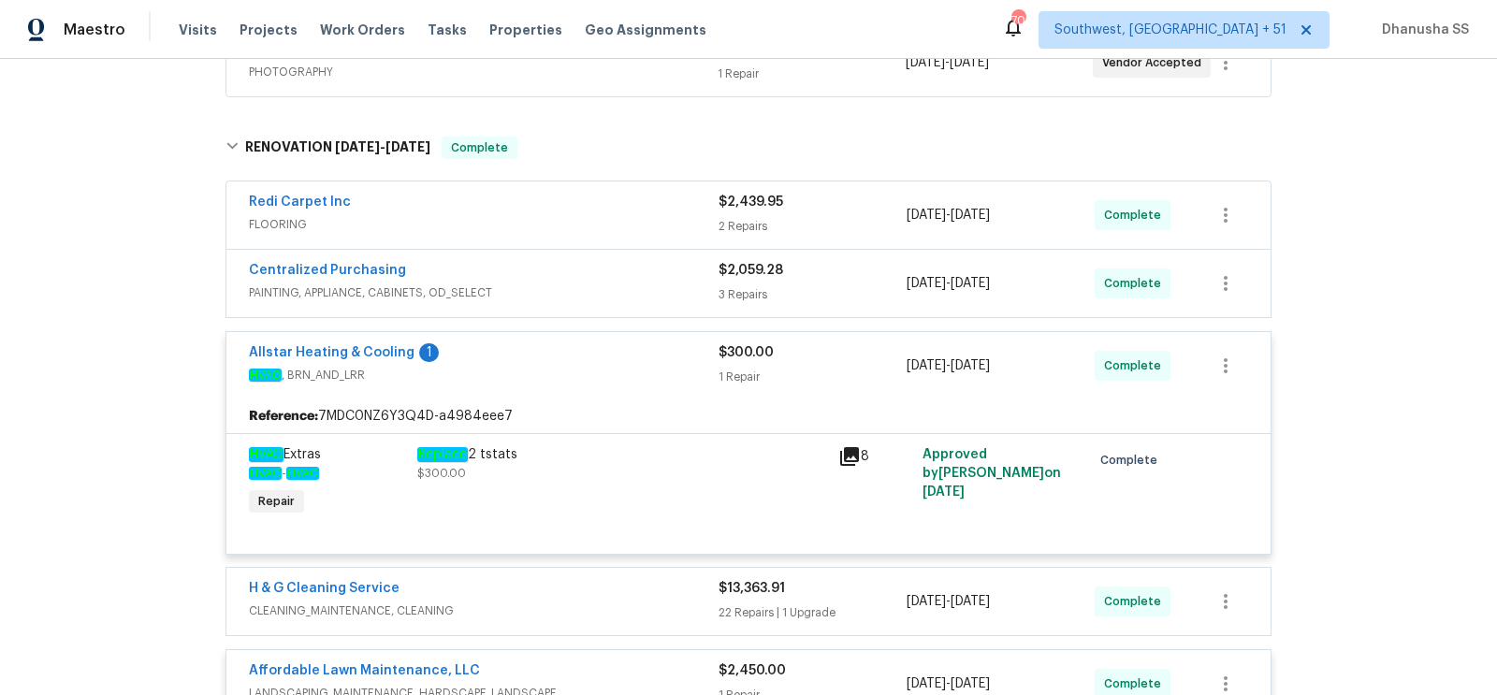
click at [665, 268] on div "Centralized Purchasing" at bounding box center [484, 272] width 470 height 22
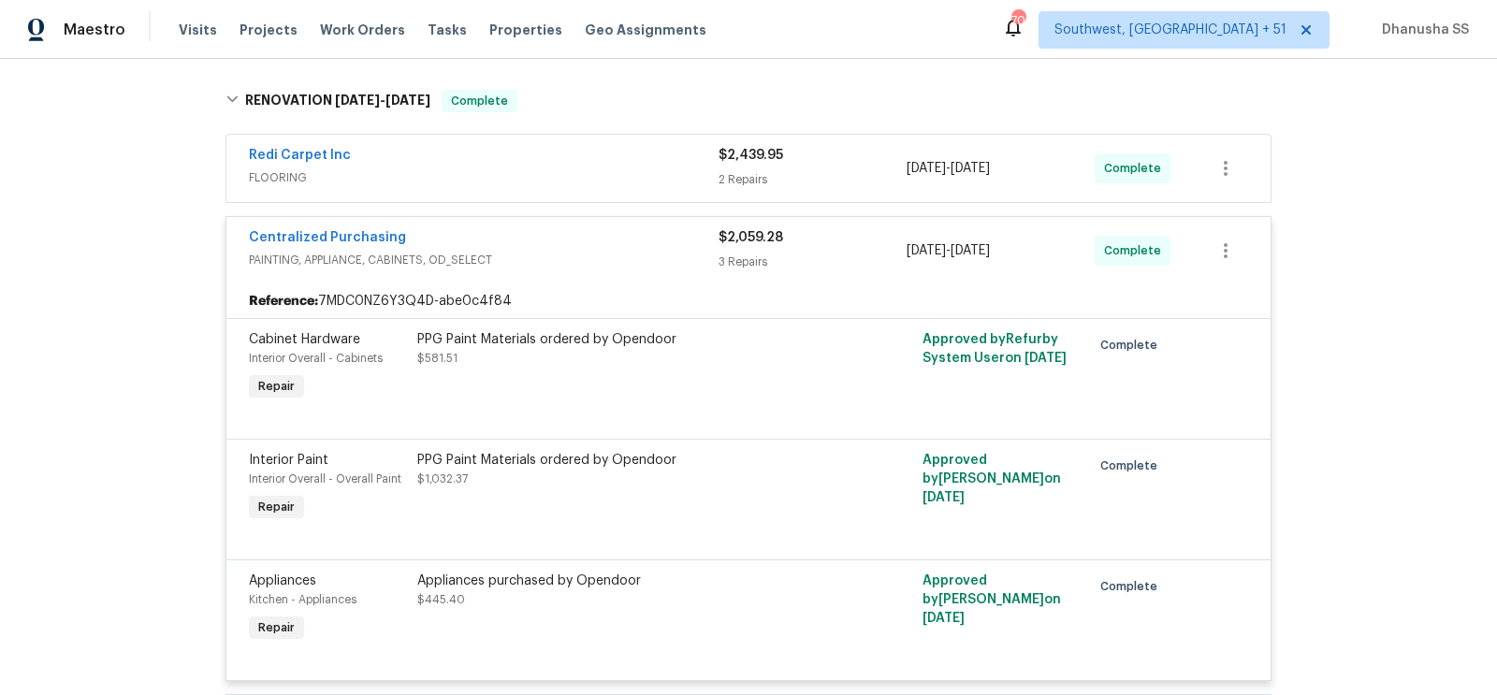
scroll to position [371, 0]
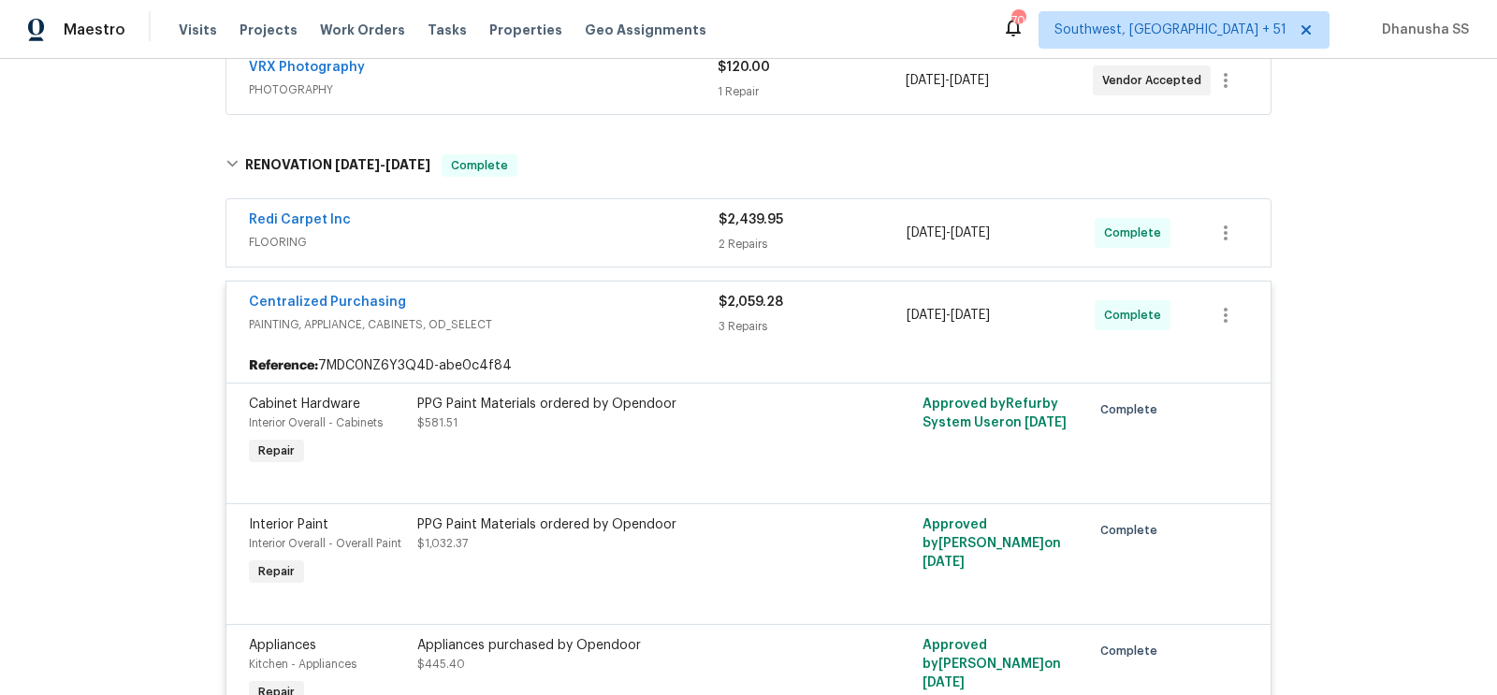
click at [661, 239] on span "FLOORING" at bounding box center [484, 242] width 470 height 19
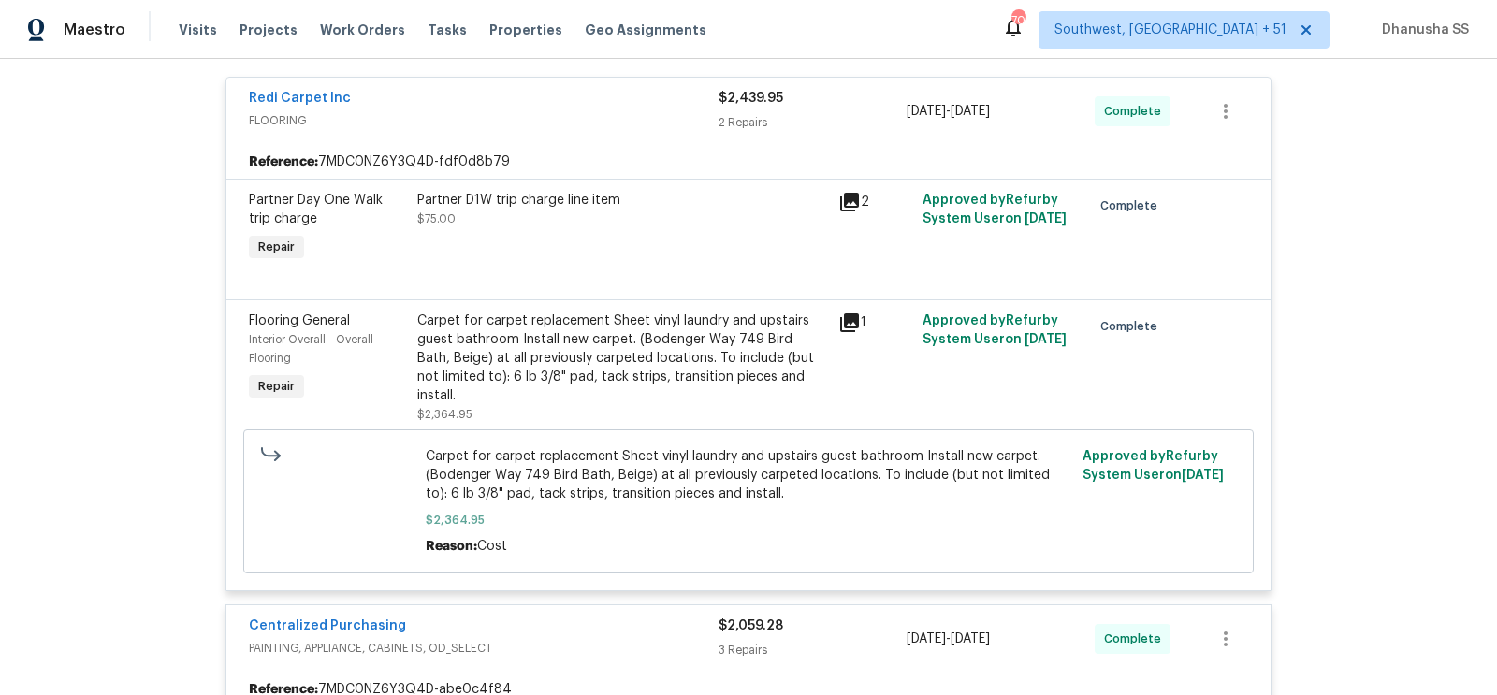
scroll to position [530, 0]
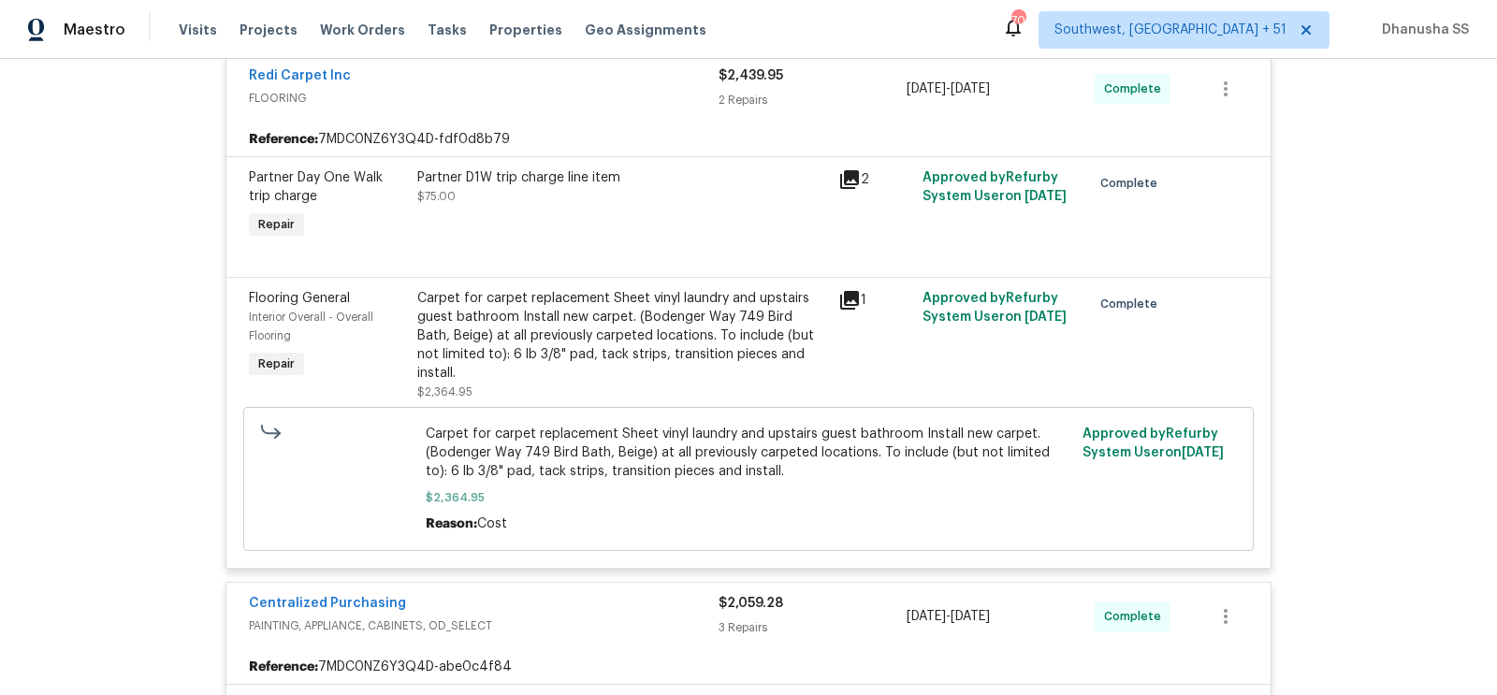
click at [600, 313] on div "Carpet for carpet replacement Sheet vinyl laundry and upstairs guest bathroom I…" at bounding box center [622, 336] width 410 height 94
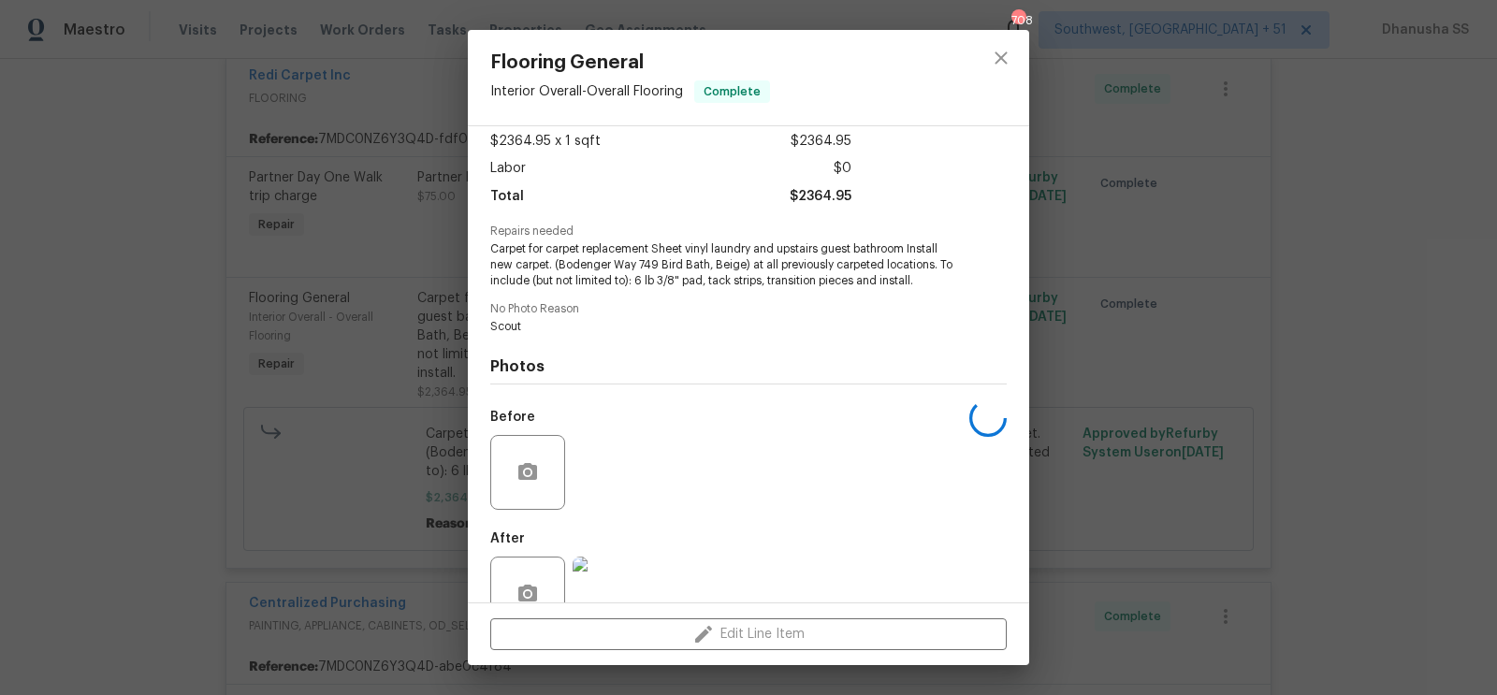
scroll to position [151, 0]
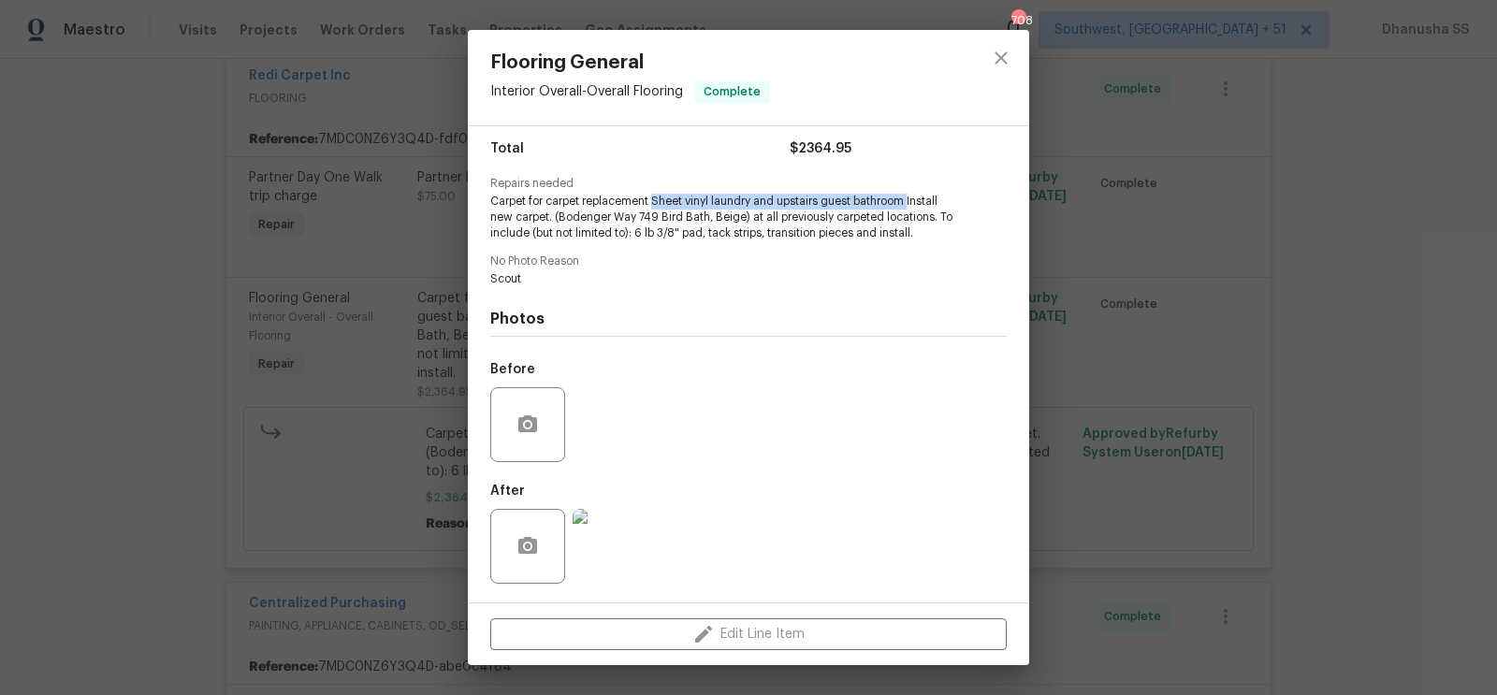
drag, startPoint x: 652, startPoint y: 200, endPoint x: 911, endPoint y: 203, distance: 259.2
click at [911, 203] on span "Carpet for carpet replacement Sheet vinyl laundry and upstairs guest bathroom I…" at bounding box center [722, 217] width 465 height 47
copy span "Sheet vinyl laundry and upstairs guest bathroom"
click at [1002, 44] on button "close" at bounding box center [1001, 58] width 45 height 45
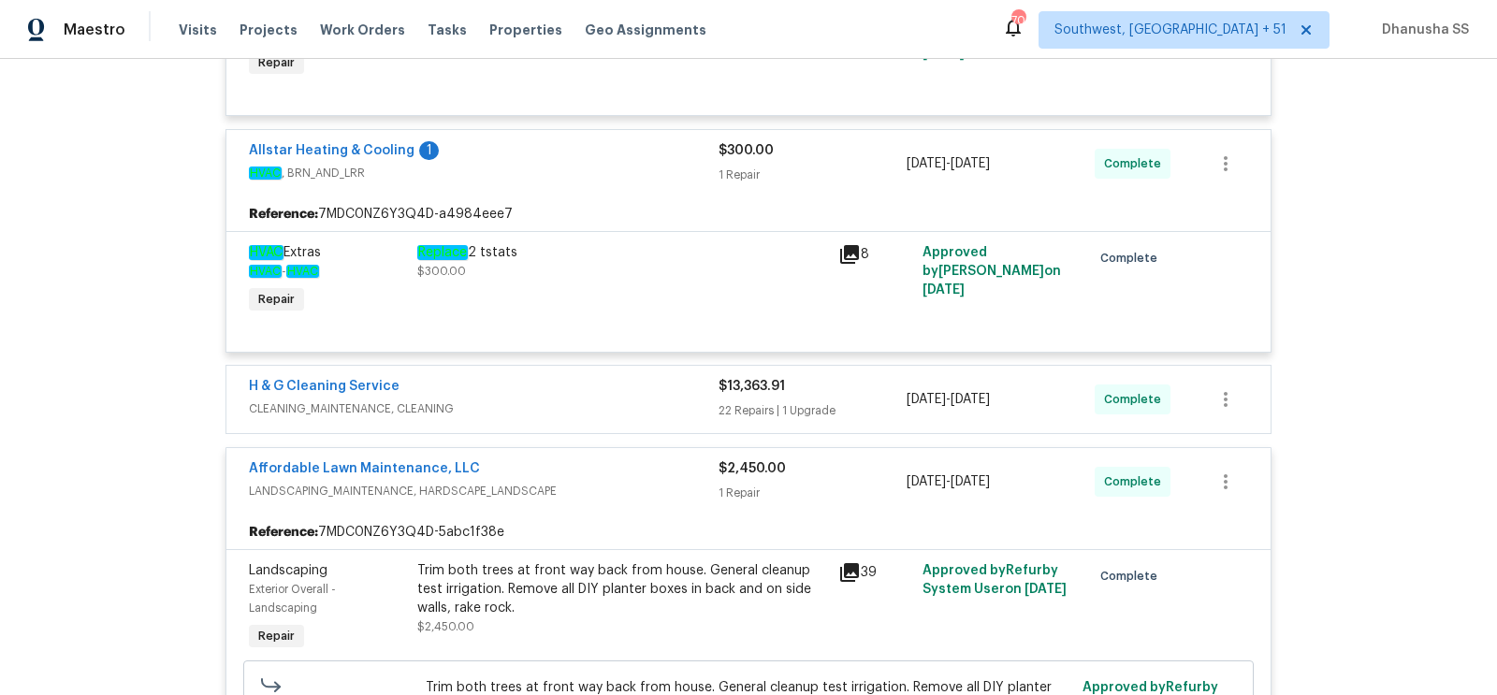
scroll to position [1457, 0]
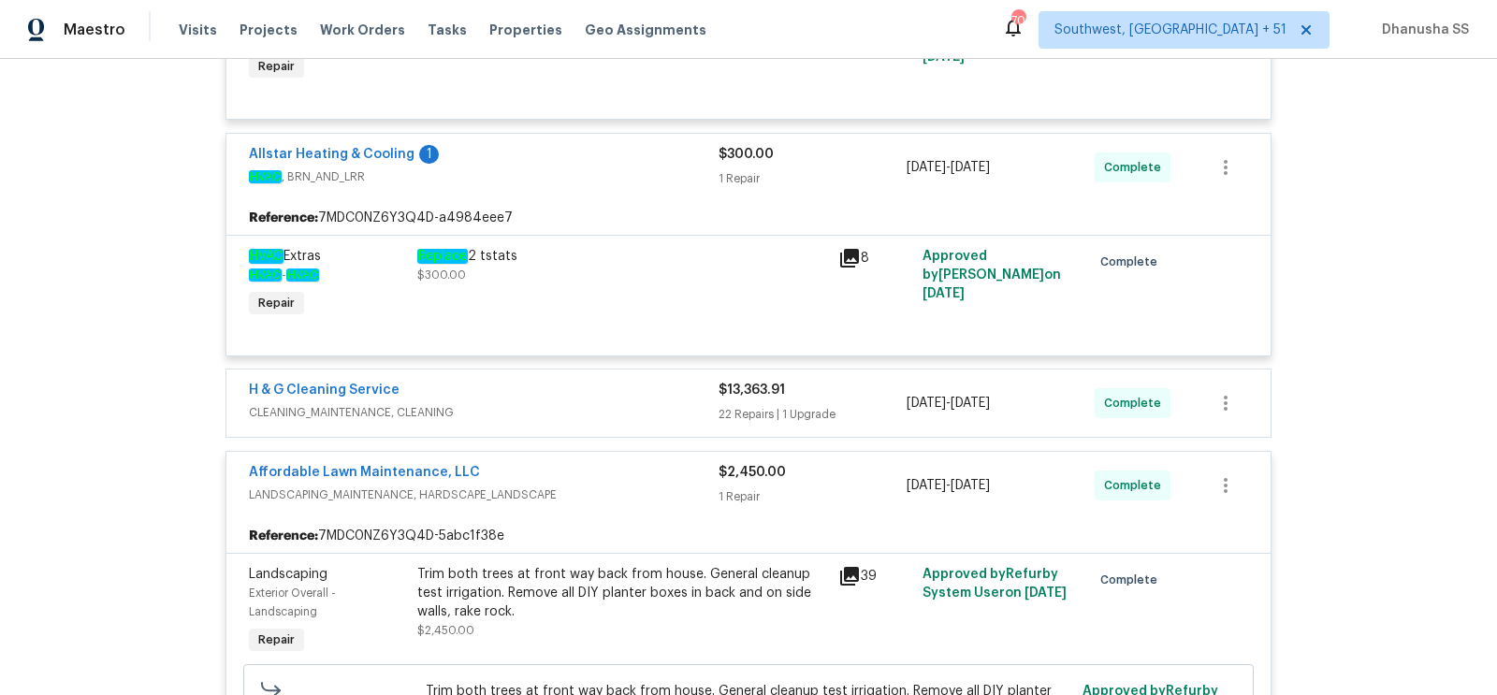
click at [675, 381] on div "H & G Cleaning Service" at bounding box center [484, 392] width 470 height 22
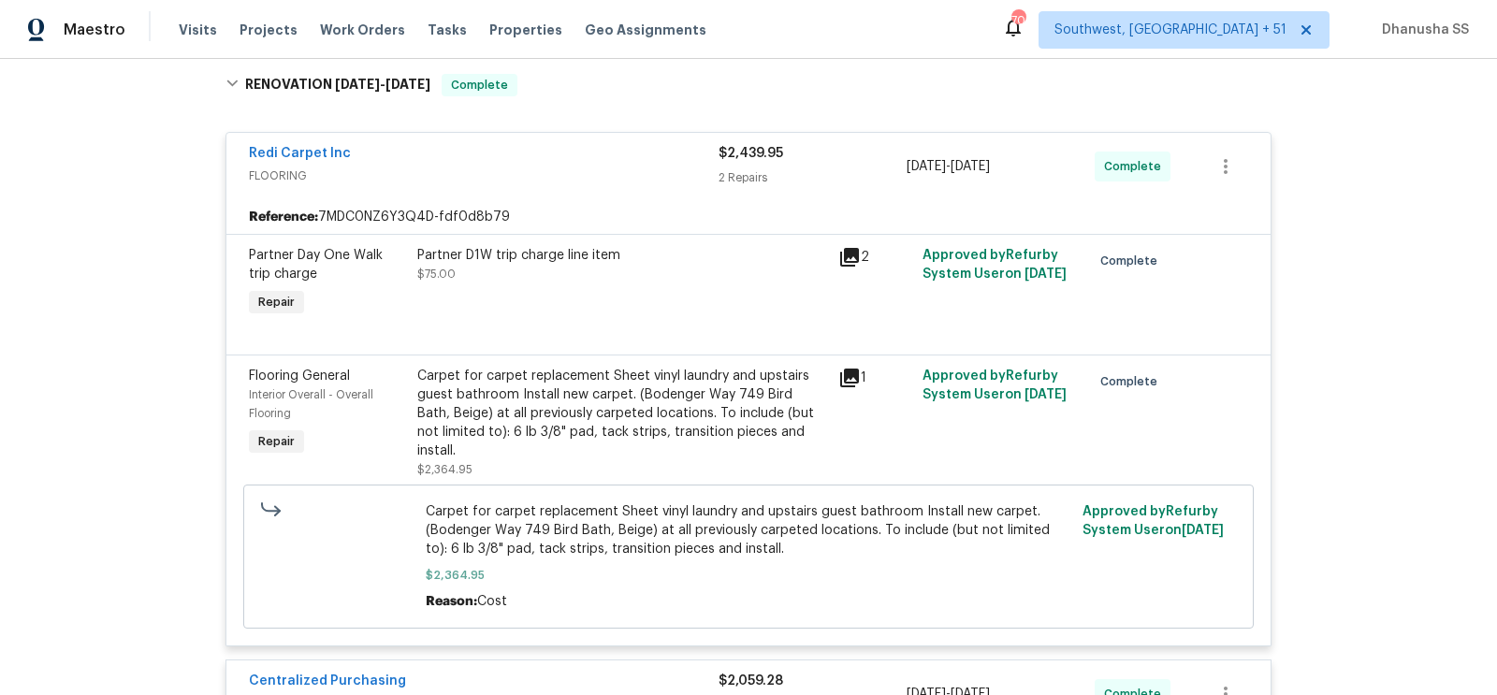
scroll to position [321, 0]
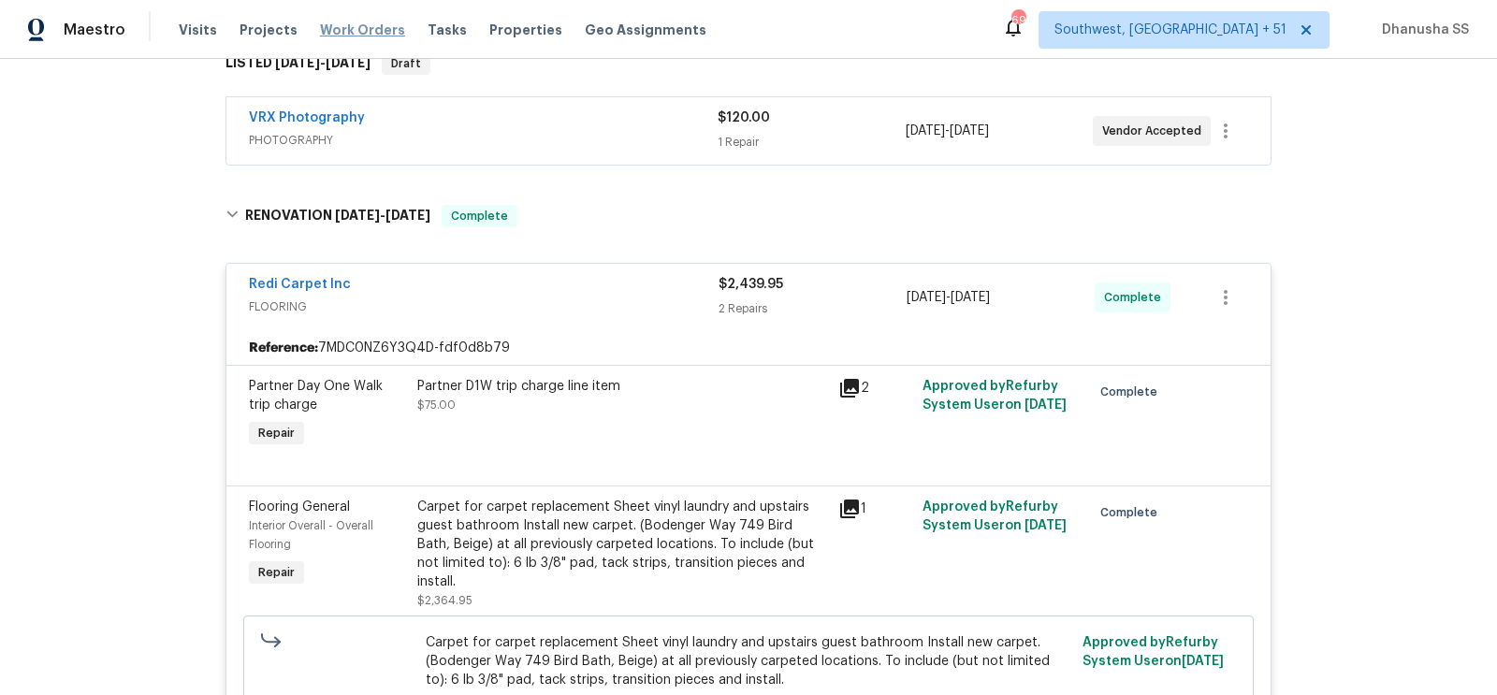
click at [320, 29] on span "Work Orders" at bounding box center [362, 30] width 85 height 19
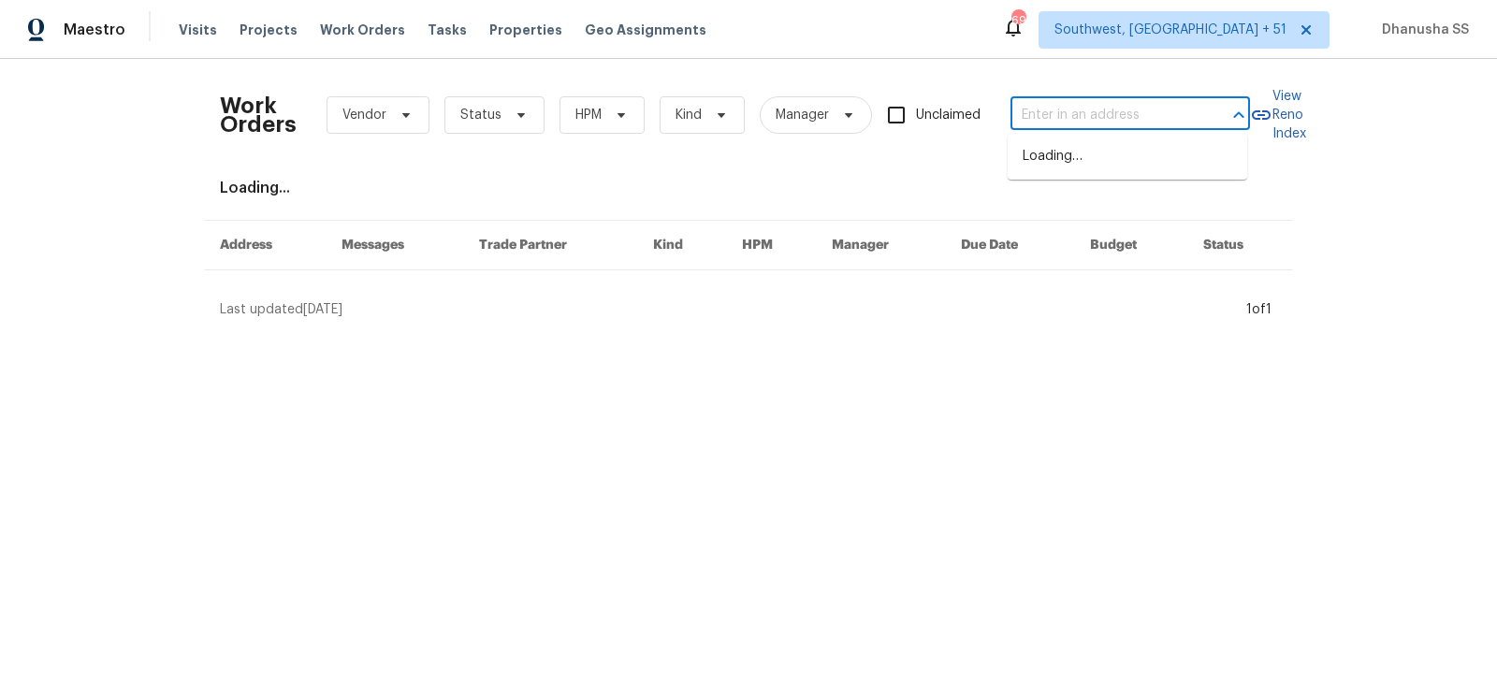
click at [1063, 113] on input "text" at bounding box center [1103, 115] width 187 height 29
paste input "[STREET_ADDRESS]"
type input "[STREET_ADDRESS]"
click at [1119, 172] on li "[STREET_ADDRESS]" at bounding box center [1127, 156] width 239 height 31
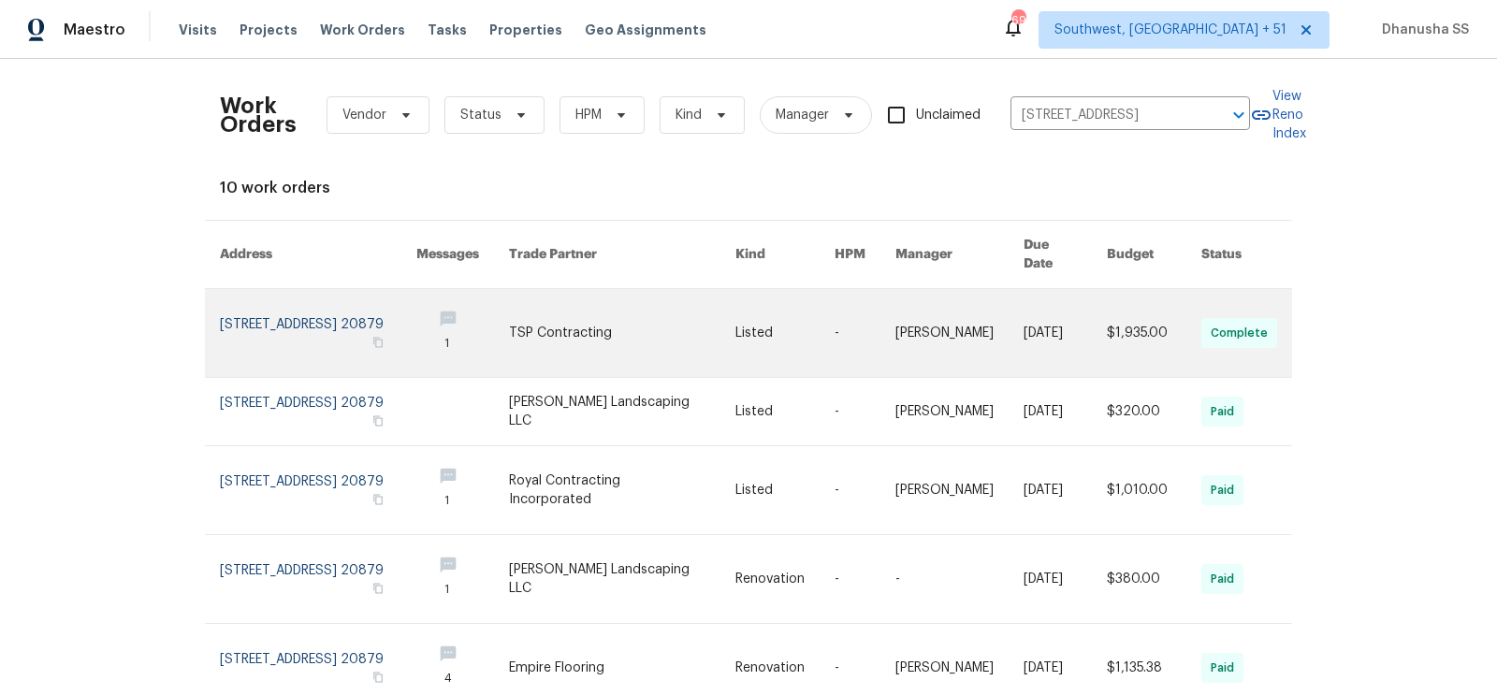
click at [453, 320] on link at bounding box center [462, 333] width 93 height 88
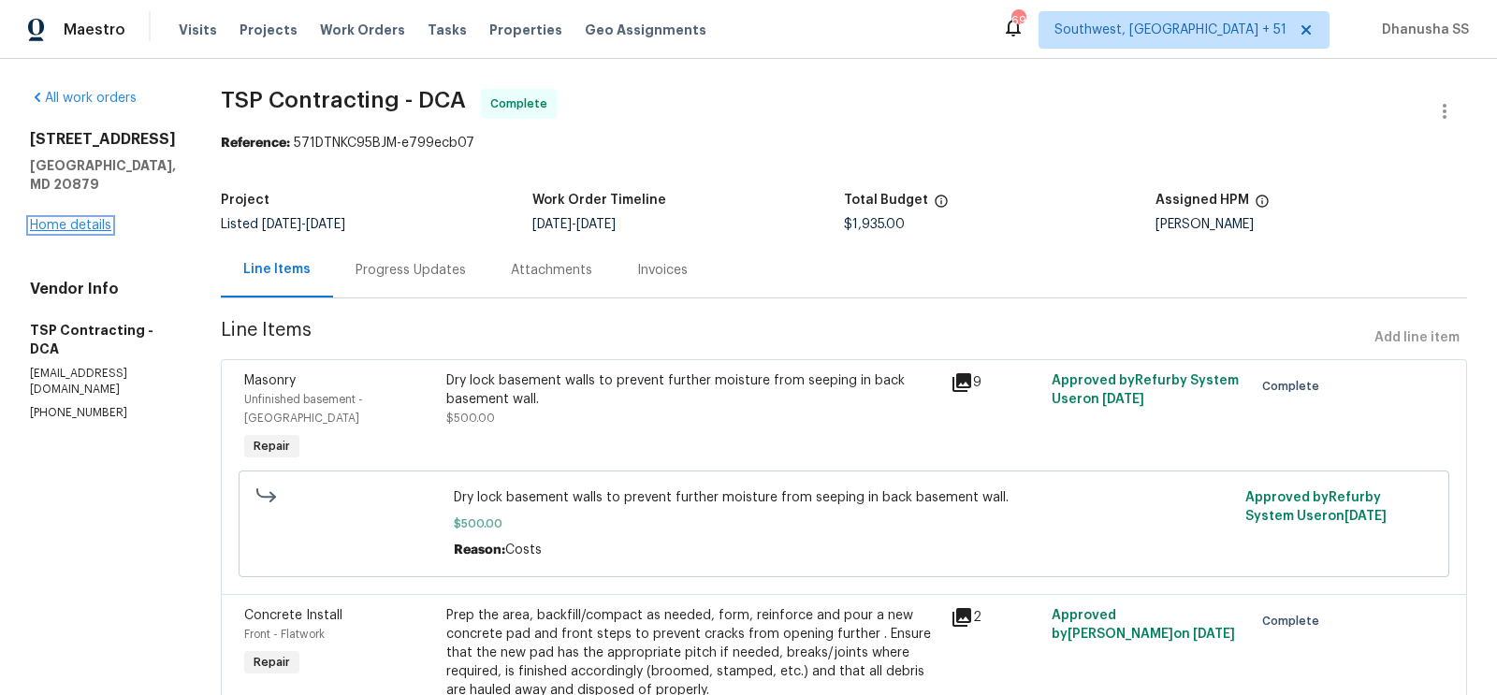
click at [70, 232] on link "Home details" at bounding box center [70, 225] width 81 height 13
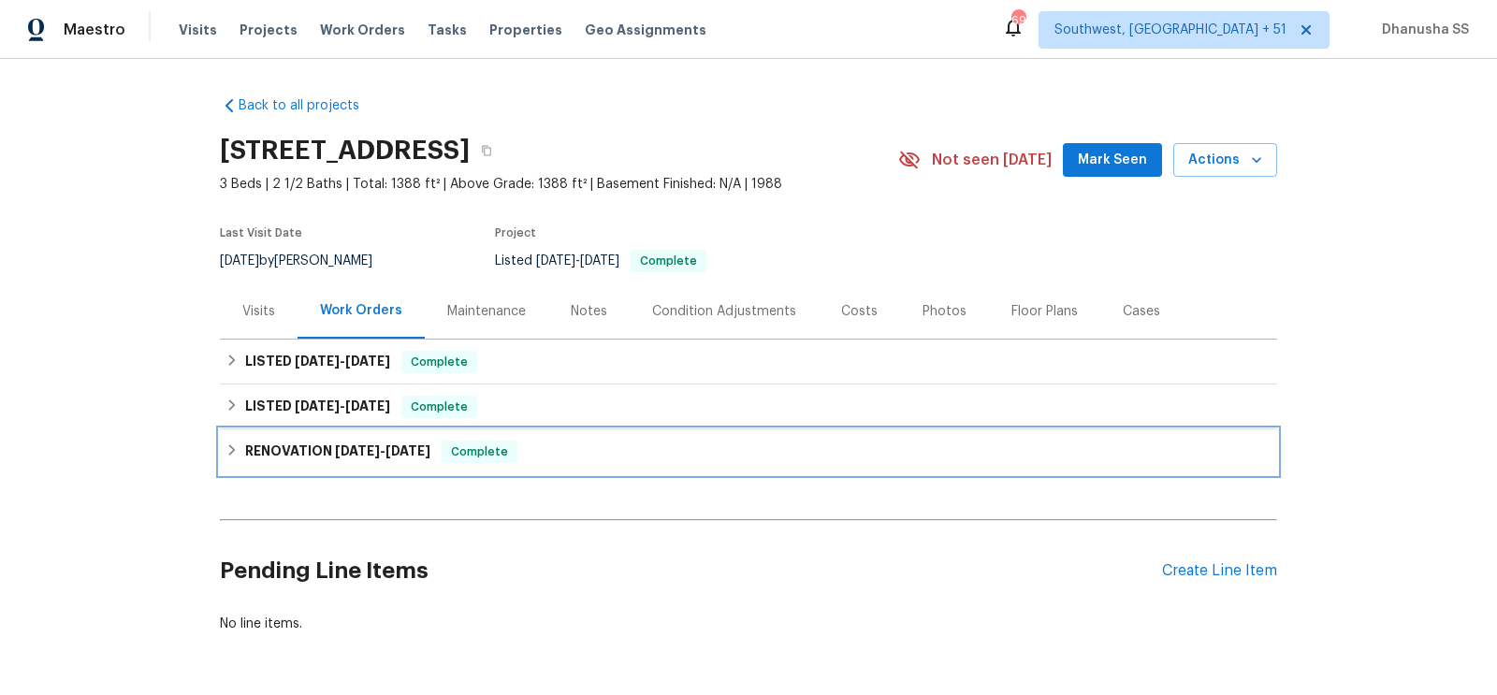
click at [524, 456] on div "RENOVATION [DATE] - [DATE] Complete" at bounding box center [748, 452] width 1046 height 22
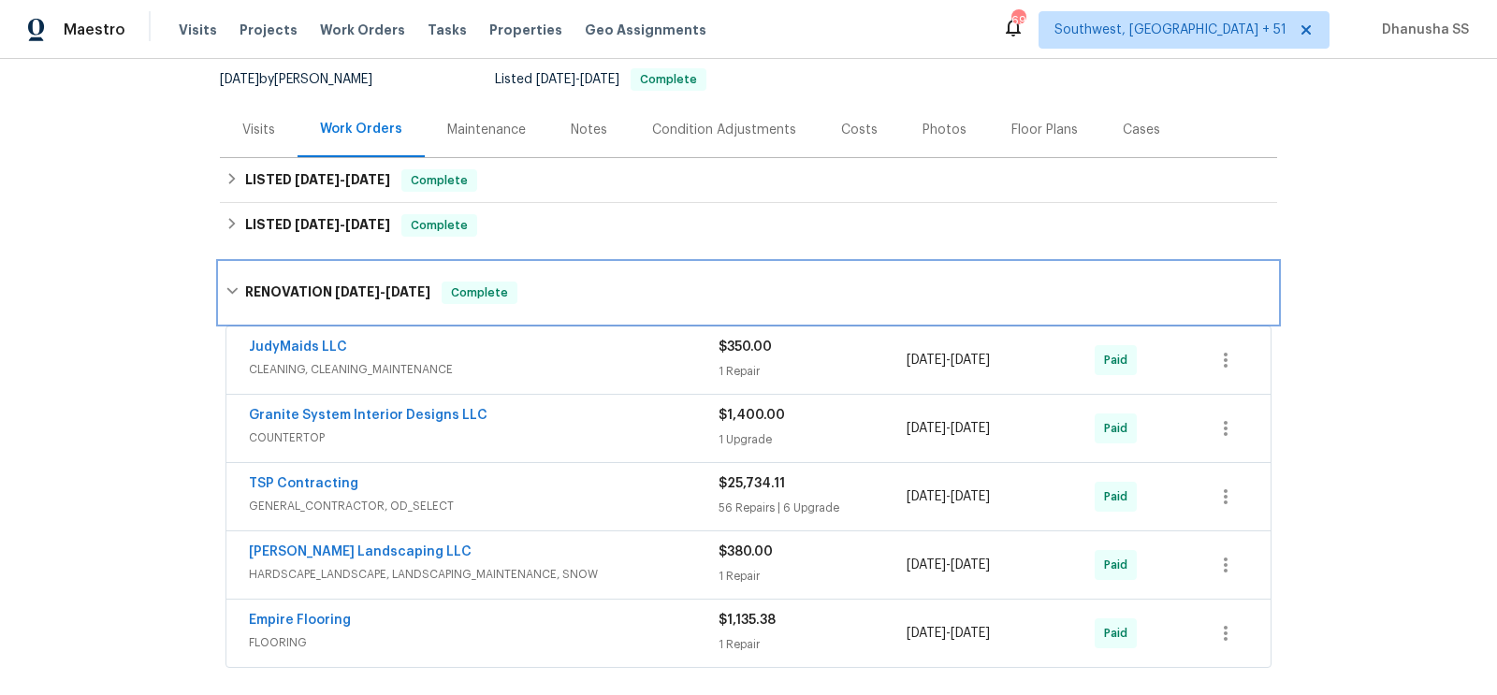
scroll to position [291, 0]
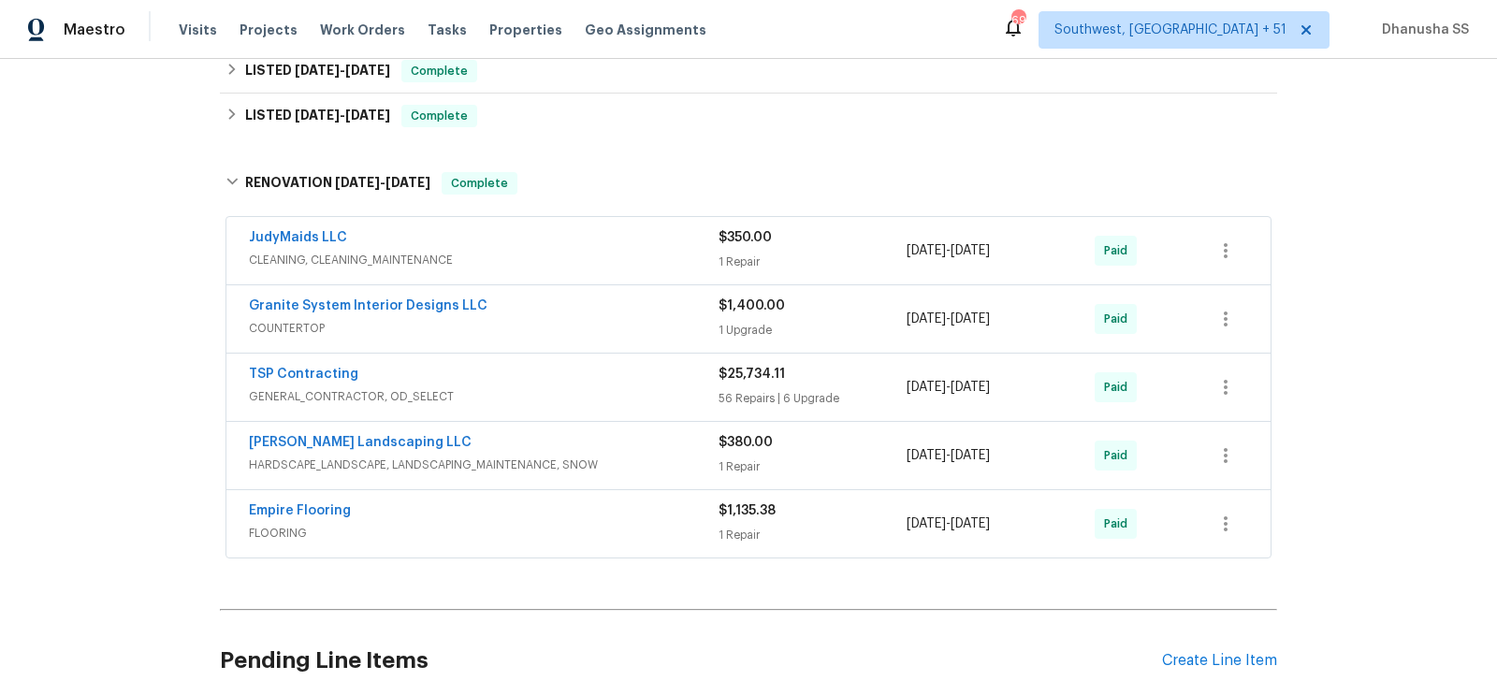
click at [637, 246] on div "JudyMaids LLC" at bounding box center [484, 239] width 470 height 22
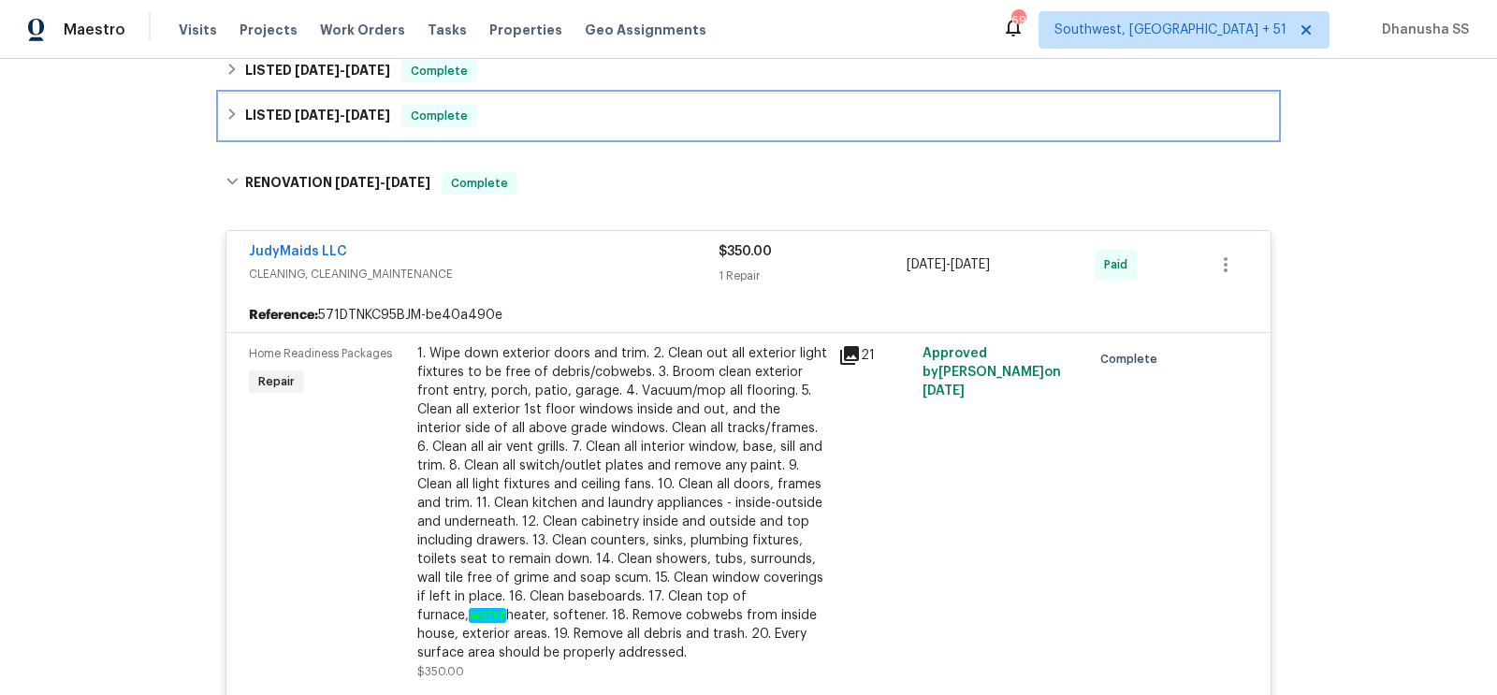
click at [591, 120] on div "LISTED [DATE] - [DATE] Complete" at bounding box center [748, 116] width 1046 height 22
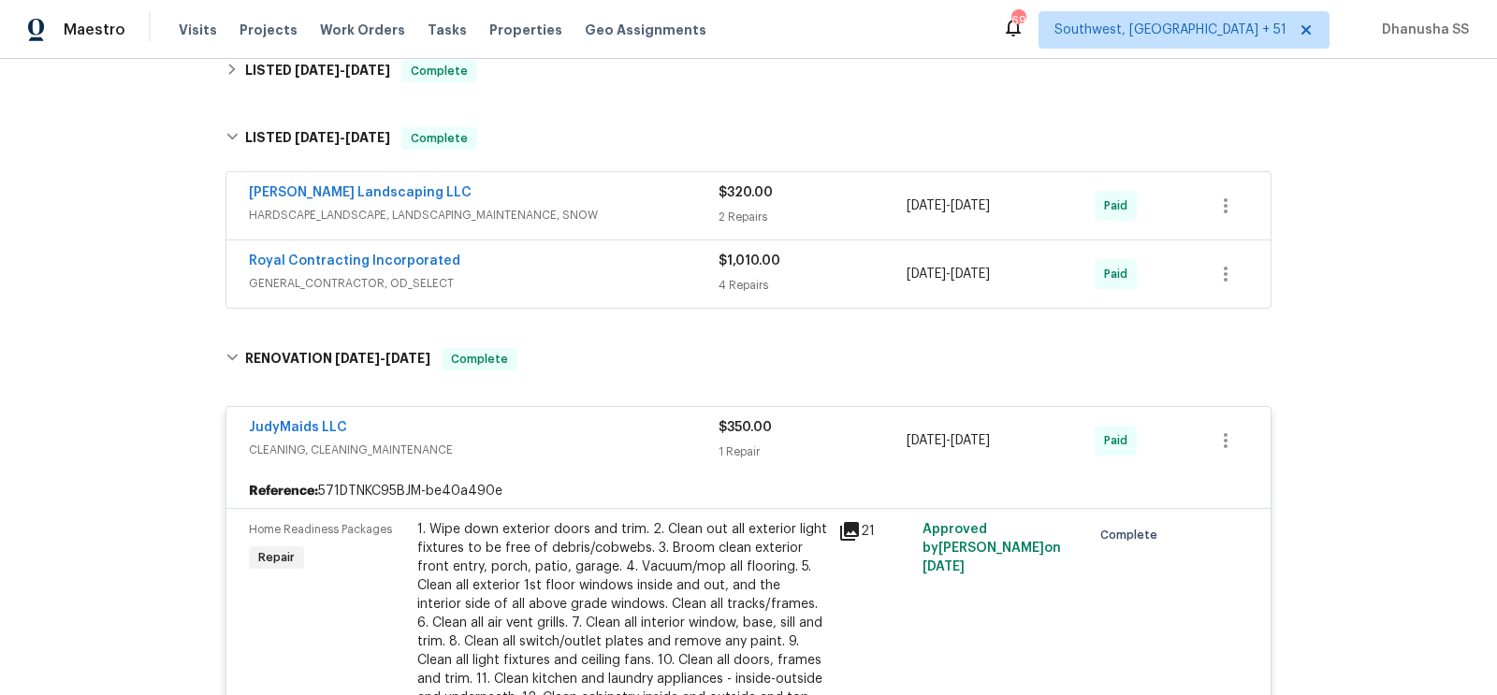
click at [633, 275] on span "GENERAL_CONTRACTOR, OD_SELECT" at bounding box center [484, 283] width 470 height 19
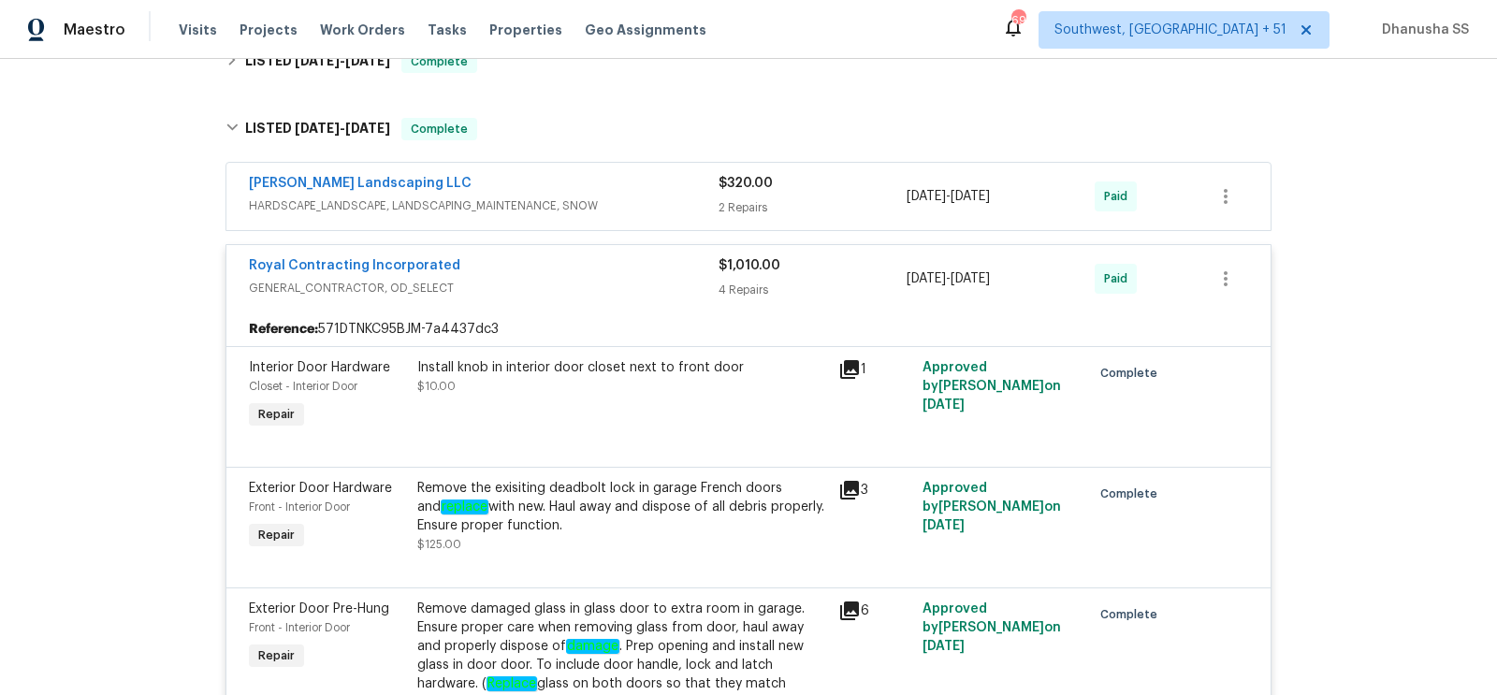
scroll to position [259, 0]
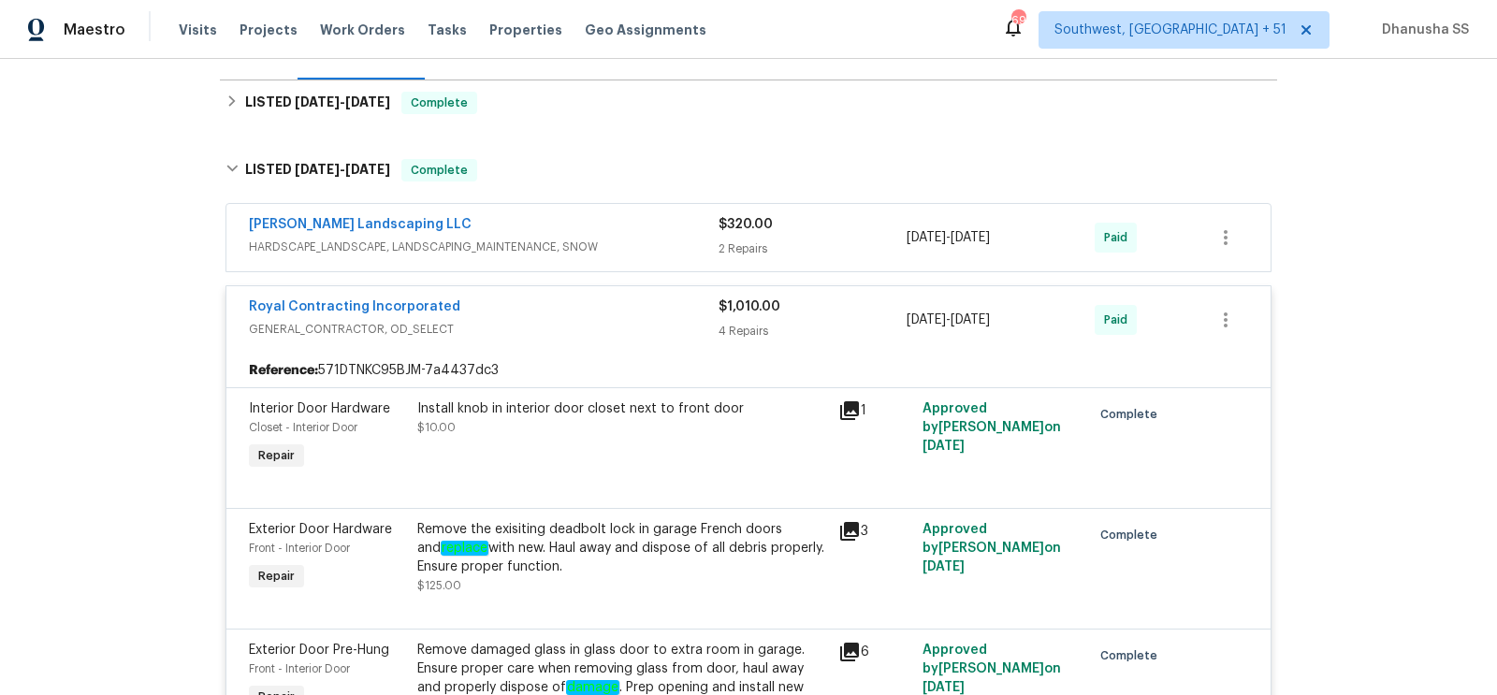
click at [644, 249] on span "HARDSCAPE_LANDSCAPE, LANDSCAPING_MAINTENANCE, SNOW" at bounding box center [484, 247] width 470 height 19
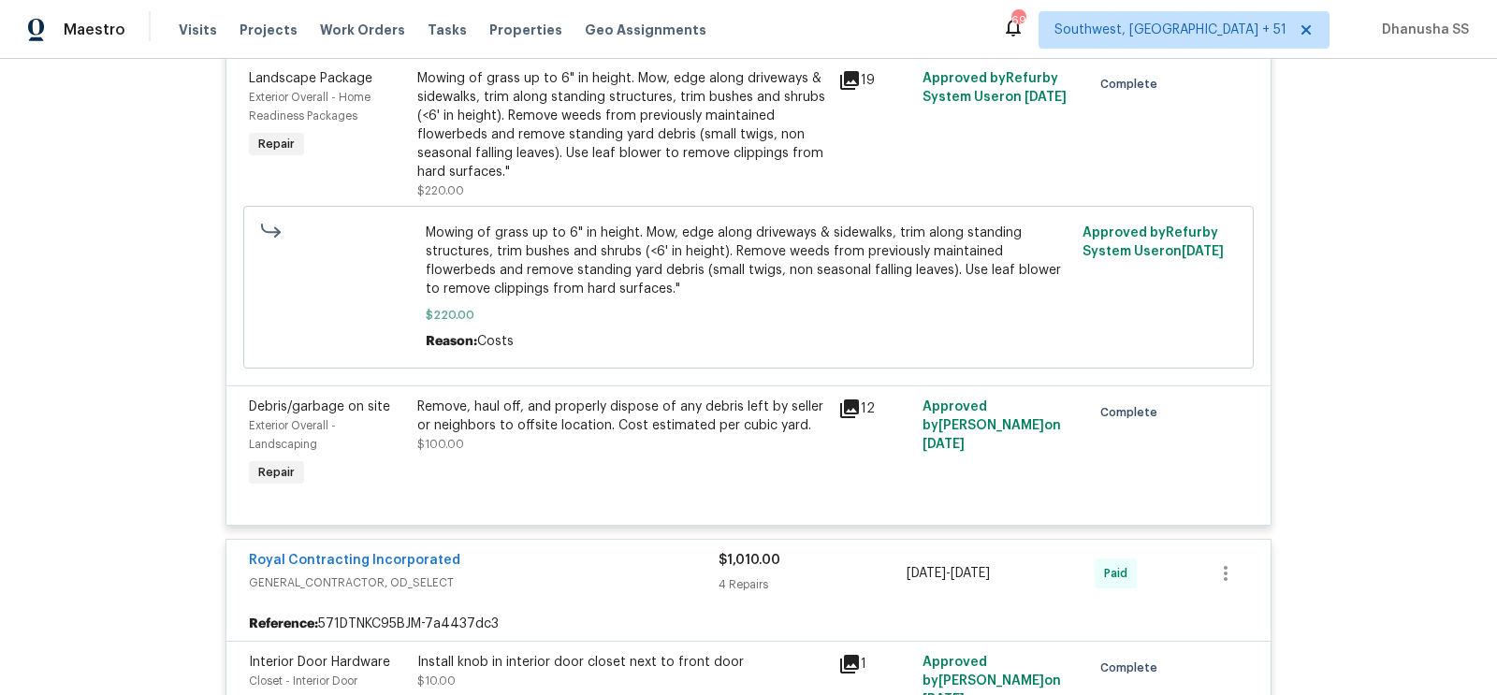
scroll to position [113, 0]
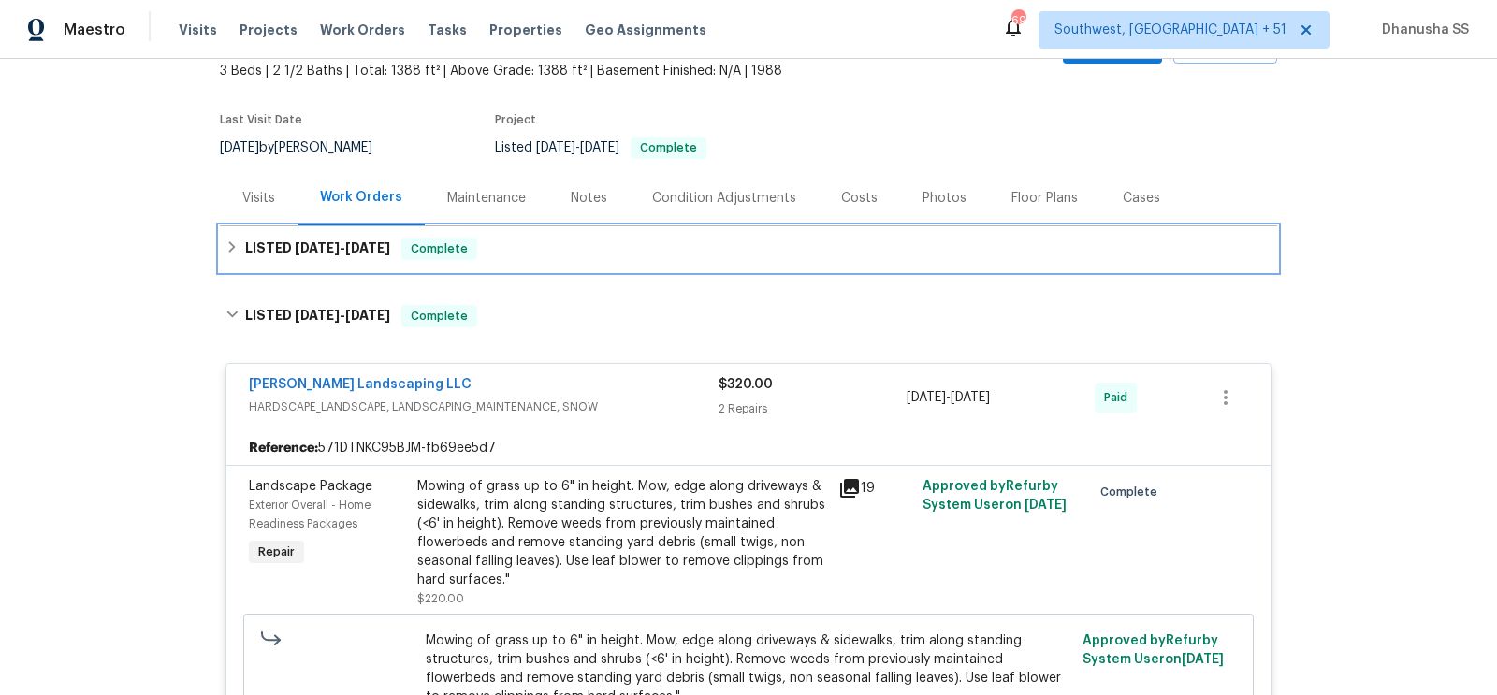
click at [586, 252] on div "LISTED [DATE] - [DATE] Complete" at bounding box center [748, 249] width 1046 height 22
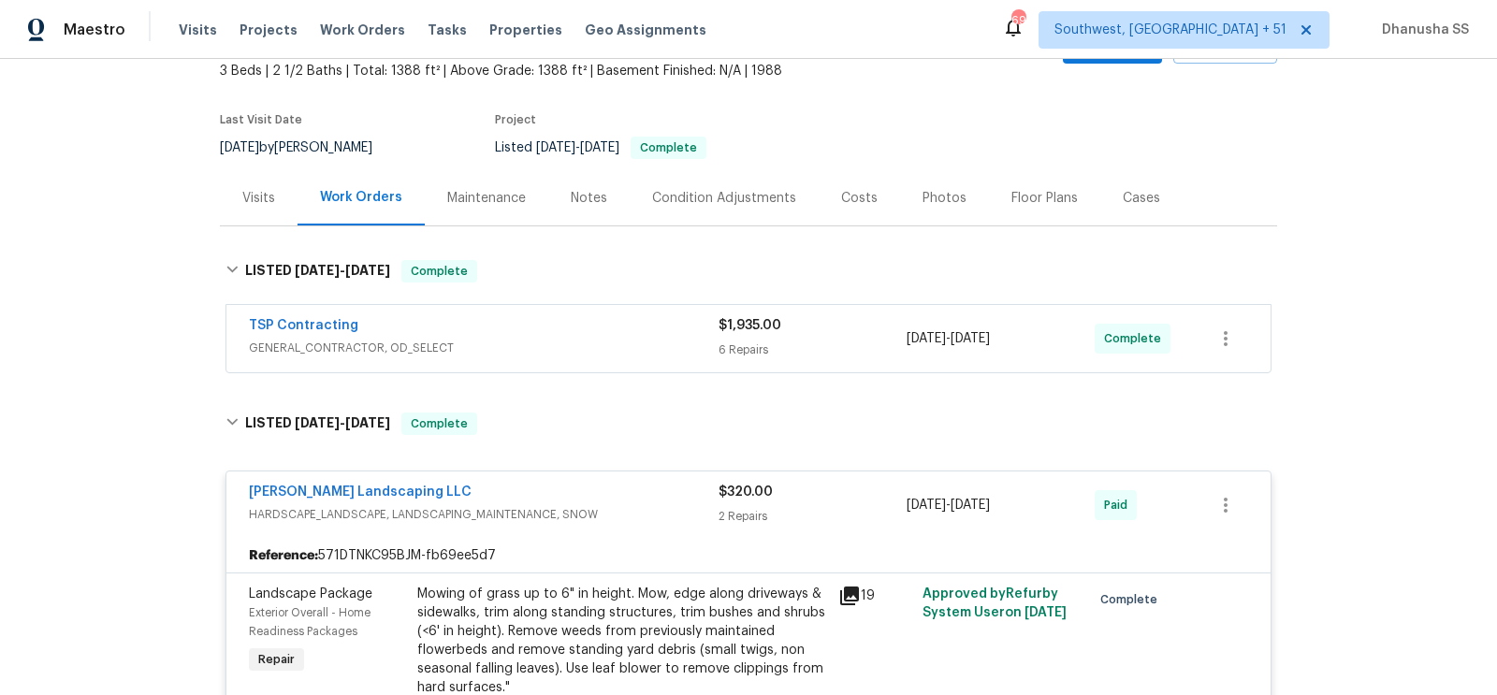
click at [624, 334] on div "TSP Contracting" at bounding box center [484, 327] width 470 height 22
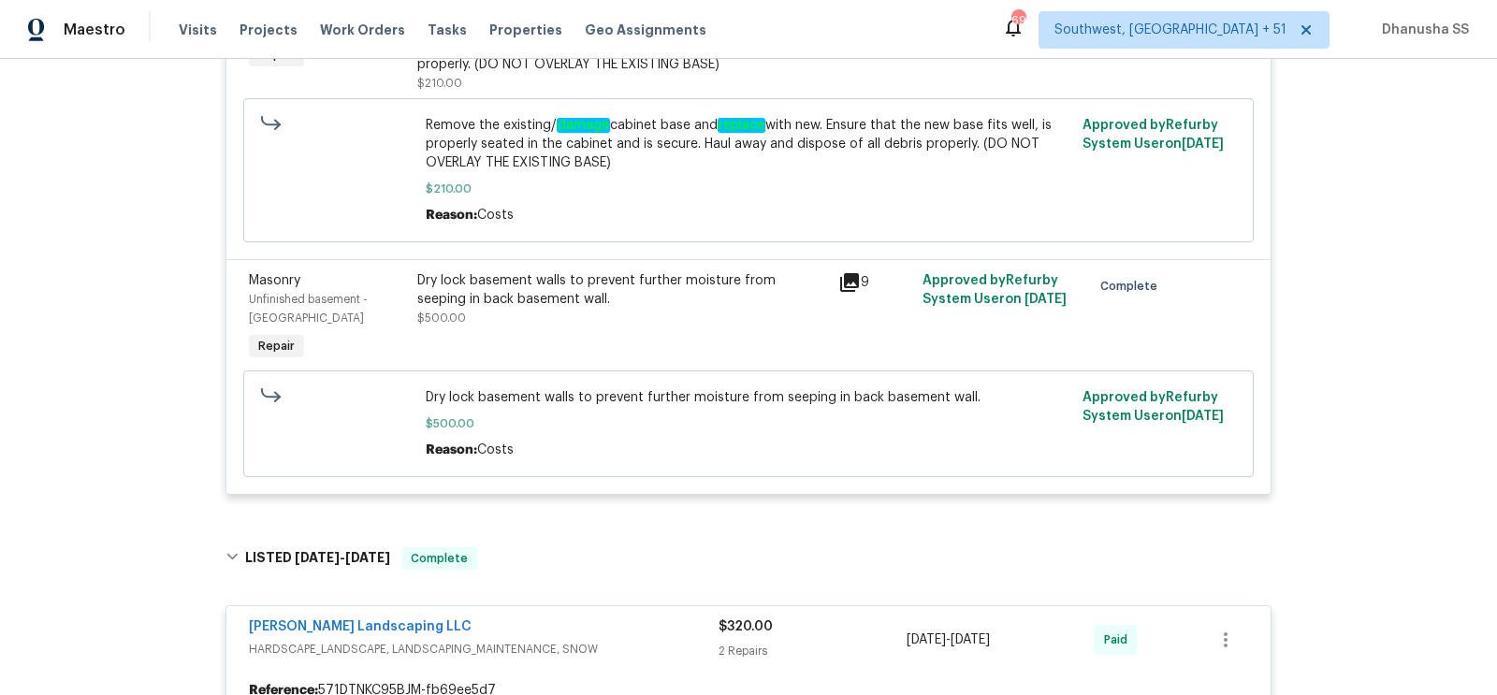
scroll to position [1180, 0]
click at [528, 330] on div "Dry lock basement walls to prevent further moisture from seeping in back baseme…" at bounding box center [622, 319] width 421 height 105
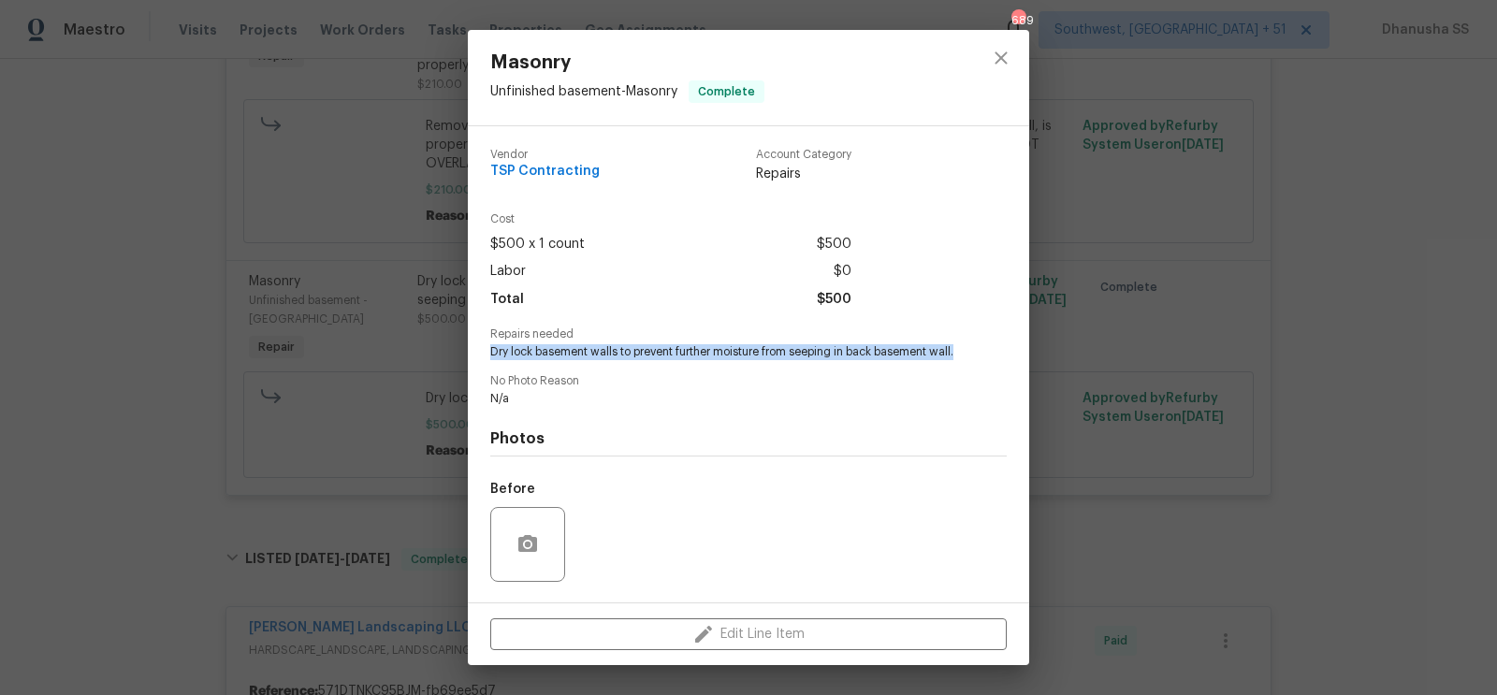
drag, startPoint x: 489, startPoint y: 351, endPoint x: 937, endPoint y: 371, distance: 448.6
click at [937, 371] on div "Vendor TSP Contracting Account Category Repairs Cost $500 x 1 count $500 Labor …" at bounding box center [748, 364] width 561 height 476
copy span "Dry lock basement walls to prevent further moisture from seeping in back baseme…"
